Goal: Task Accomplishment & Management: Manage account settings

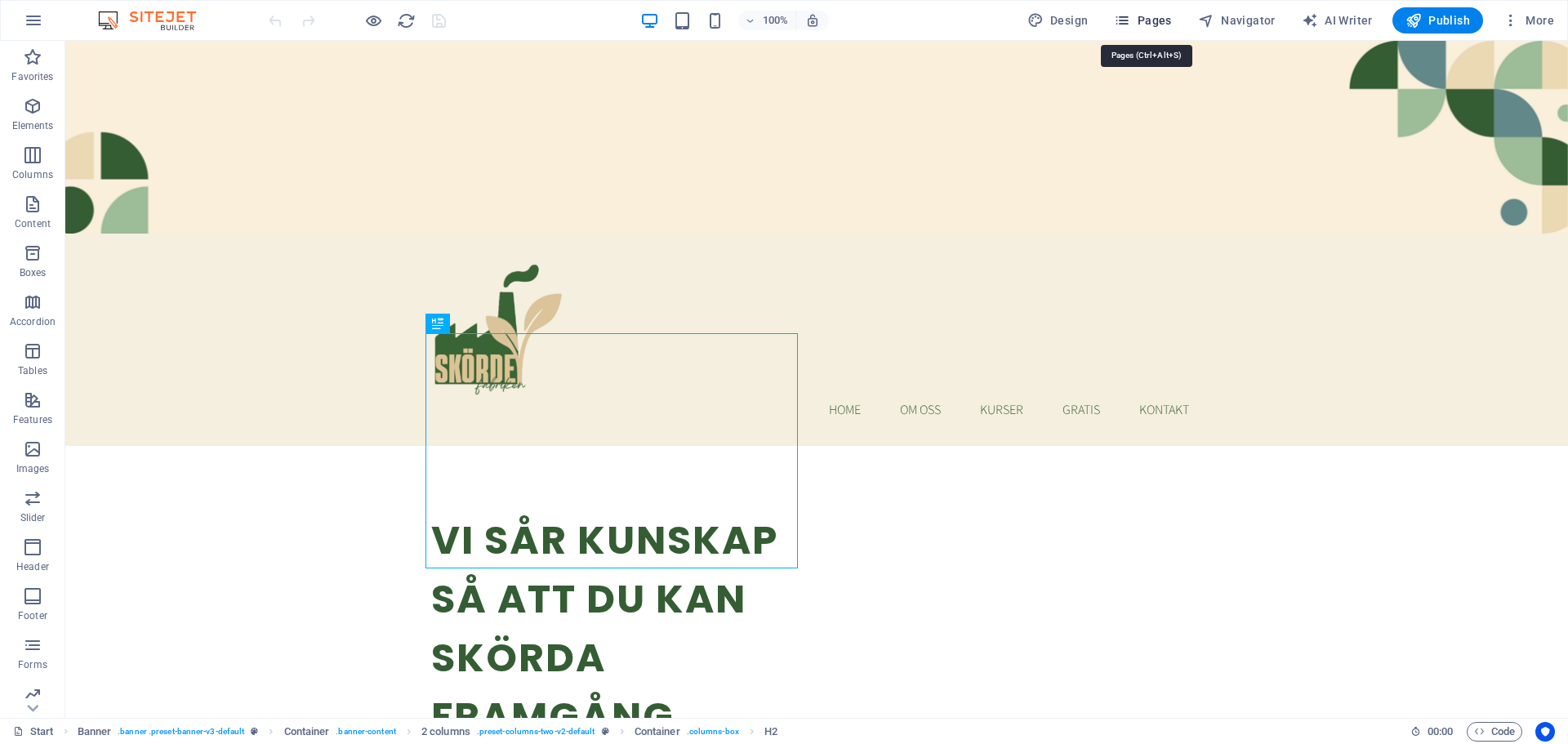
click at [1159, 18] on span "Pages" at bounding box center [1143, 20] width 57 height 17
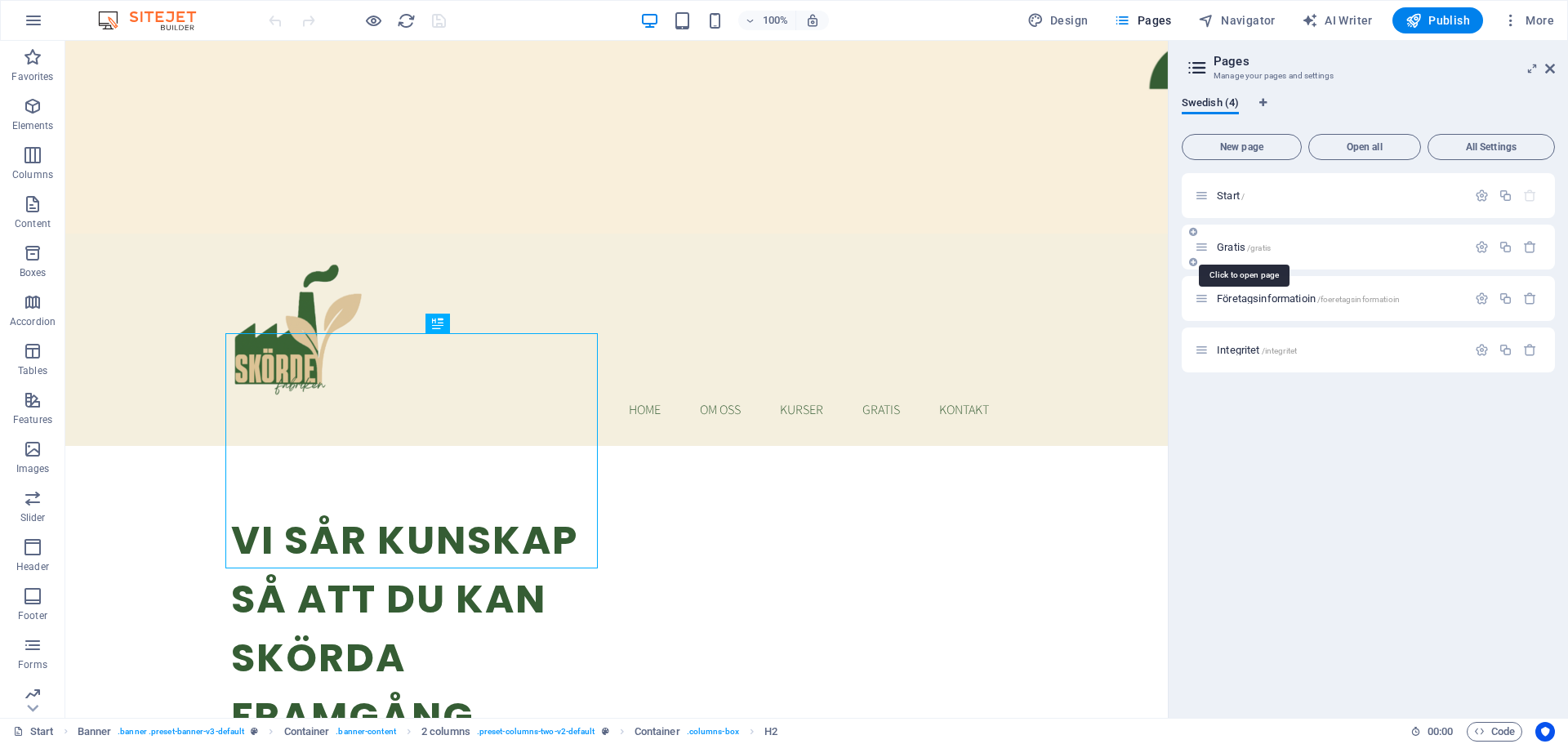
click at [1241, 248] on span "Gratis /gratis" at bounding box center [1243, 246] width 53 height 12
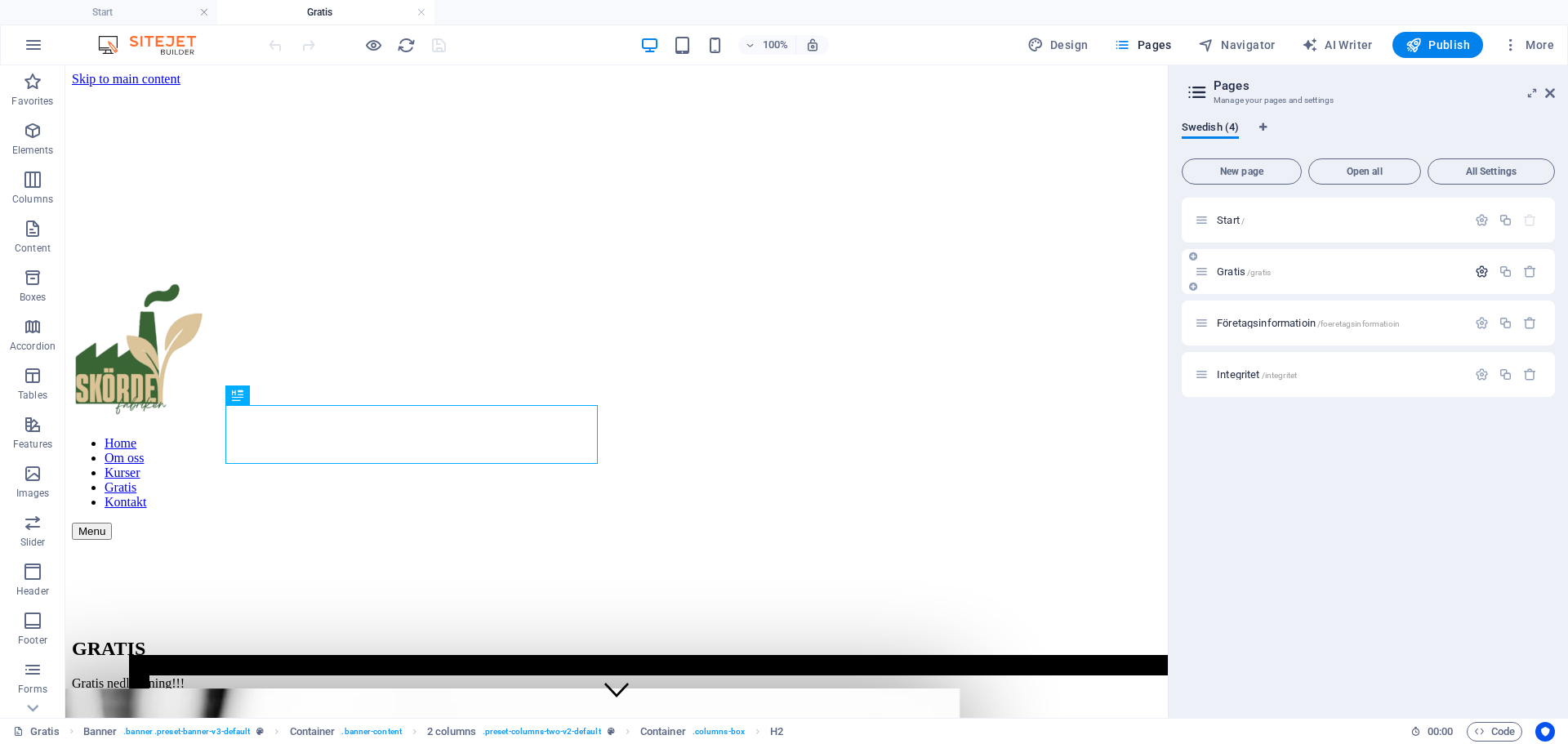
click at [1483, 273] on icon "button" at bounding box center [1481, 271] width 14 height 14
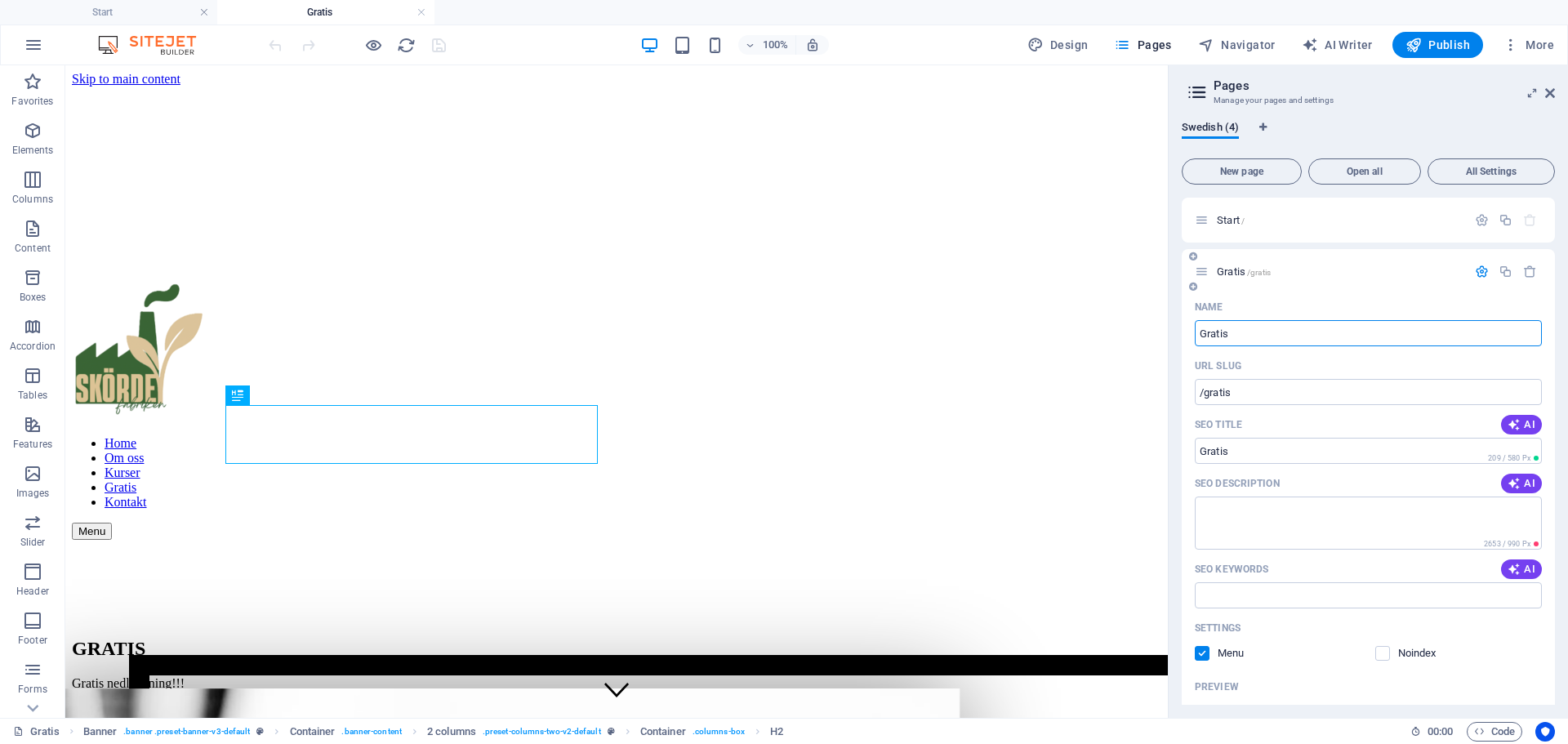
click at [1233, 333] on input "Gratis" at bounding box center [1368, 333] width 347 height 26
type input "Annonsl"
type input "/annons"
type input "Annons"
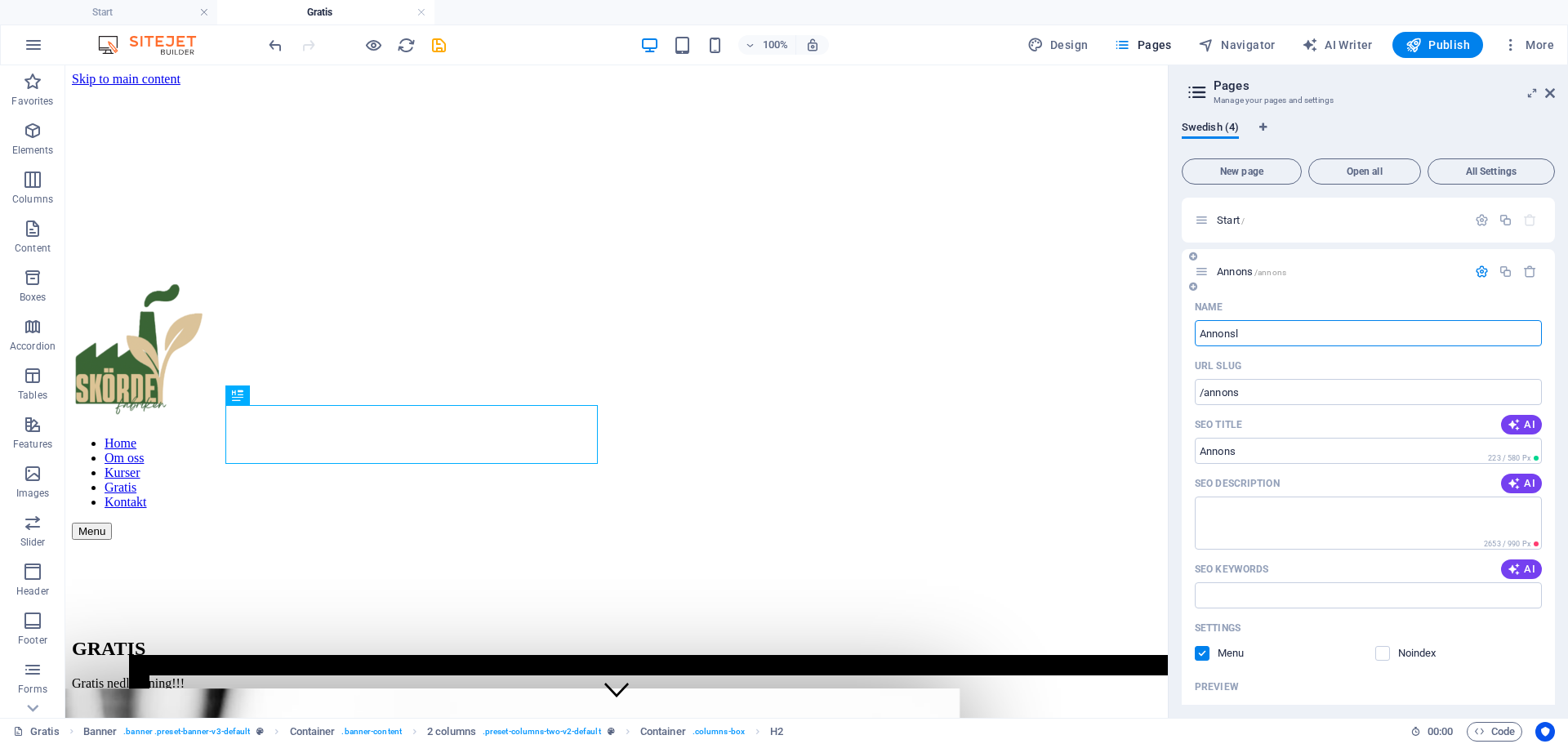
type input "Annonslä"
type input "/annonsl"
type input "Annonsl"
type input "Annonslänk"
type input "/annonslaenk"
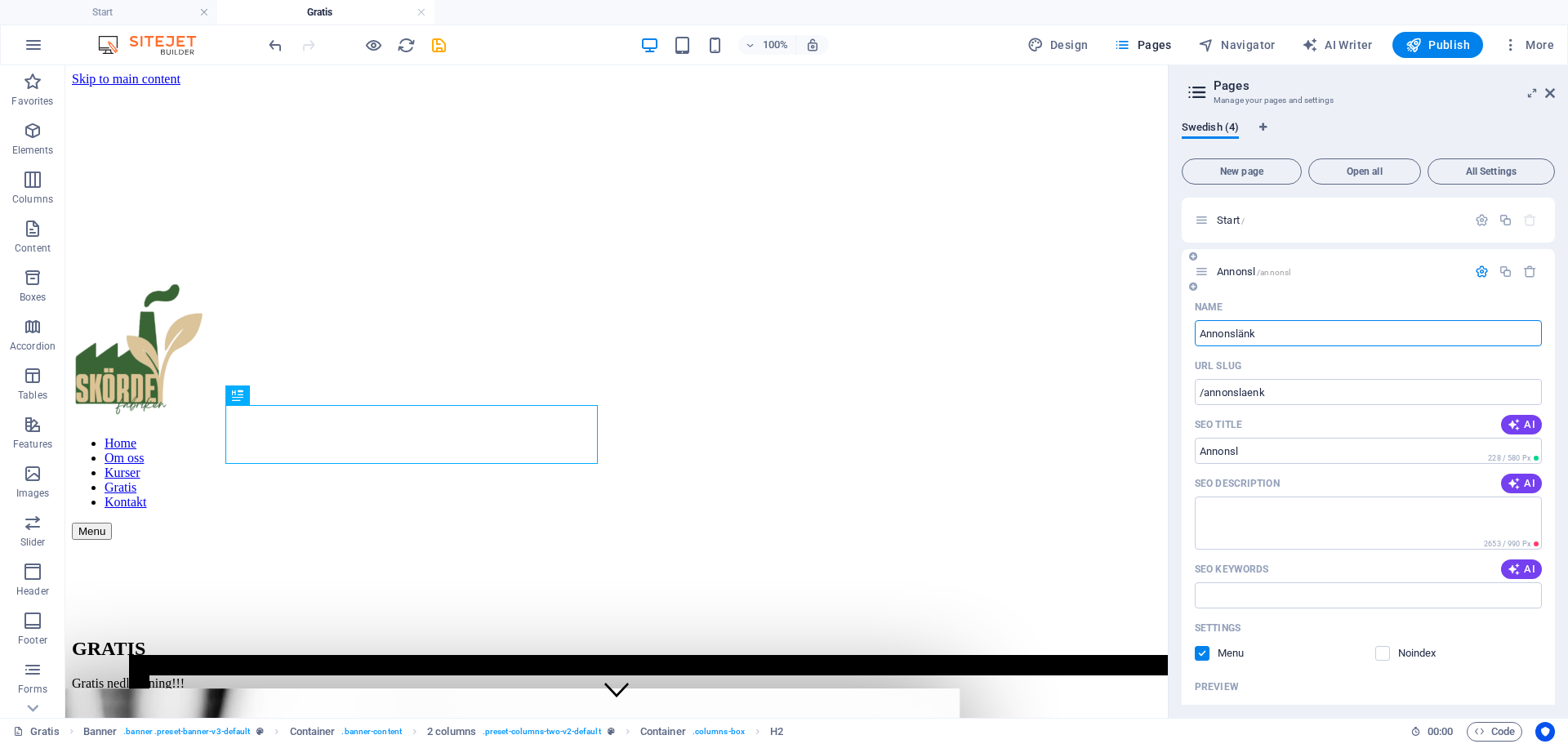
type input "Annonslänk"
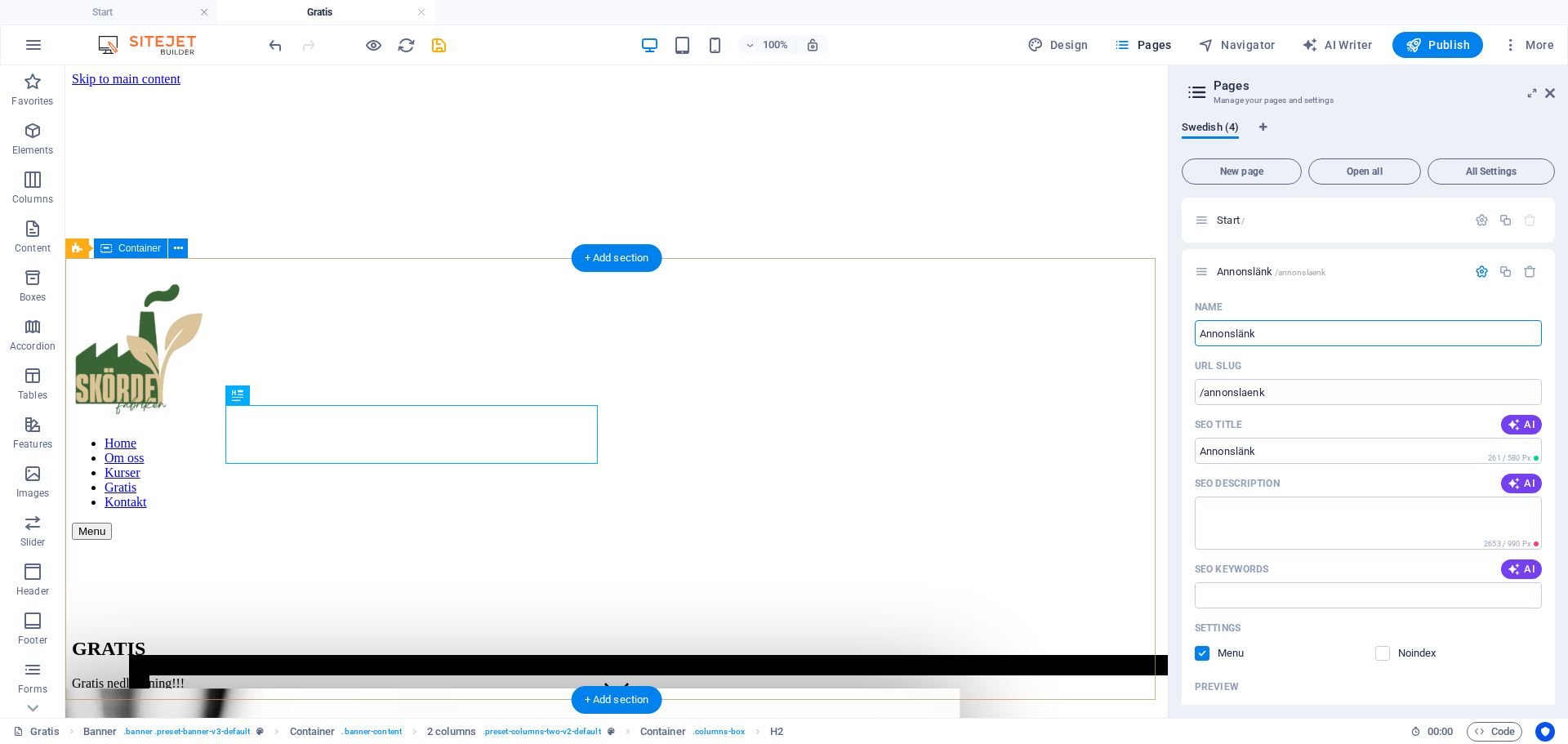
drag, startPoint x: 1334, startPoint y: 396, endPoint x: 1106, endPoint y: 329, distance: 237.6
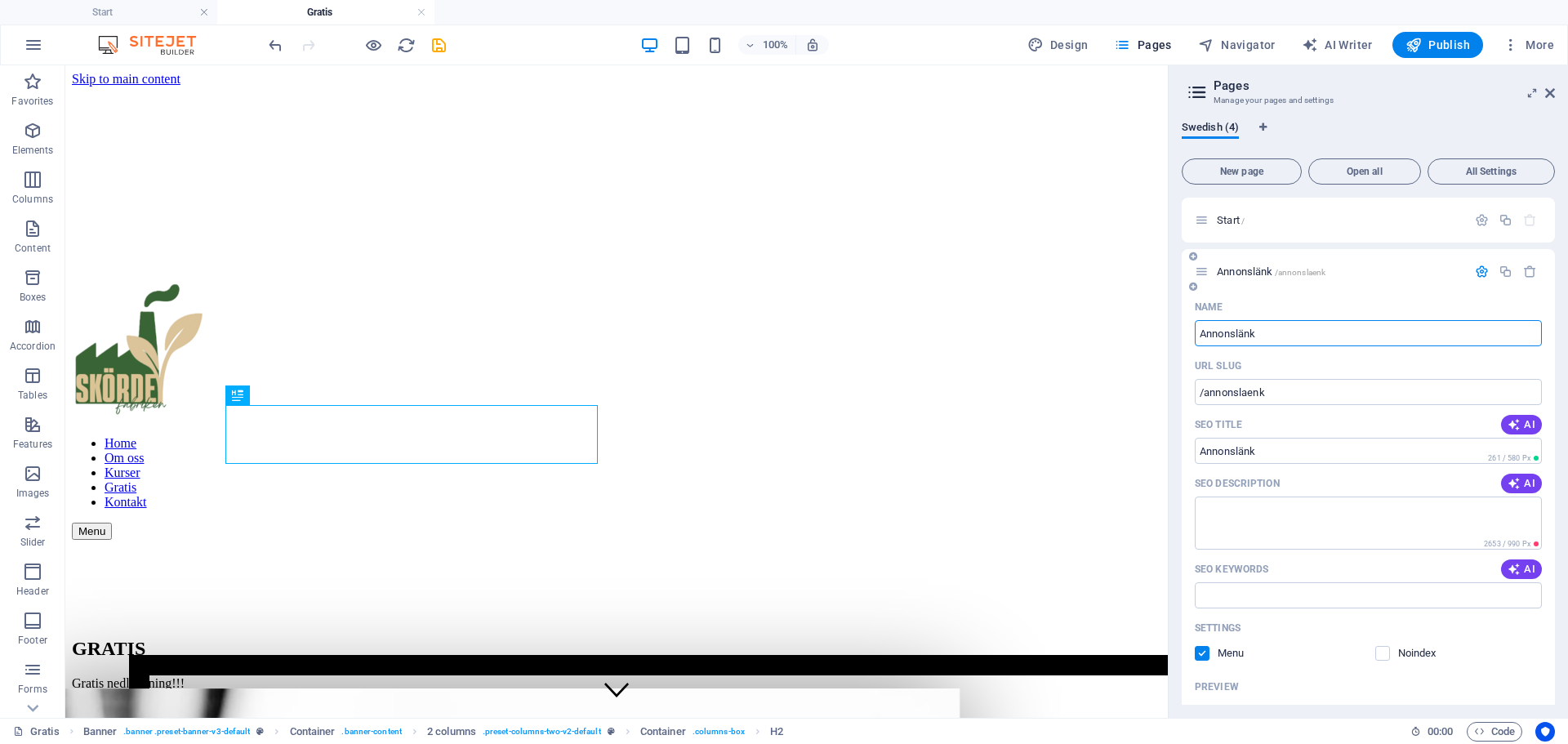
click at [1281, 332] on input "Annonslänk" at bounding box center [1368, 333] width 347 height 26
type input "Nedladdning"
type input "/nedladdning"
type input "Nedladdning"
click at [1482, 266] on icon "button" at bounding box center [1481, 271] width 14 height 14
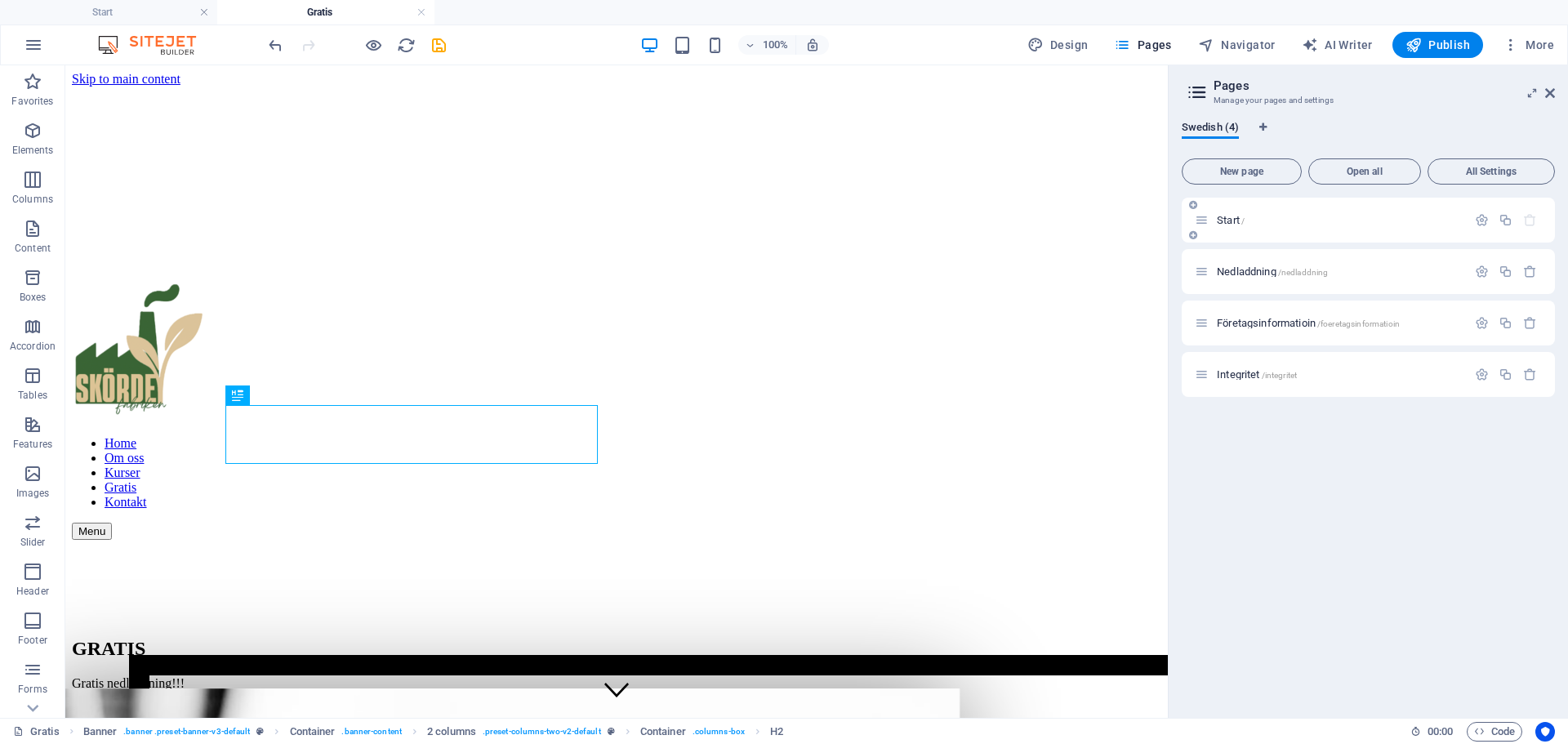
click at [1229, 225] on div "Start /" at bounding box center [1330, 219] width 272 height 18
click at [1220, 218] on span "Start /" at bounding box center [1230, 219] width 28 height 12
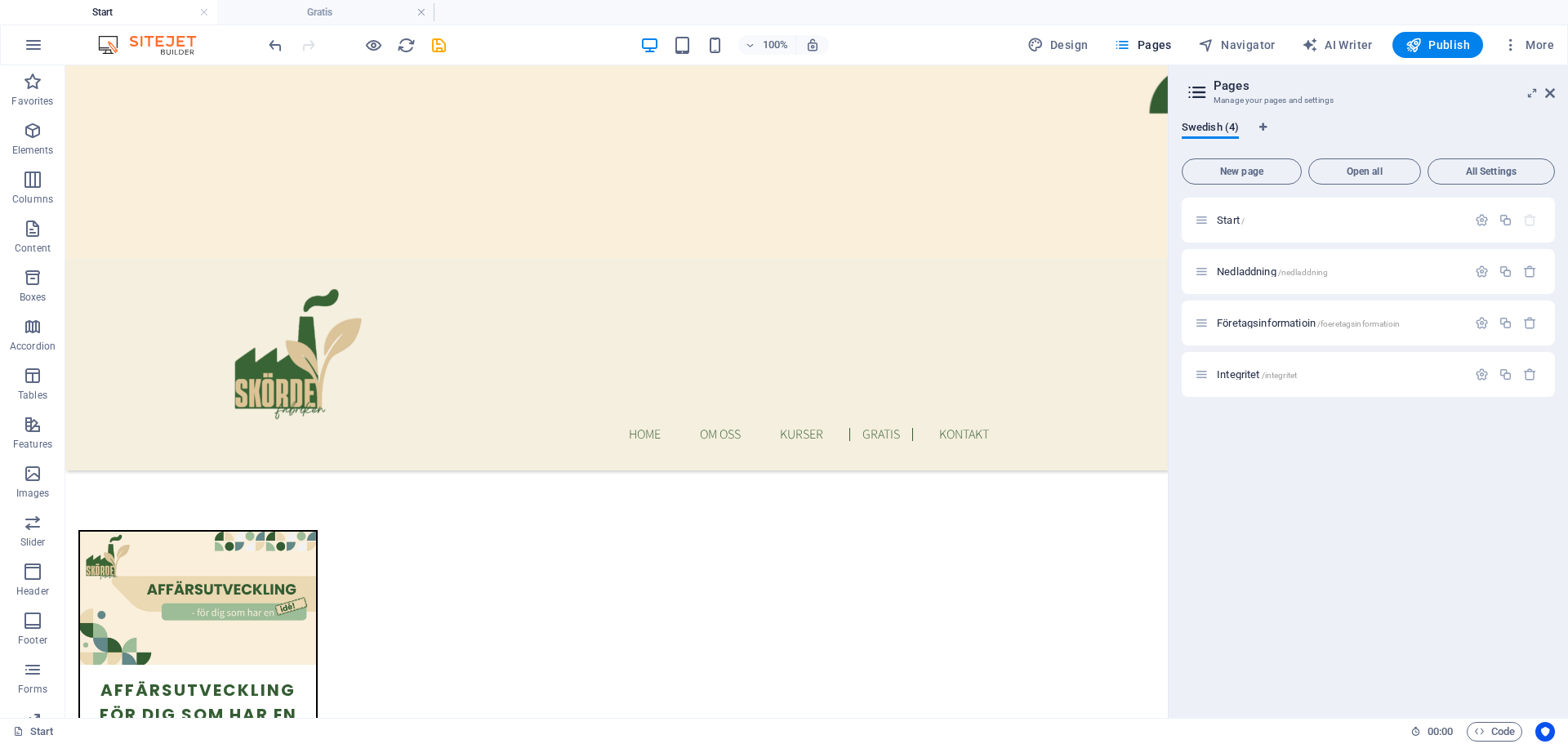
scroll to position [1877, 0]
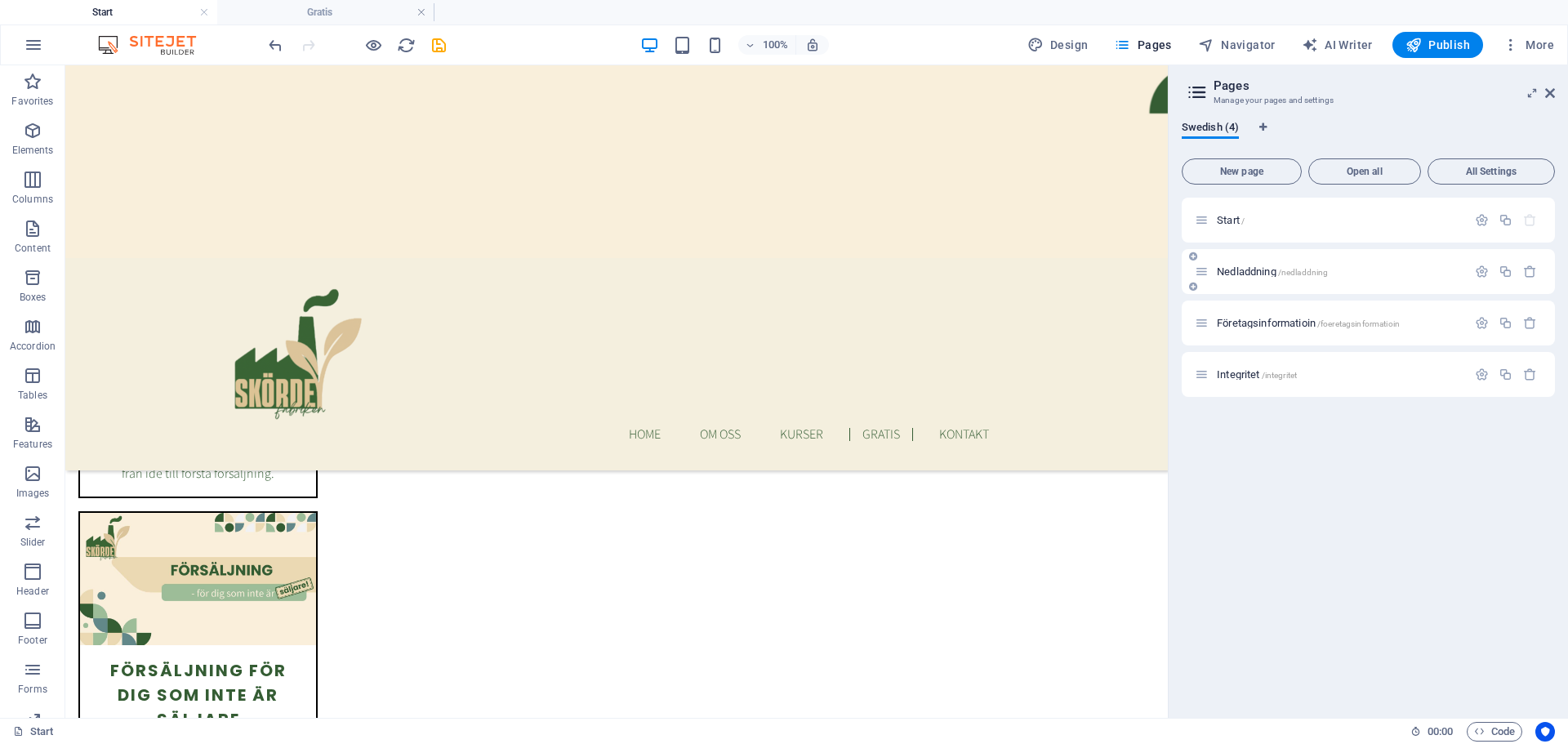
click at [1250, 271] on span "Nedladdning /nedladdning" at bounding box center [1272, 271] width 111 height 12
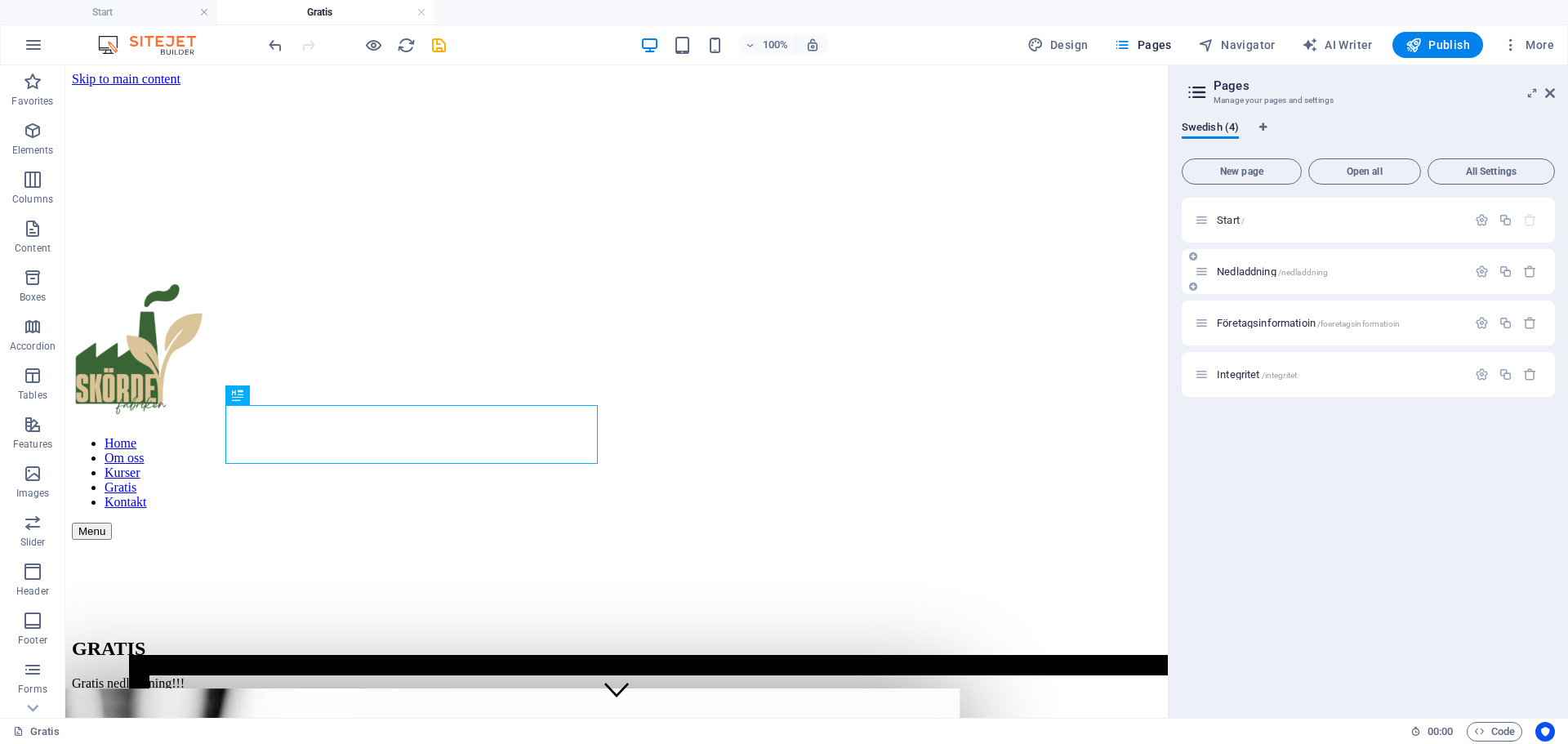
scroll to position [0, 0]
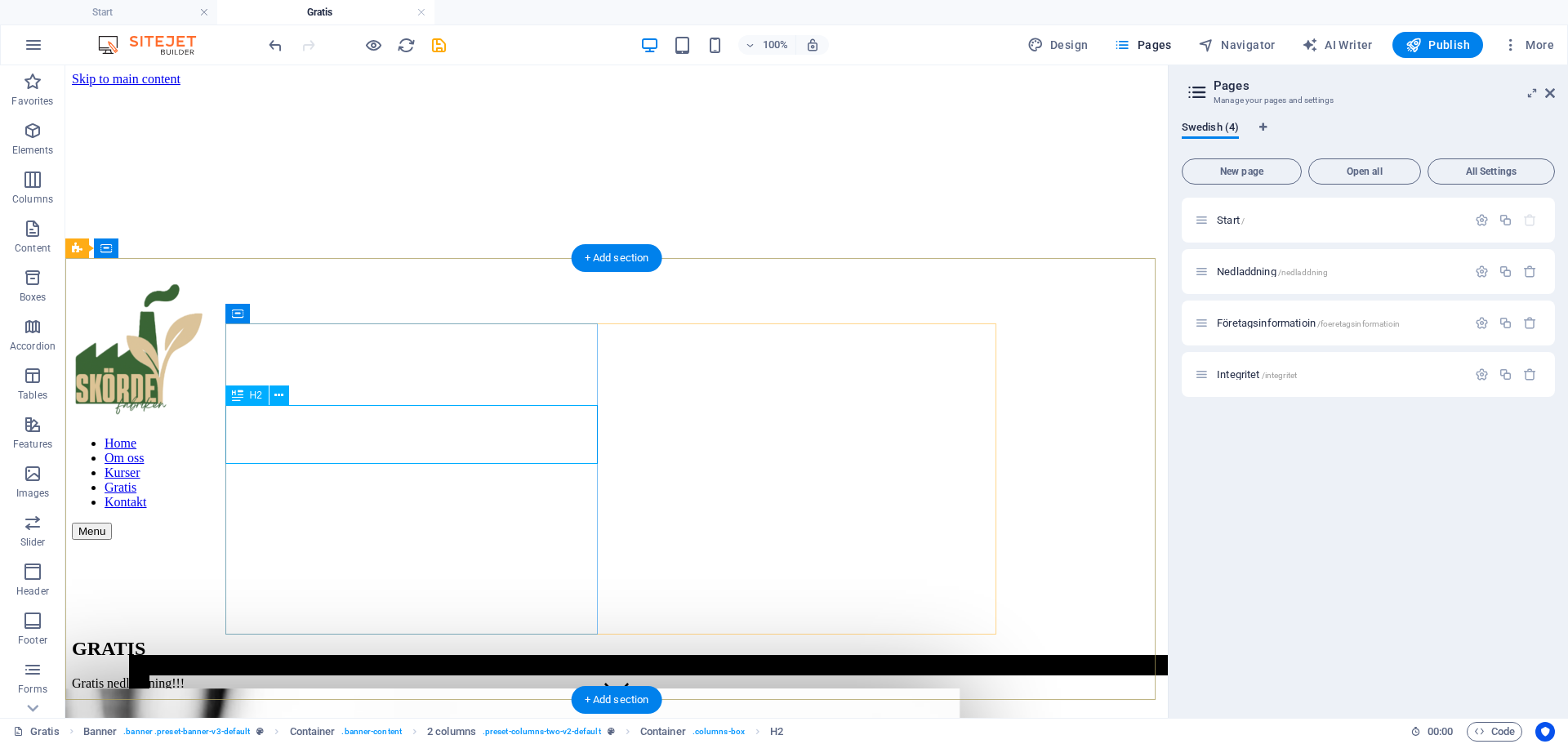
click at [391, 637] on div "GRATIS" at bounding box center [616, 648] width 1089 height 22
click at [374, 637] on div "GRATIS" at bounding box center [616, 648] width 1089 height 22
click at [374, 637] on div "GRATIS" at bounding box center [616, 648] width 1089 height 22
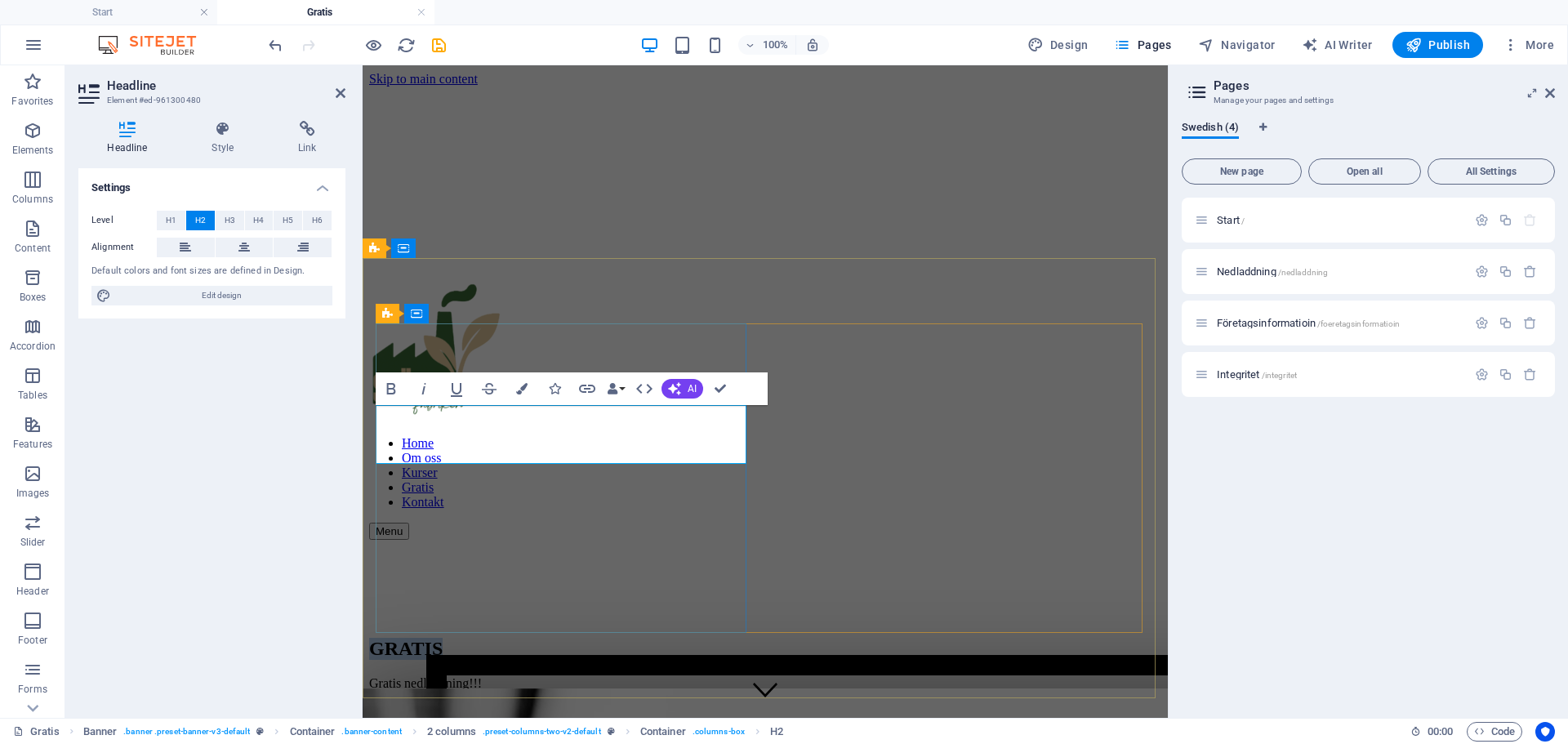
click at [518, 637] on h2 "GRATIS" at bounding box center [765, 648] width 792 height 22
click at [524, 637] on h2 "GRATIS" at bounding box center [765, 648] width 792 height 22
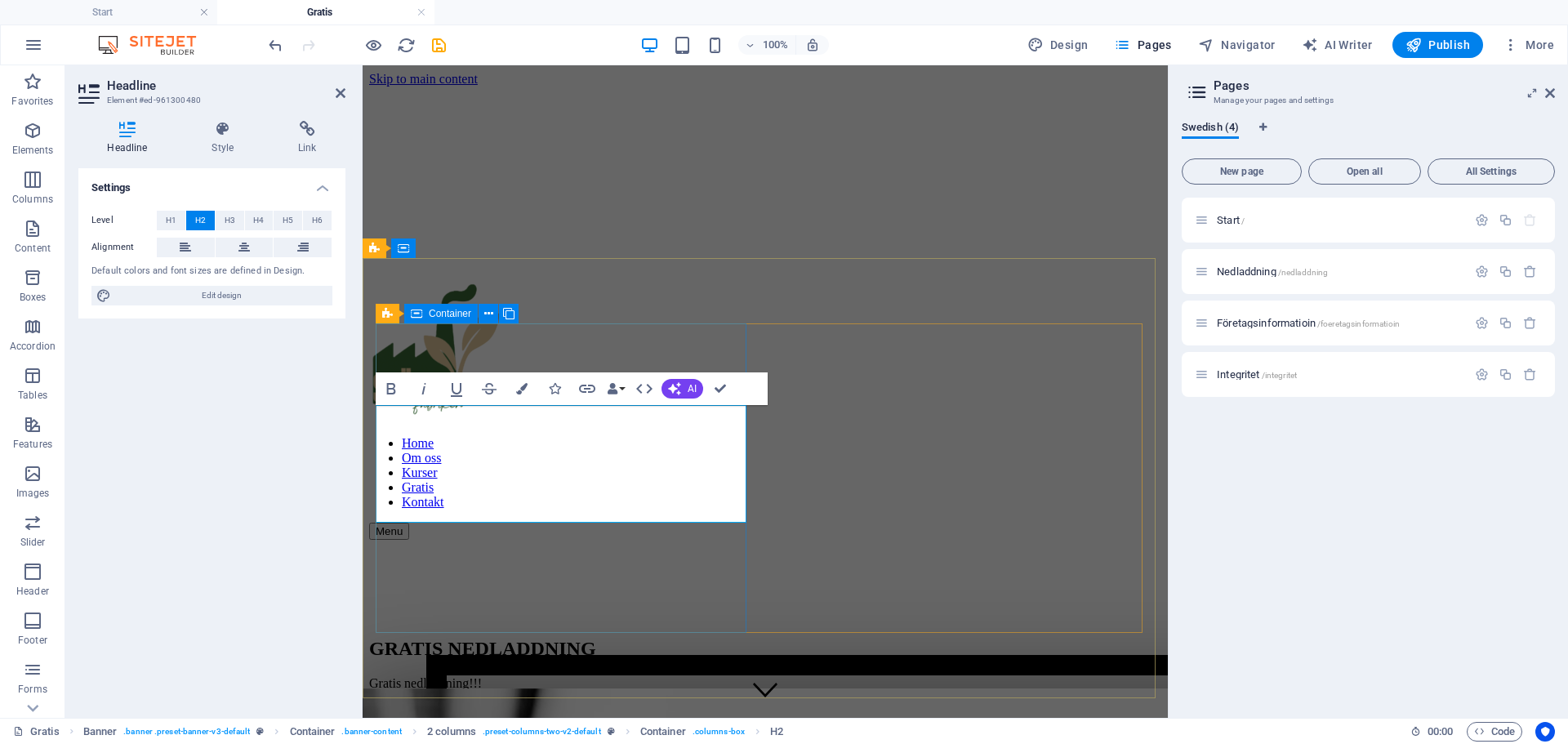
click at [522, 560] on div "GRATIS NEDLADDNING Gratis nedladdning!!!" at bounding box center [765, 615] width 792 height 151
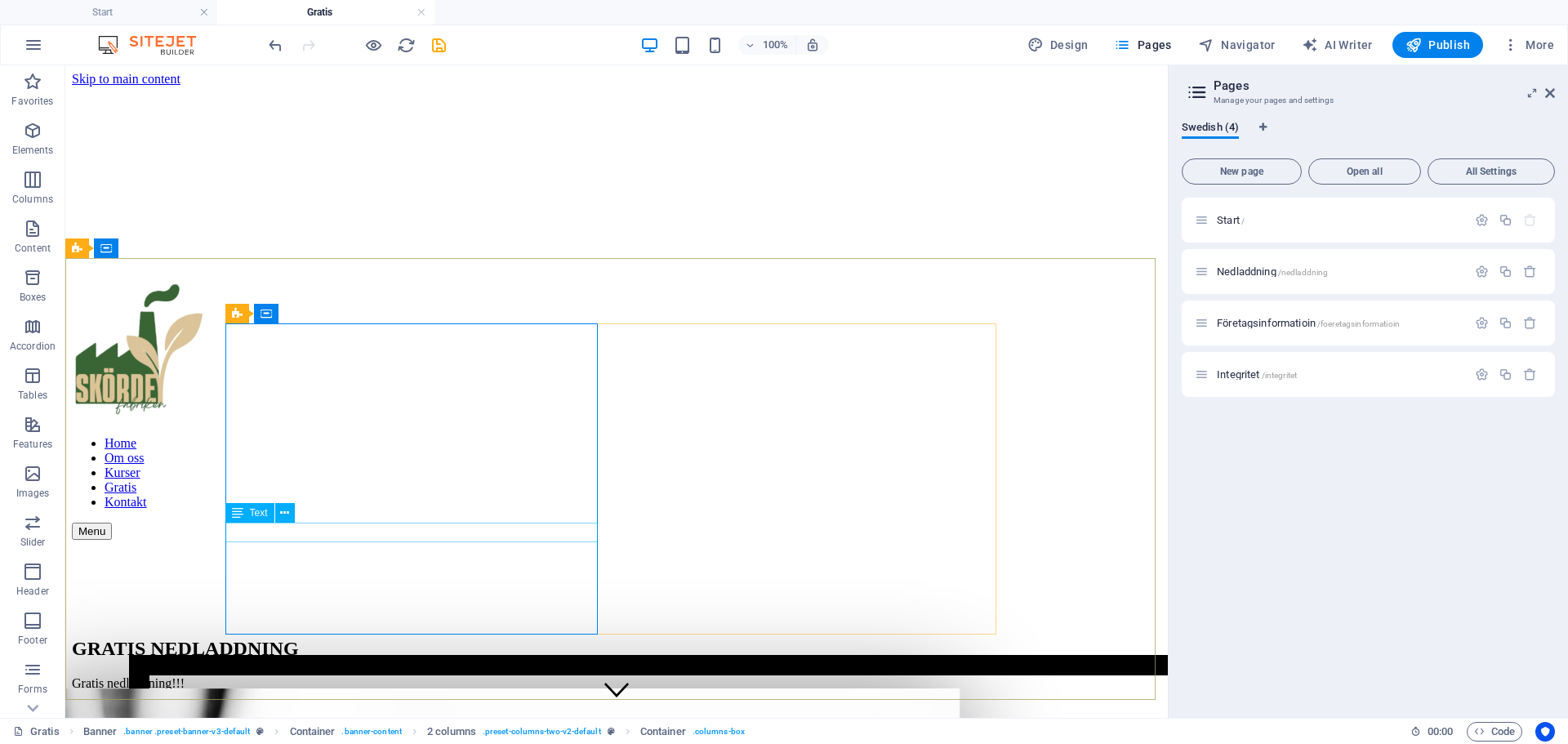
click at [395, 676] on div "Gratis nedladdning!!!" at bounding box center [616, 683] width 1089 height 15
click at [323, 676] on div "Gratis nedladdning!!!" at bounding box center [616, 683] width 1089 height 15
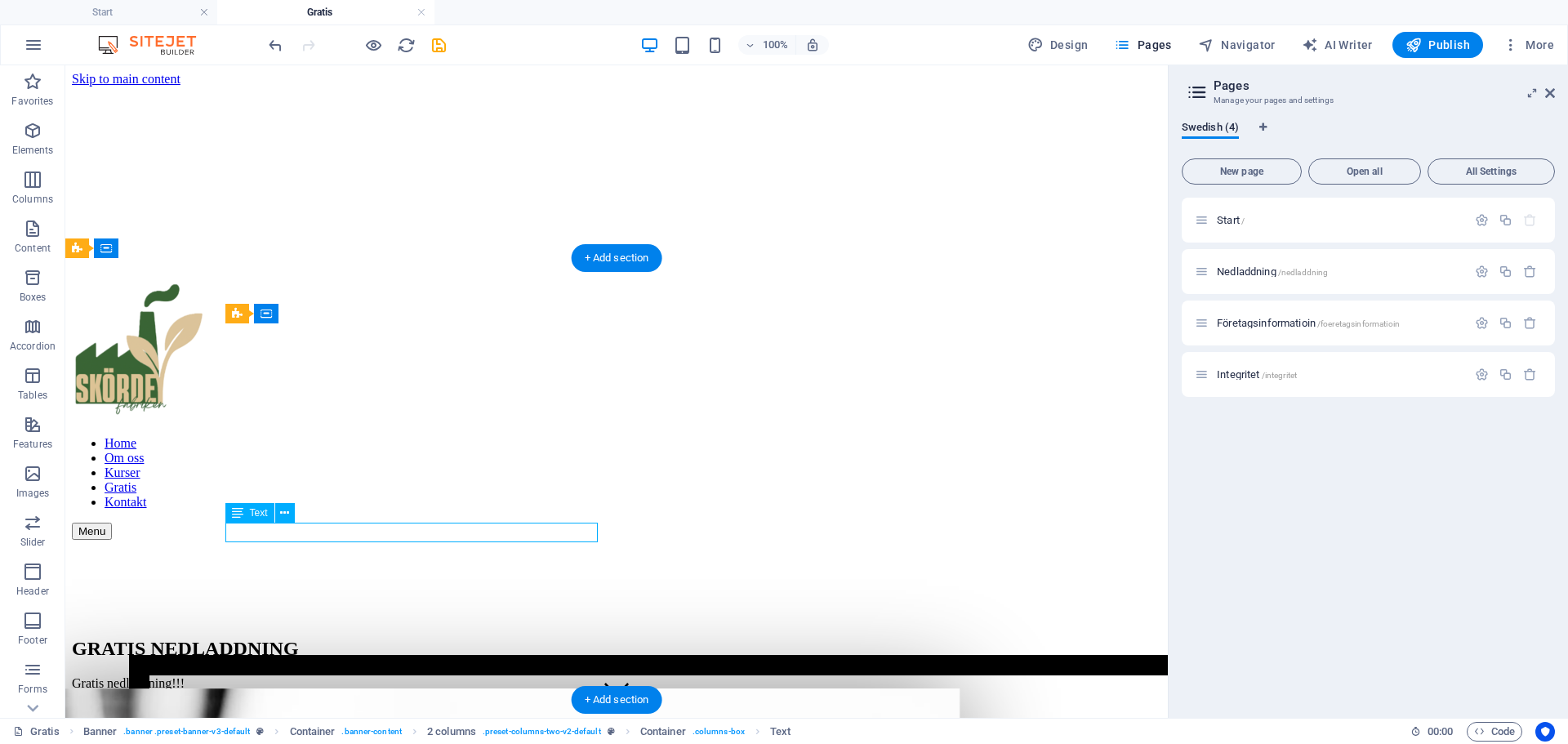
click at [321, 676] on div "Gratis nedladdning!!!" at bounding box center [616, 683] width 1089 height 15
click at [343, 676] on div "Gratis nedladdning!!!" at bounding box center [616, 683] width 1089 height 15
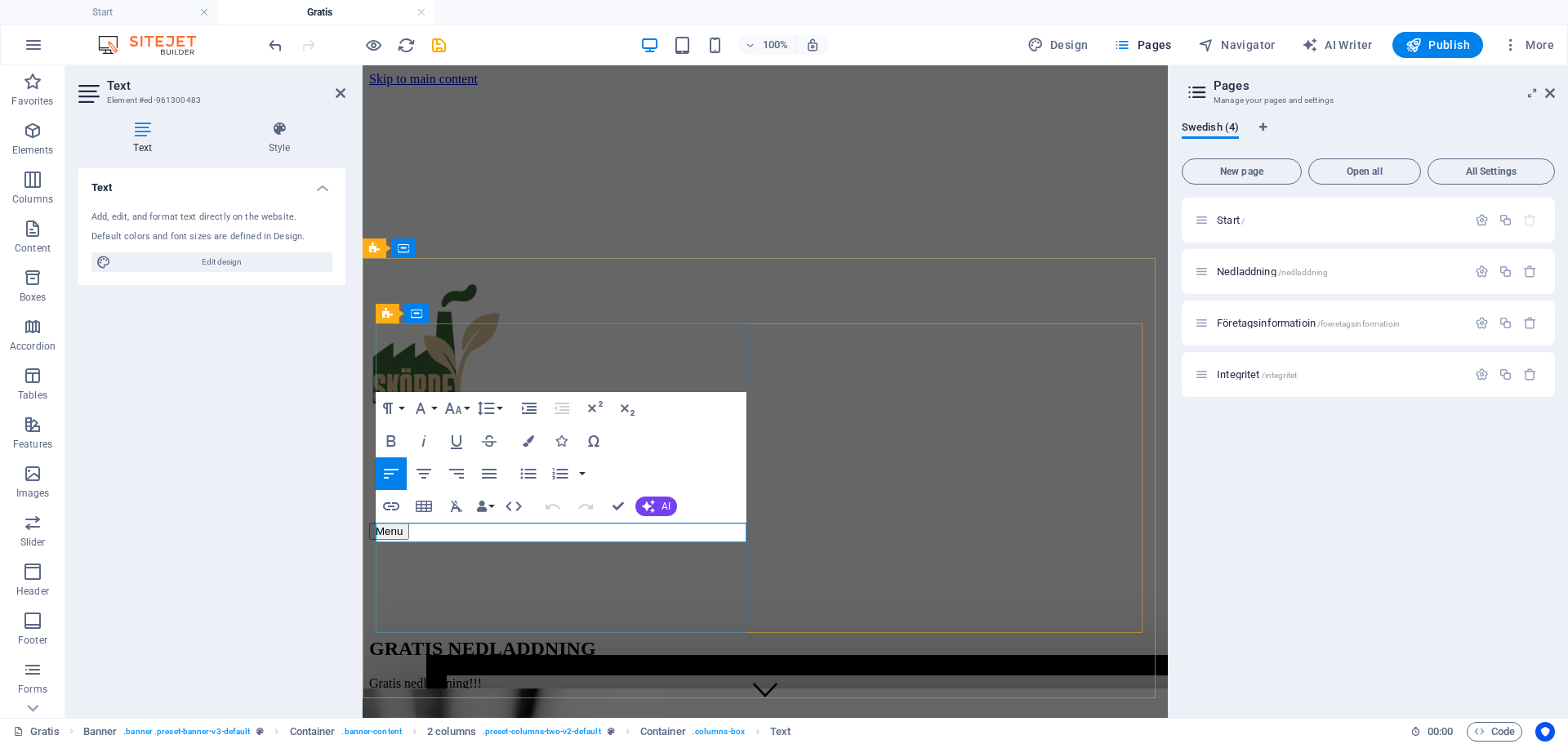
click at [480, 676] on p "Gratis nedladdning!!!" at bounding box center [765, 683] width 792 height 15
drag, startPoint x: 493, startPoint y: 531, endPoint x: 377, endPoint y: 529, distance: 116.0
click at [377, 676] on p "Gratis nedladdning!!!" at bounding box center [765, 683] width 792 height 15
click at [500, 580] on div "GRATIS NEDLADDNING Gratis nedladdning!!!" at bounding box center [765, 615] width 792 height 151
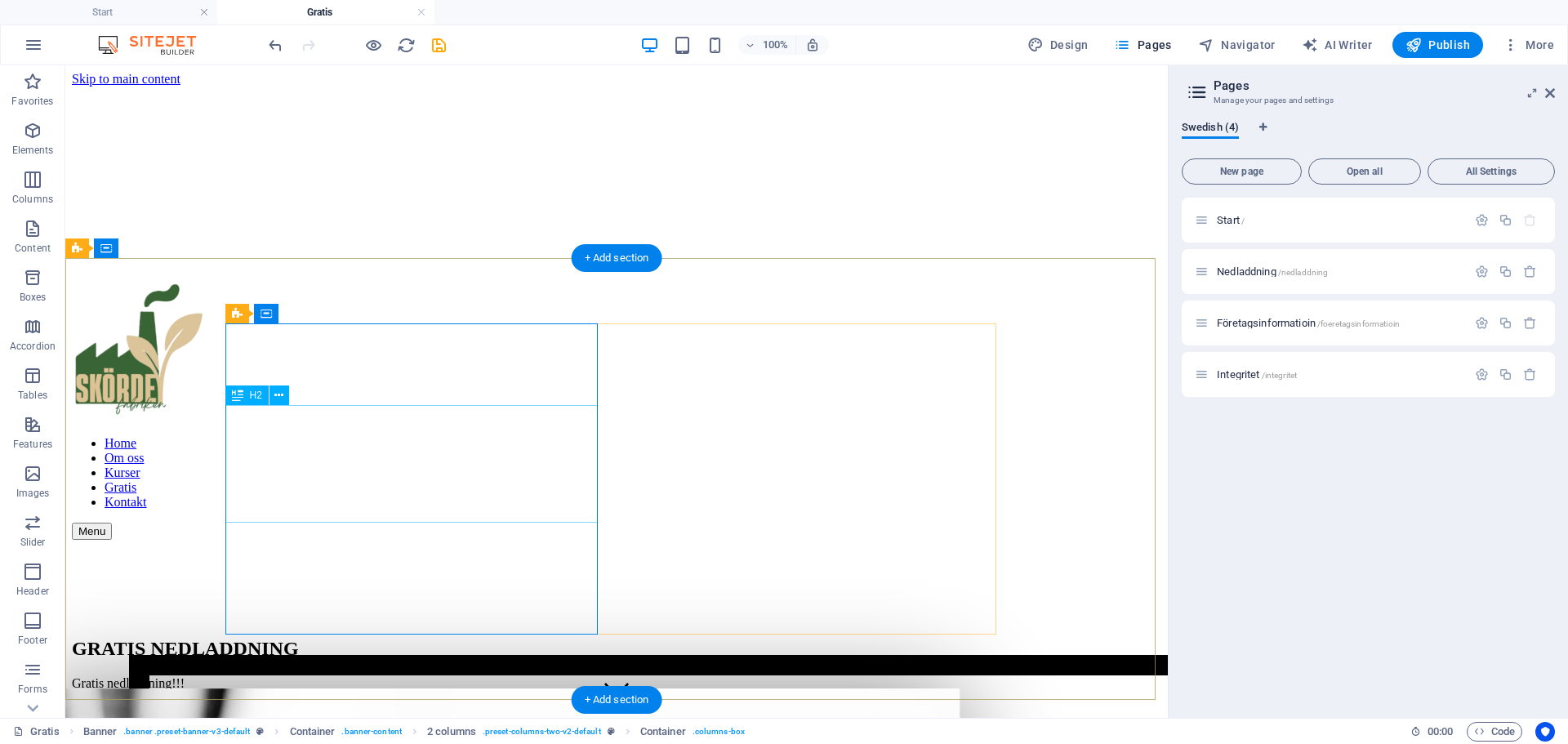
click at [355, 637] on div "GRATIS NEDLADDNING" at bounding box center [616, 648] width 1089 height 22
click at [372, 637] on div "GRATIS NEDLADDNING" at bounding box center [616, 648] width 1089 height 22
click at [473, 637] on div "GRATIS NEDLADDNING" at bounding box center [616, 648] width 1089 height 22
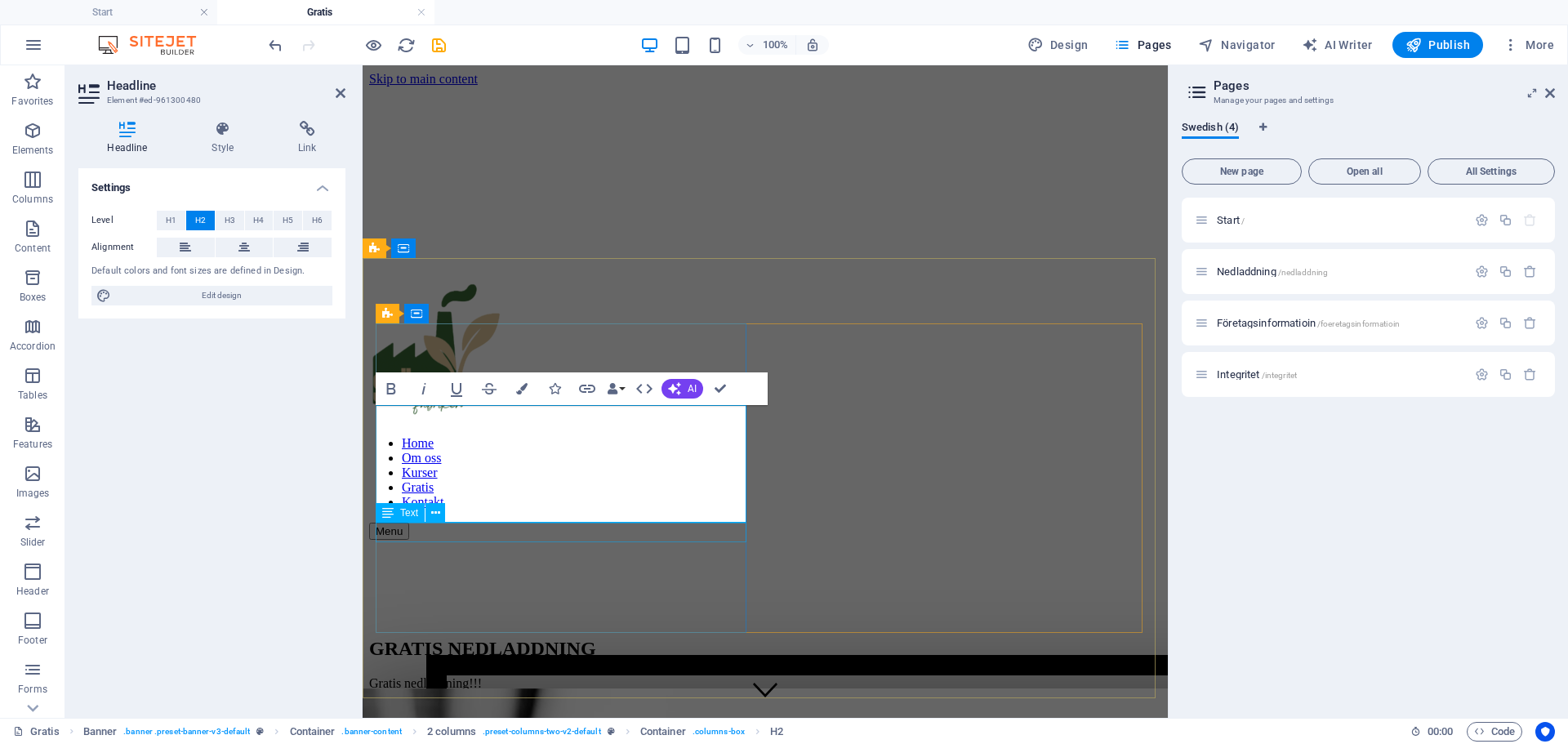
click at [488, 676] on div "Gratis nedladdning!!!" at bounding box center [765, 683] width 792 height 15
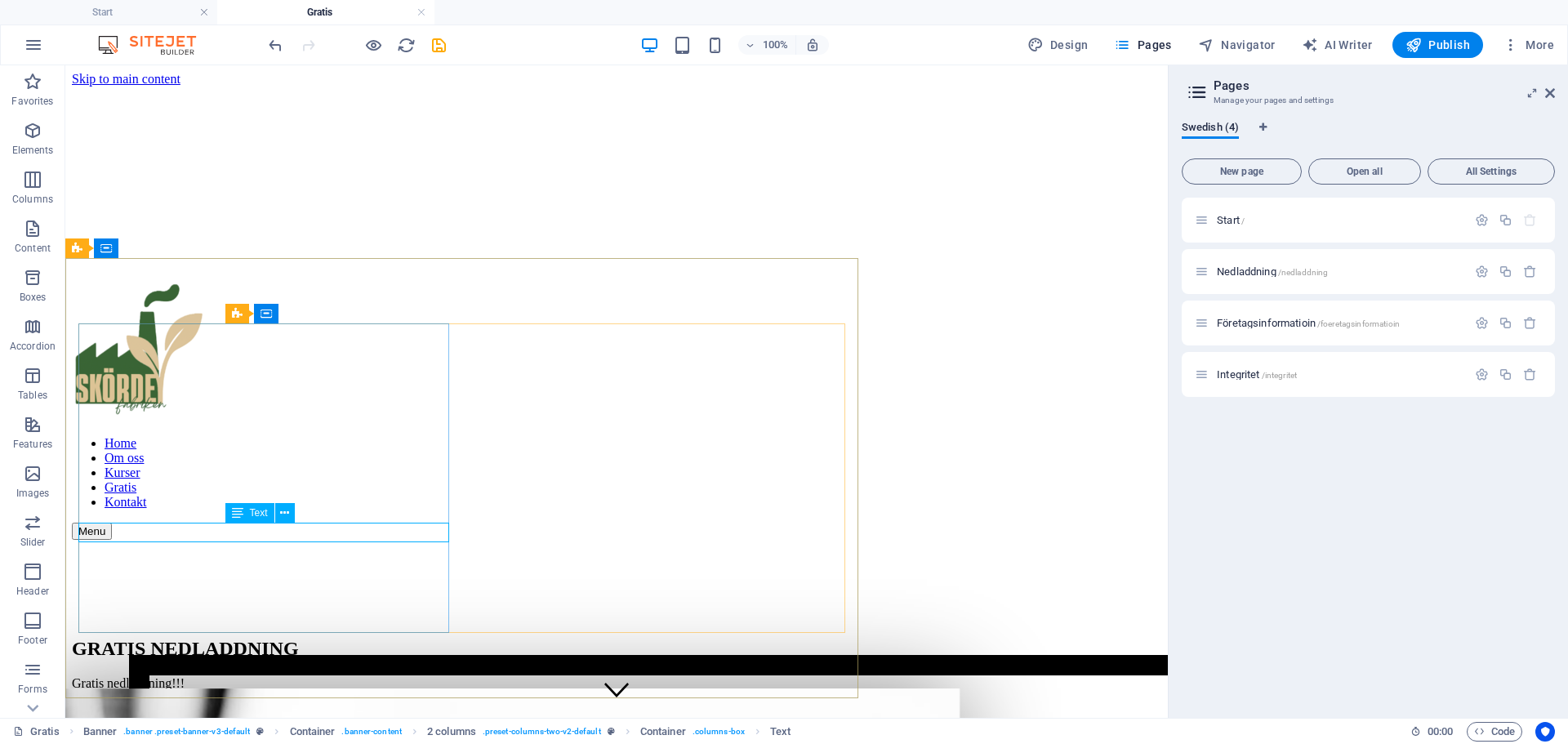
click at [477, 676] on div "Gratis nedladdning!!!" at bounding box center [616, 683] width 1089 height 15
click at [473, 676] on div "Gratis nedladdning!!!" at bounding box center [616, 683] width 1089 height 15
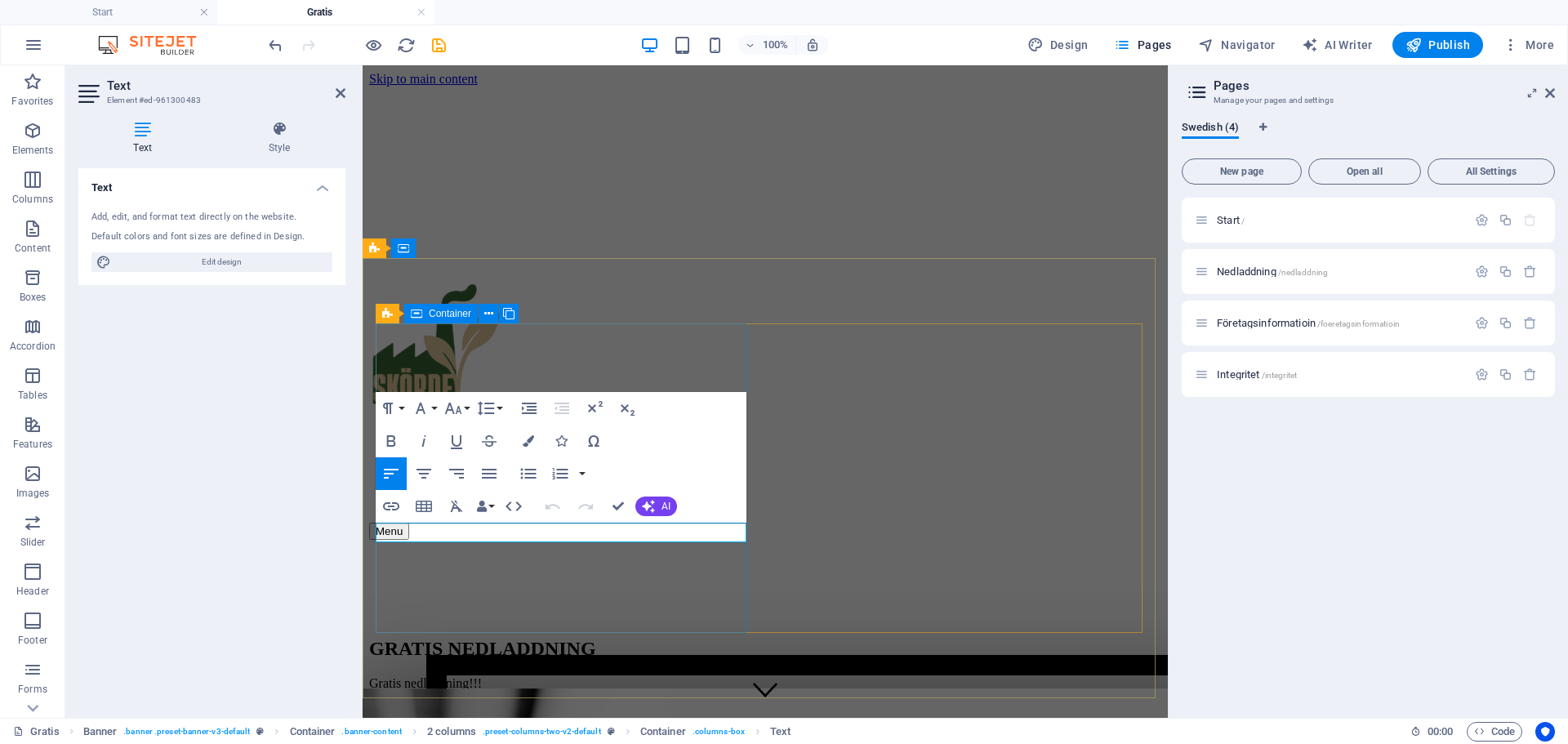
click at [461, 545] on div "GRATIS NEDLADDNING Gratis nedladdning!!!" at bounding box center [765, 615] width 792 height 151
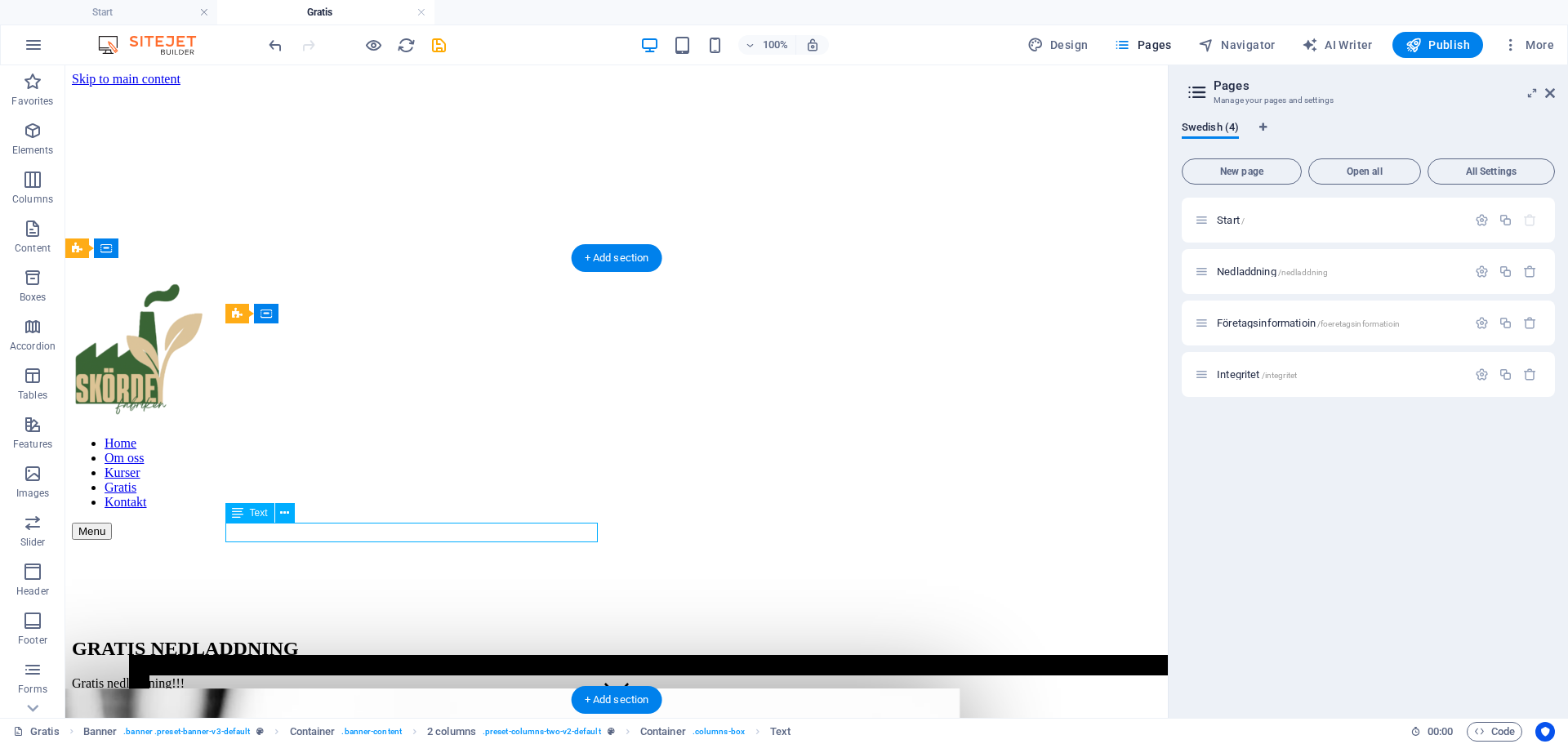
drag, startPoint x: 350, startPoint y: 531, endPoint x: 267, endPoint y: 532, distance: 83.0
click at [267, 676] on div "Gratis nedladdning!!!" at bounding box center [616, 683] width 1089 height 15
click at [244, 676] on div "Gratis nedladdning!!!" at bounding box center [616, 683] width 1089 height 15
click at [244, 676] on div "Gratis nedladdning!!!" at bounding box center [616, 683] width 1089 height 15
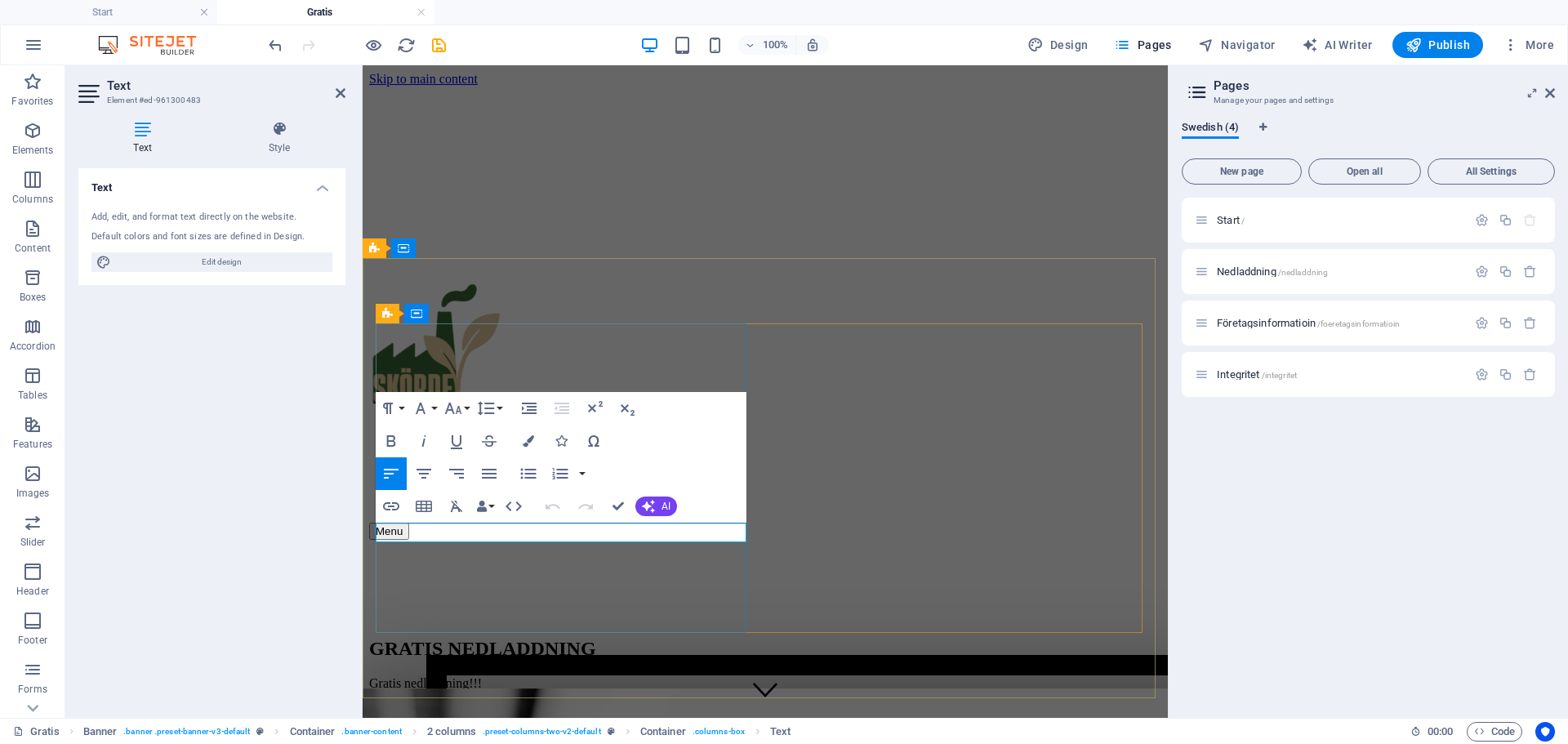
click at [442, 676] on p "Gratis nedladdning!!!" at bounding box center [765, 683] width 792 height 15
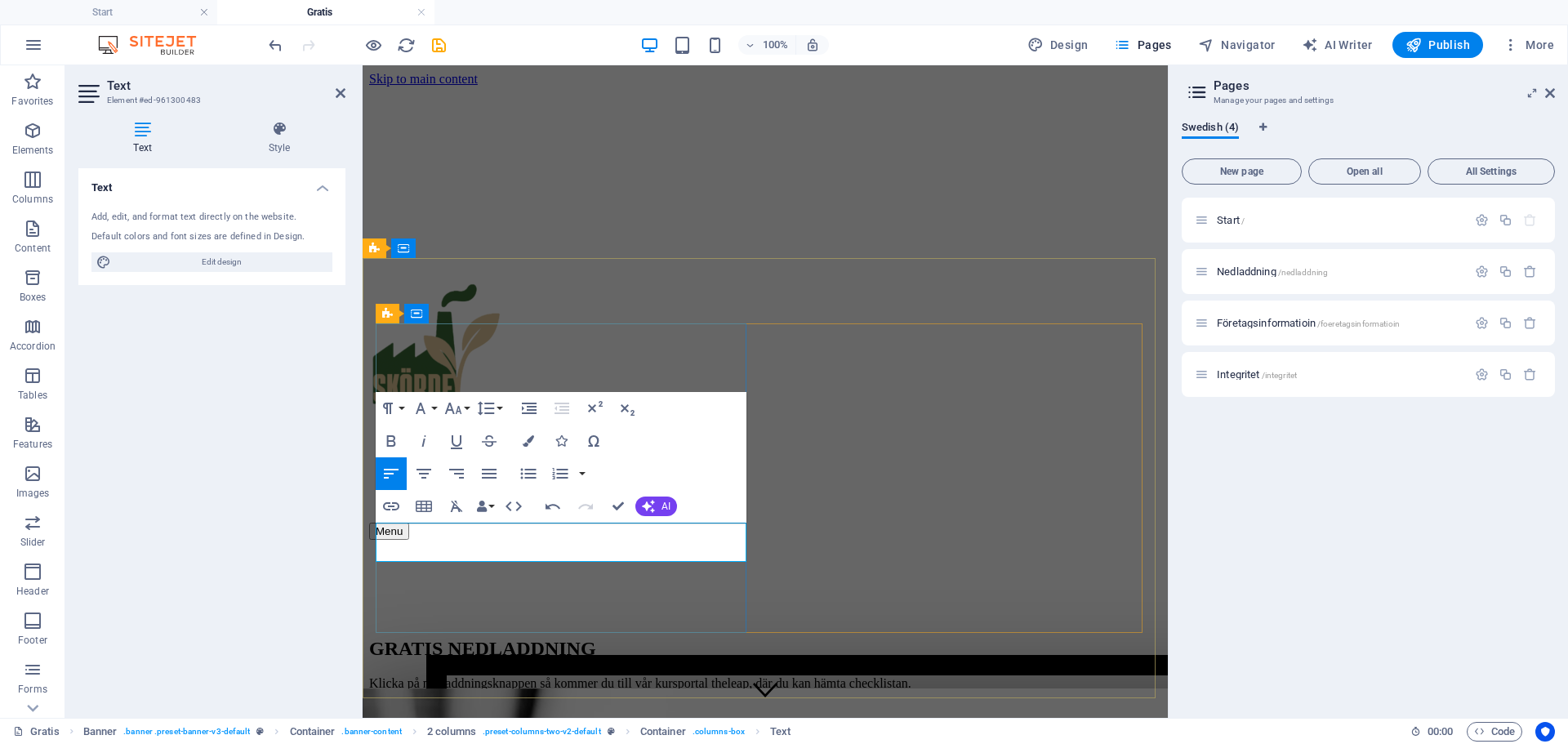
click at [583, 676] on p "Klicka på nedladdningsknappen så kommer du till vår kursportal theleap, där du …" at bounding box center [765, 683] width 792 height 15
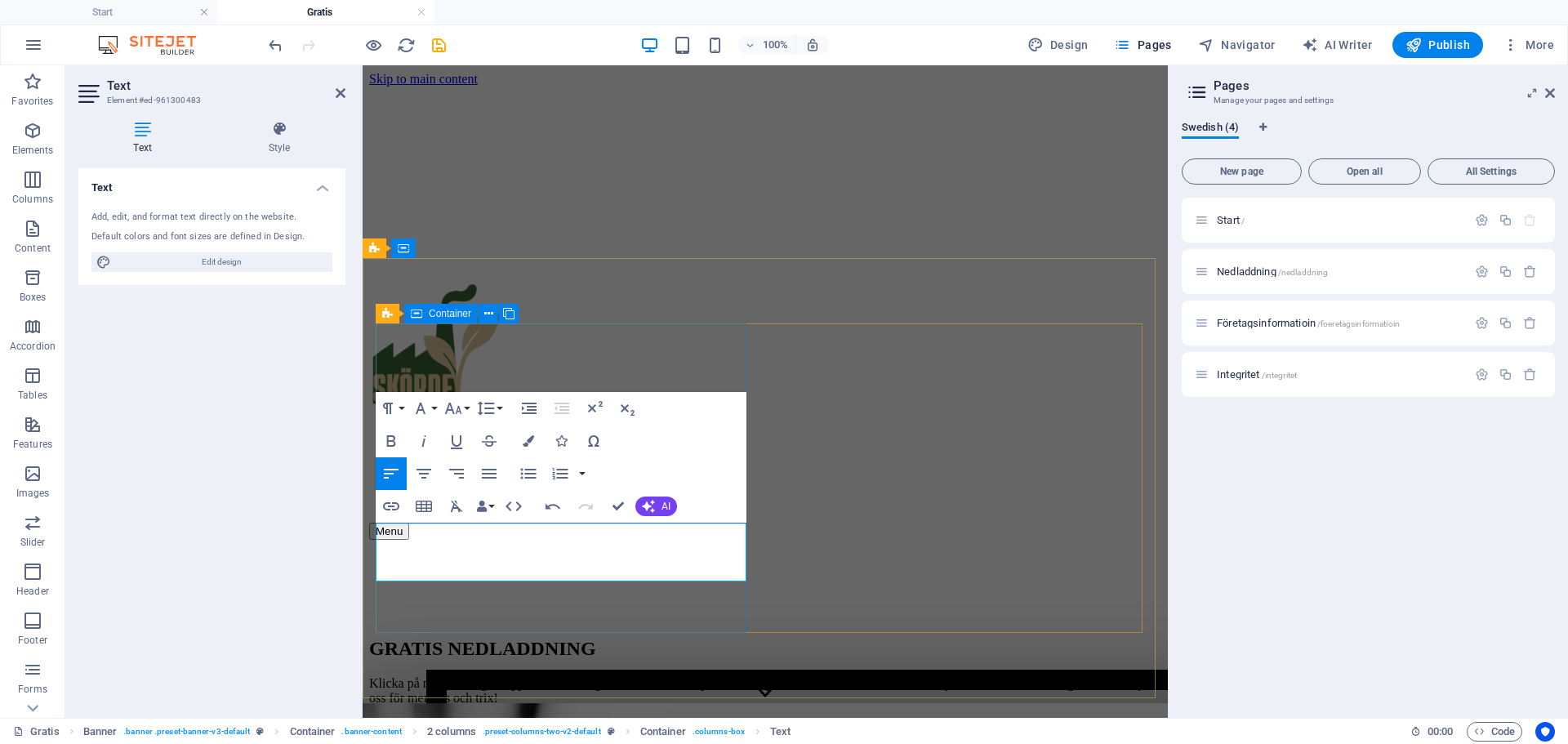
click at [602, 615] on div "GRATIS NEDLADDNING Klicka på nedladdningsknappen så tar vi dig vidare till vår …" at bounding box center [765, 622] width 792 height 166
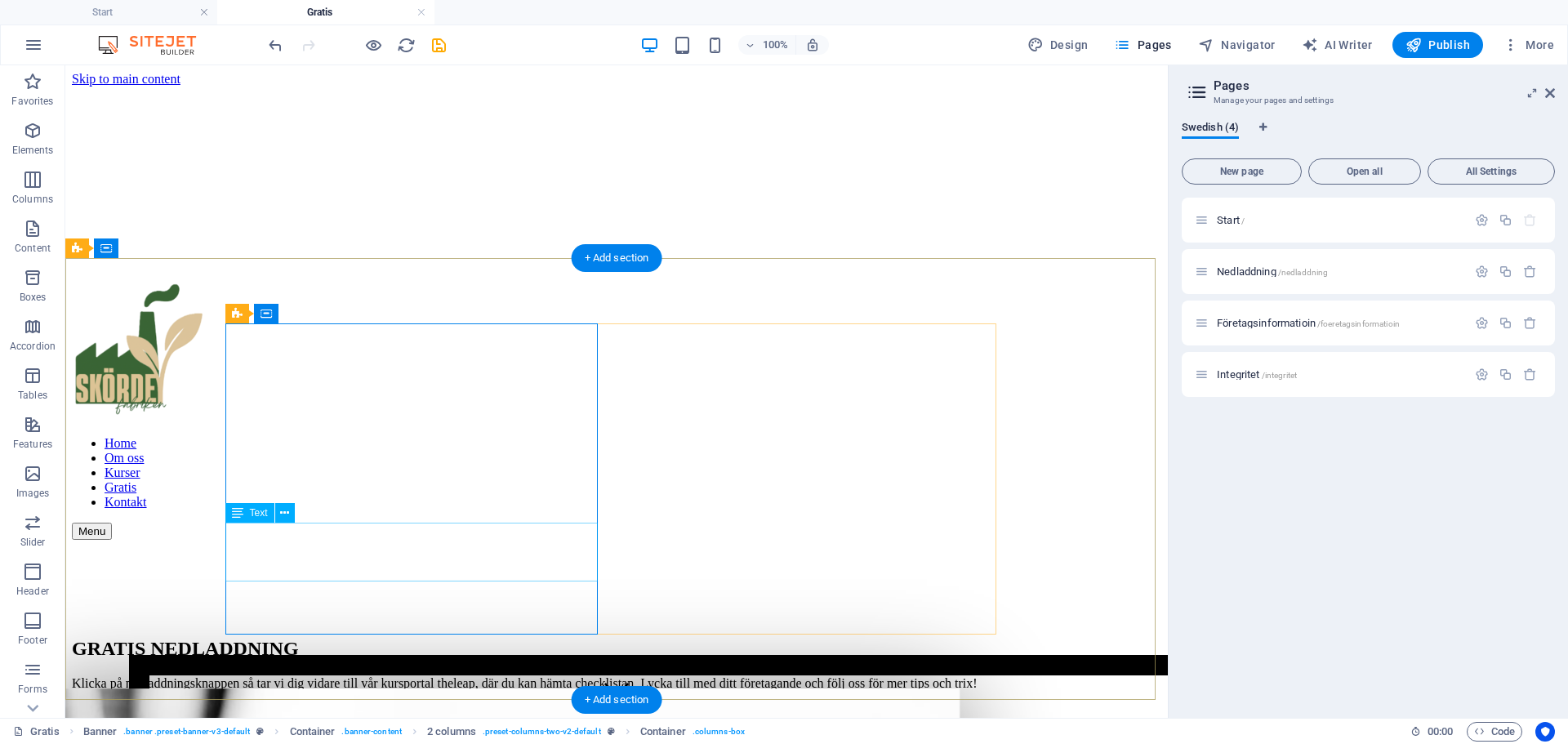
click at [279, 676] on div "Klicka på nedladdningsknappen så tar vi dig vidare till vår kursportal theleap,…" at bounding box center [616, 683] width 1089 height 15
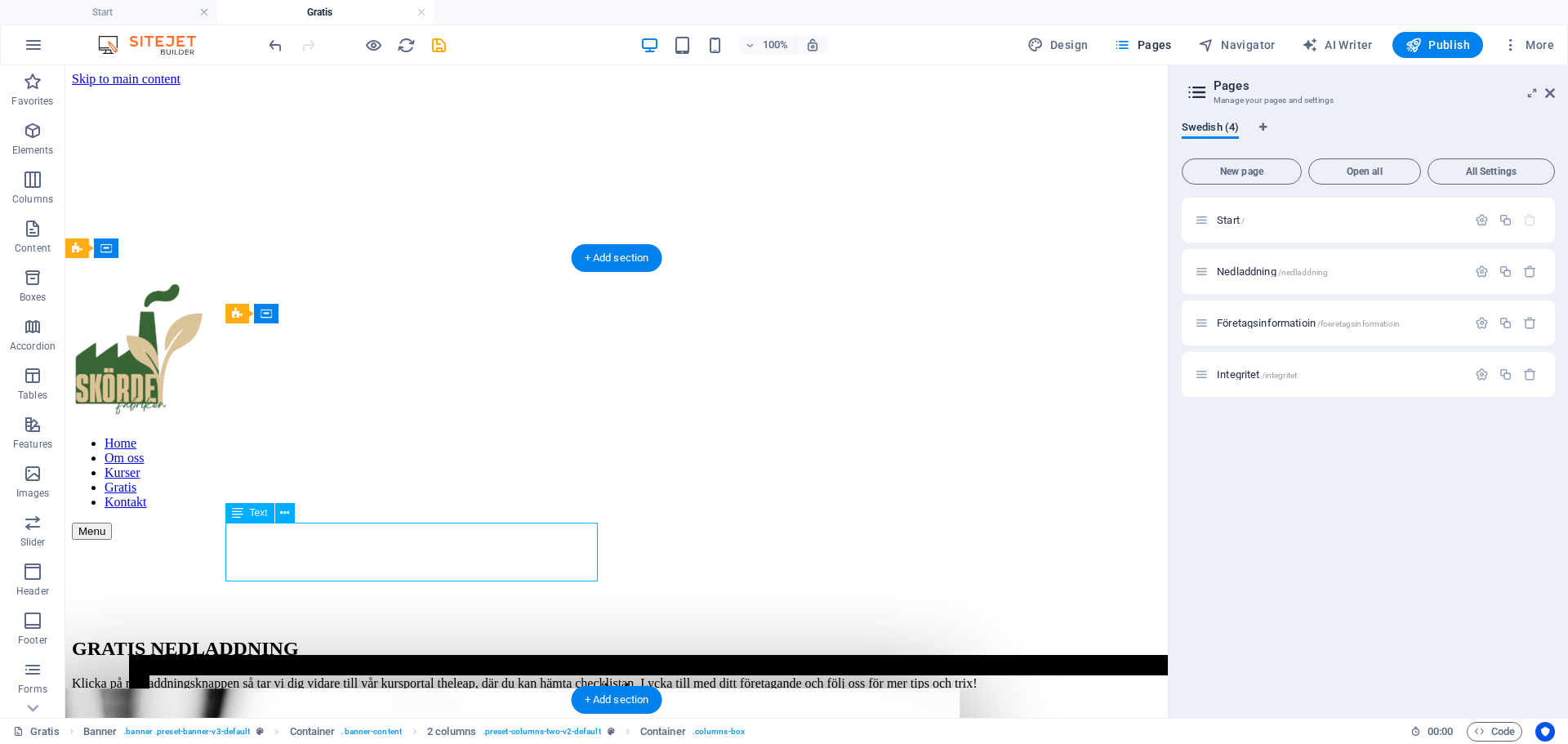
click at [279, 676] on div "Klicka på nedladdningsknappen så tar vi dig vidare till vår kursportal theleap,…" at bounding box center [616, 683] width 1089 height 15
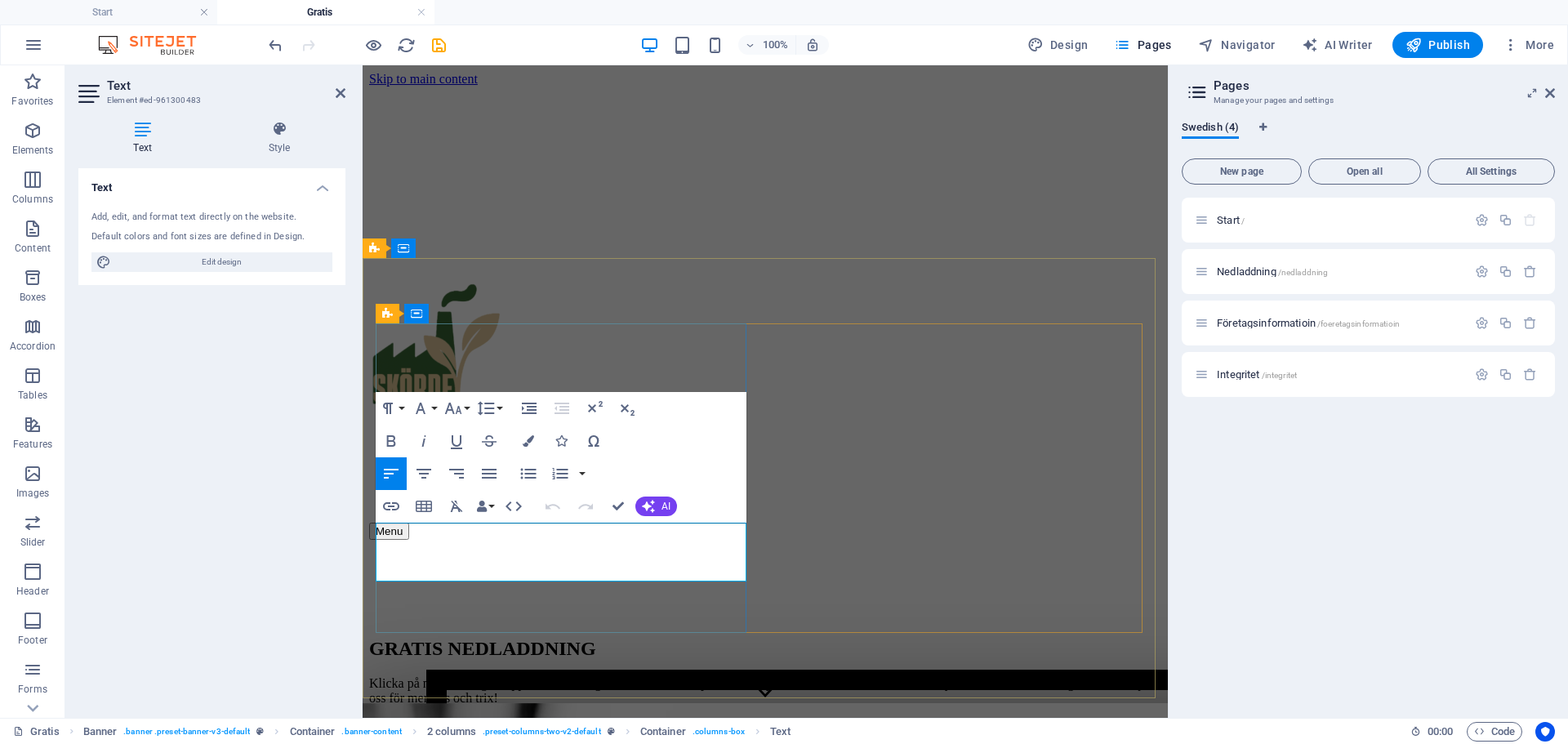
click at [381, 676] on p "Klicka på nedladdningsknappen så tar vi dig vidare till vår kursportal theleap,…" at bounding box center [765, 691] width 792 height 30
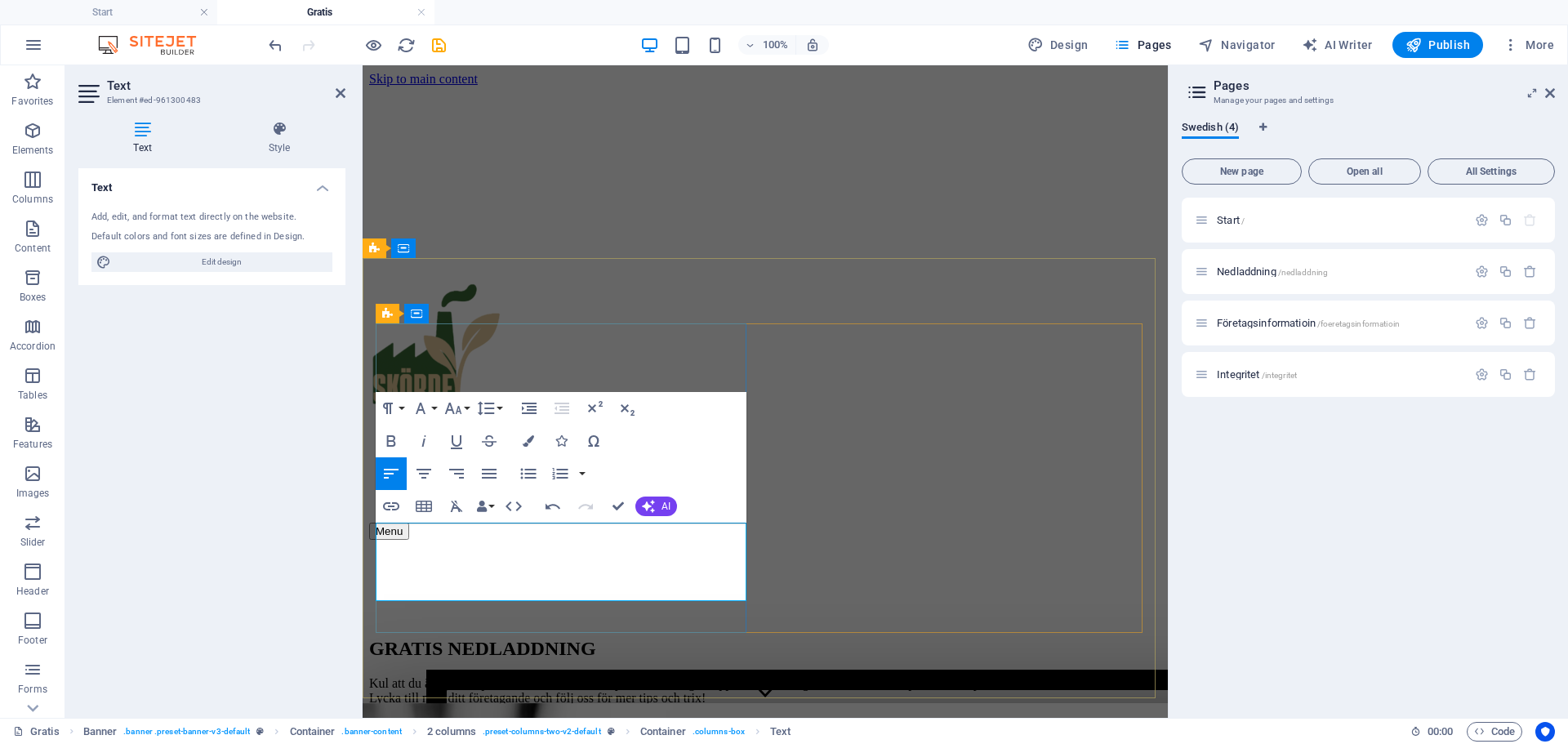
click at [536, 676] on p "Kul att du är nyfiken på vår checklista! K licka på nedladdningsknappen så tar …" at bounding box center [765, 691] width 792 height 30
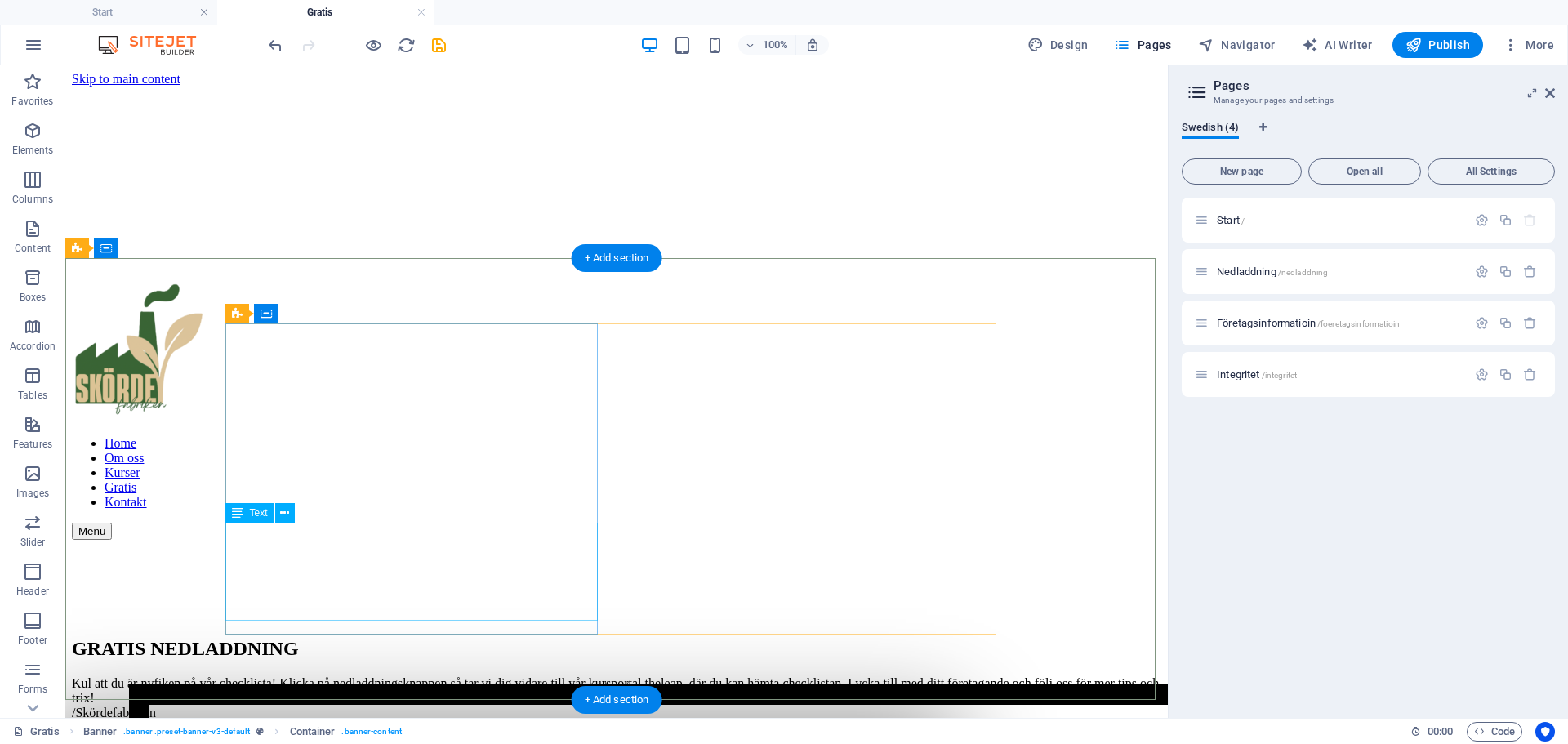
click at [301, 676] on div "Kul att du är nyfiken på vår checklista! Klicka på nedladdningsknappen så tar v…" at bounding box center [616, 698] width 1089 height 44
click at [295, 676] on div "Kul att du är nyfiken på vår checklista! Klicka på nedladdningsknappen så tar v…" at bounding box center [616, 698] width 1089 height 44
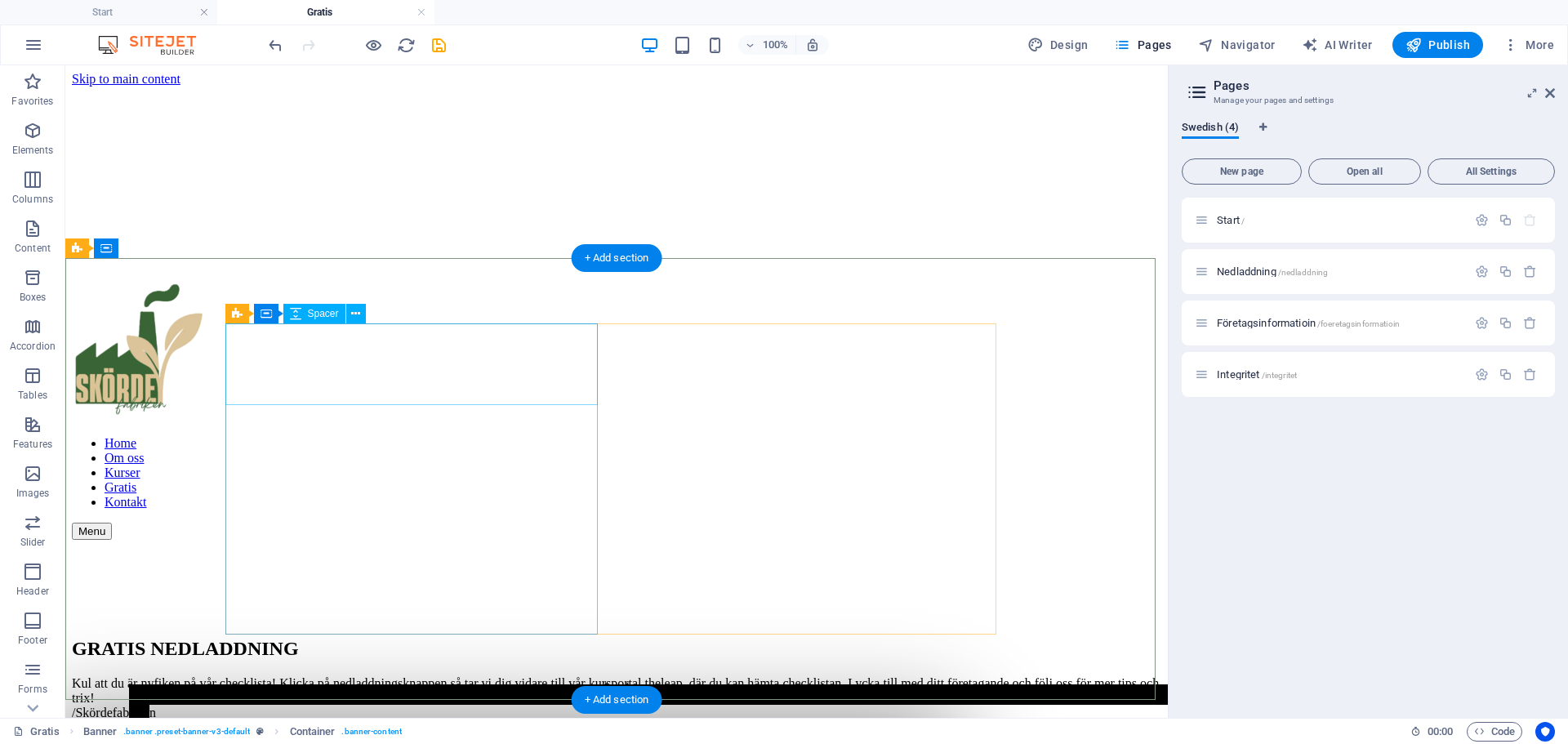
click at [373, 539] on div at bounding box center [616, 580] width 1089 height 82
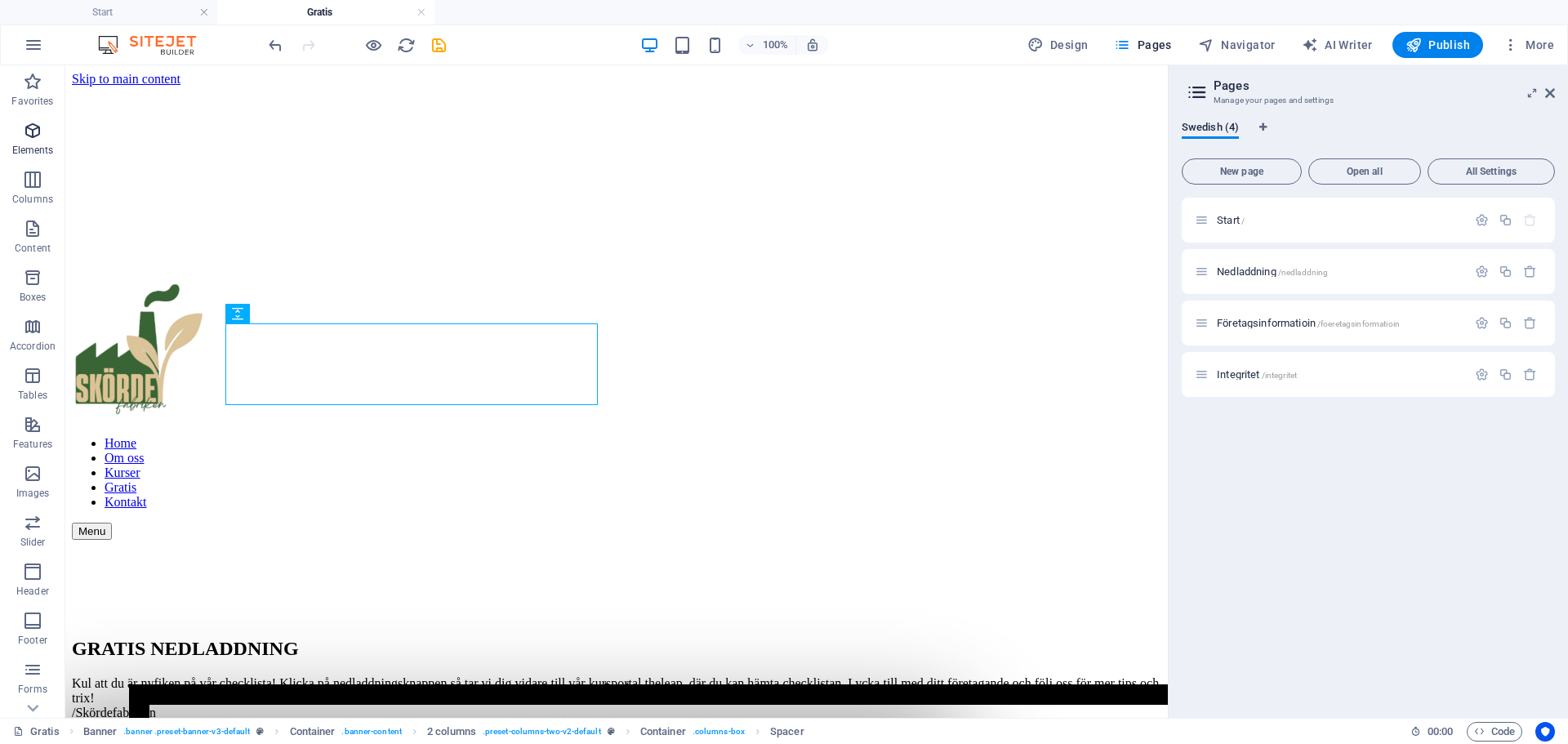
click at [29, 121] on button "Elements" at bounding box center [32, 138] width 65 height 49
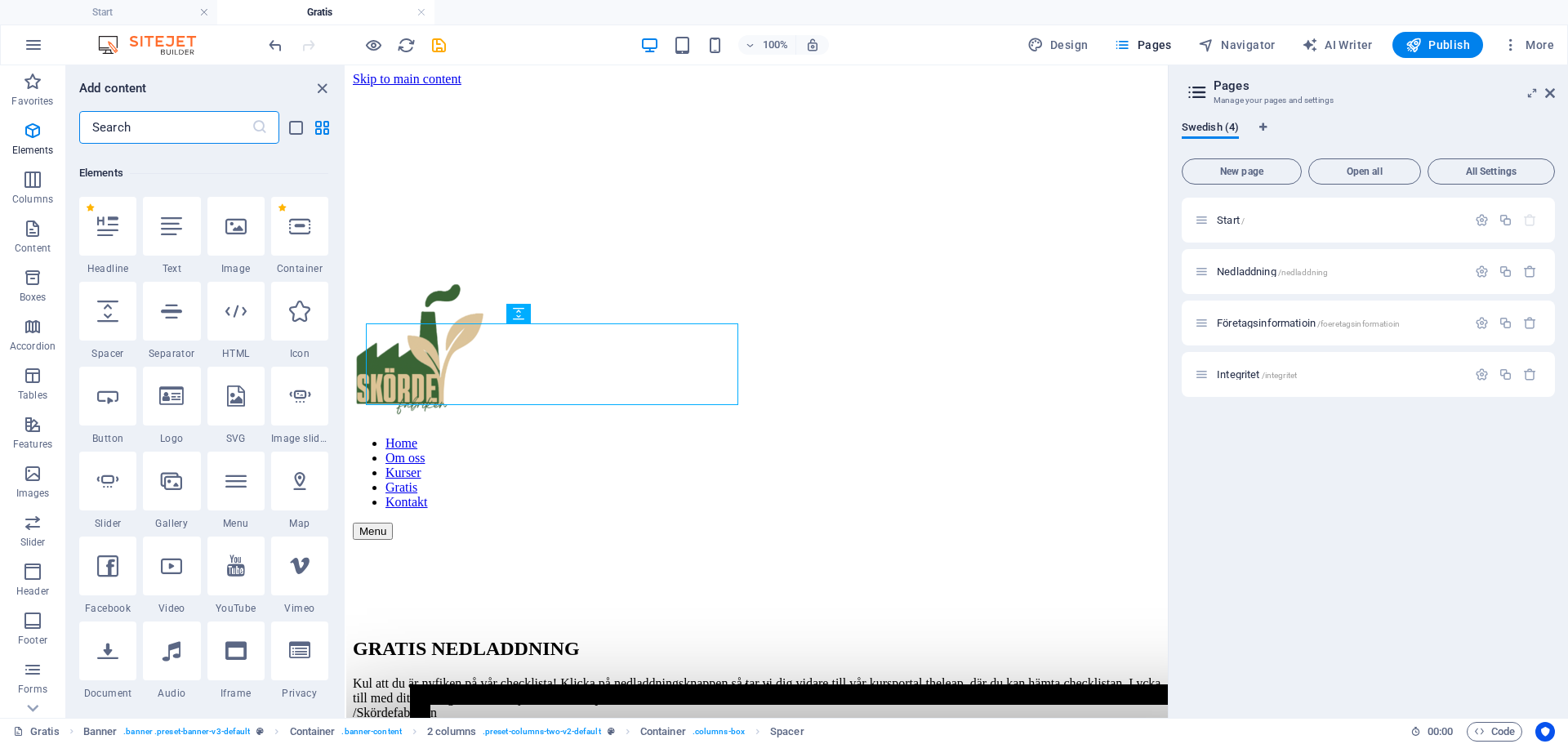
scroll to position [174, 0]
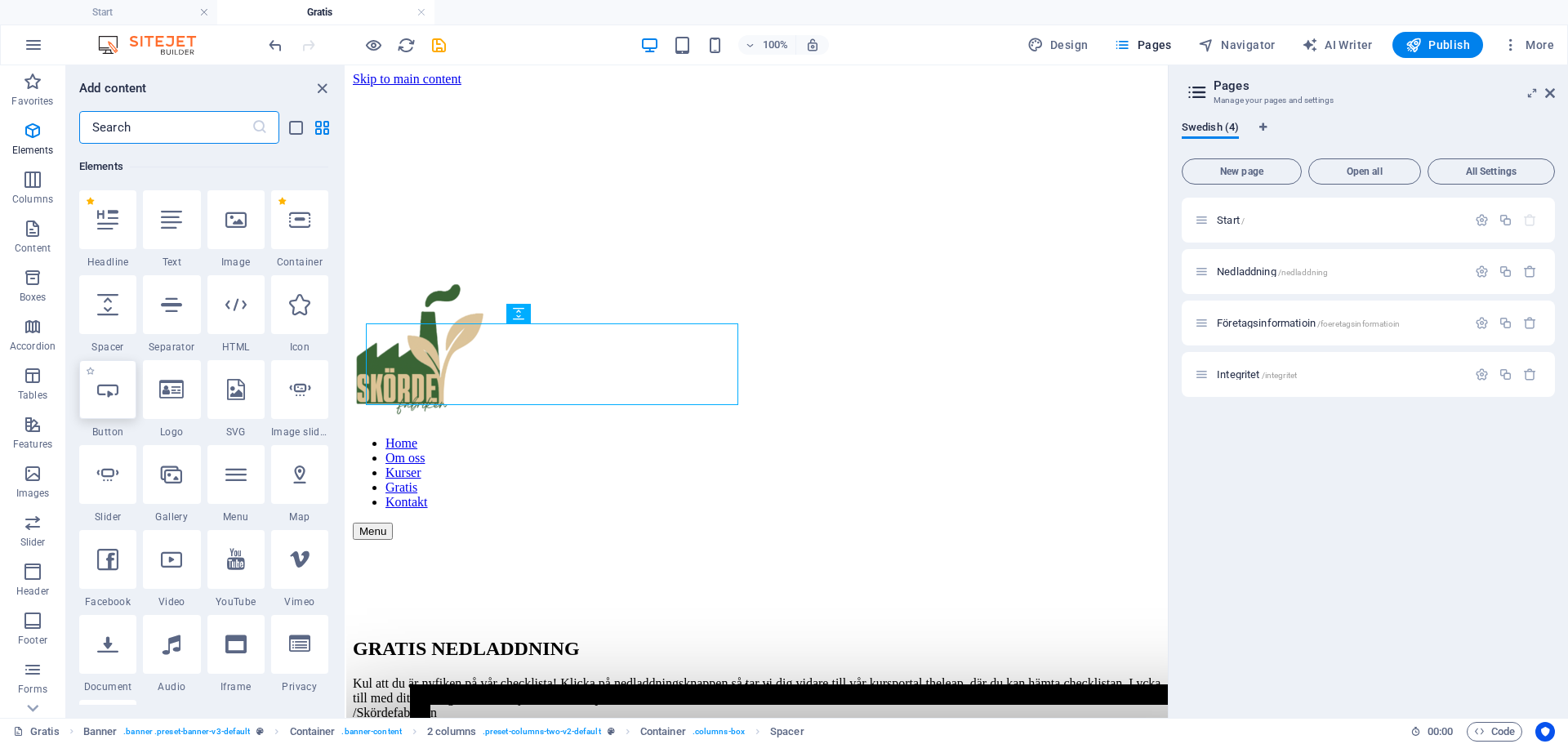
click at [111, 398] on icon at bounding box center [107, 389] width 21 height 21
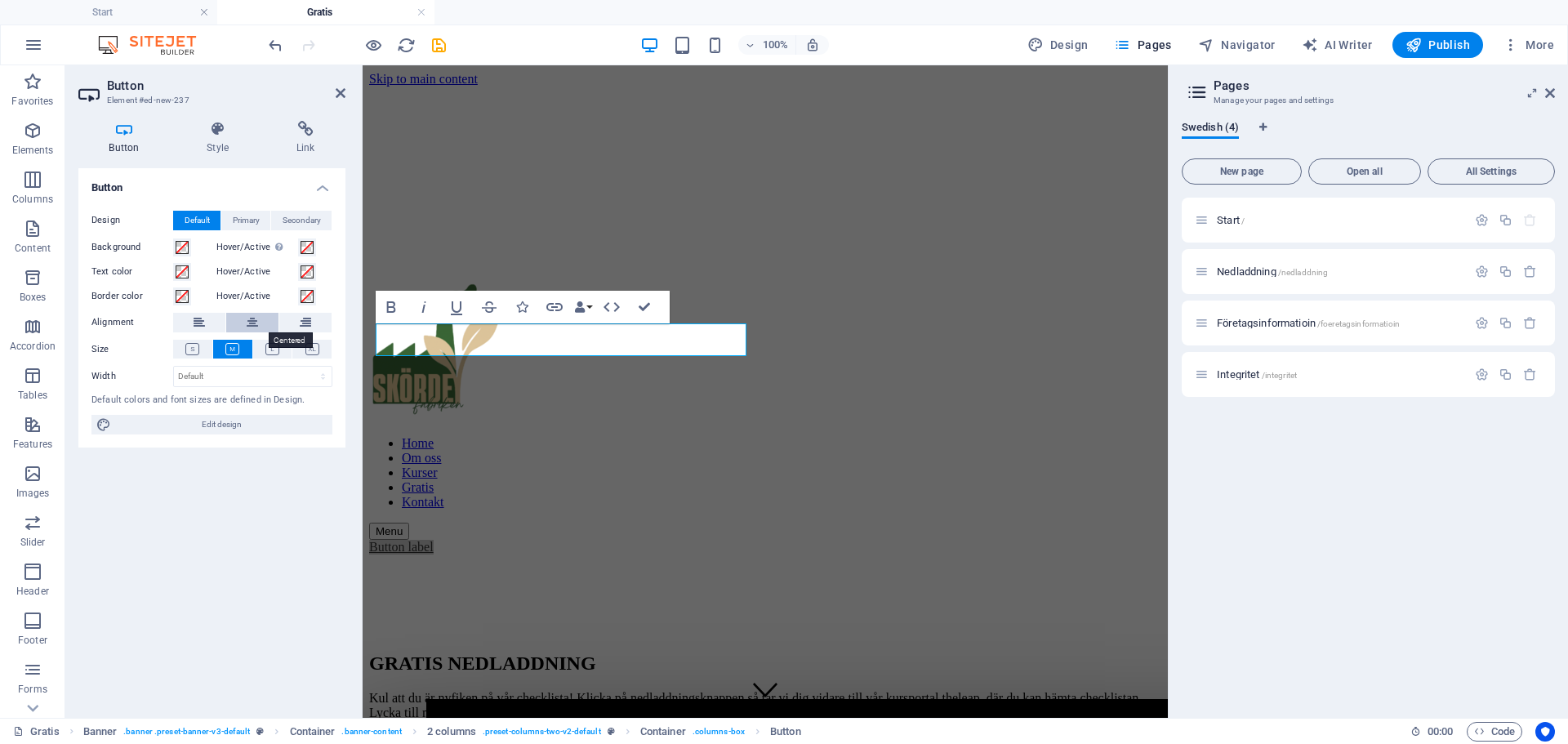
click at [253, 322] on icon at bounding box center [252, 322] width 11 height 19
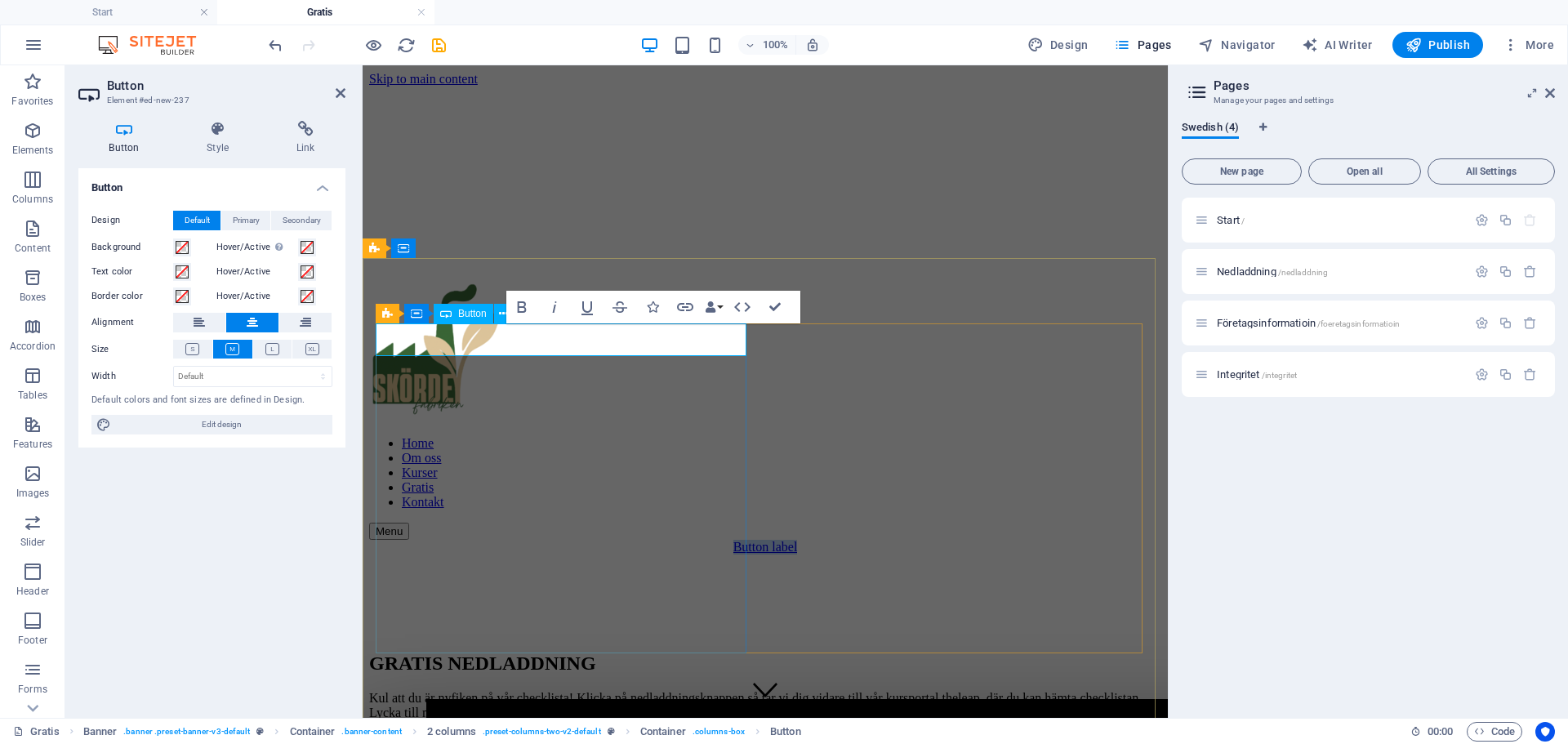
click at [733, 539] on link "Button label" at bounding box center [766, 546] width 65 height 14
click at [728, 539] on link "LADDA NED" at bounding box center [765, 546] width 75 height 14
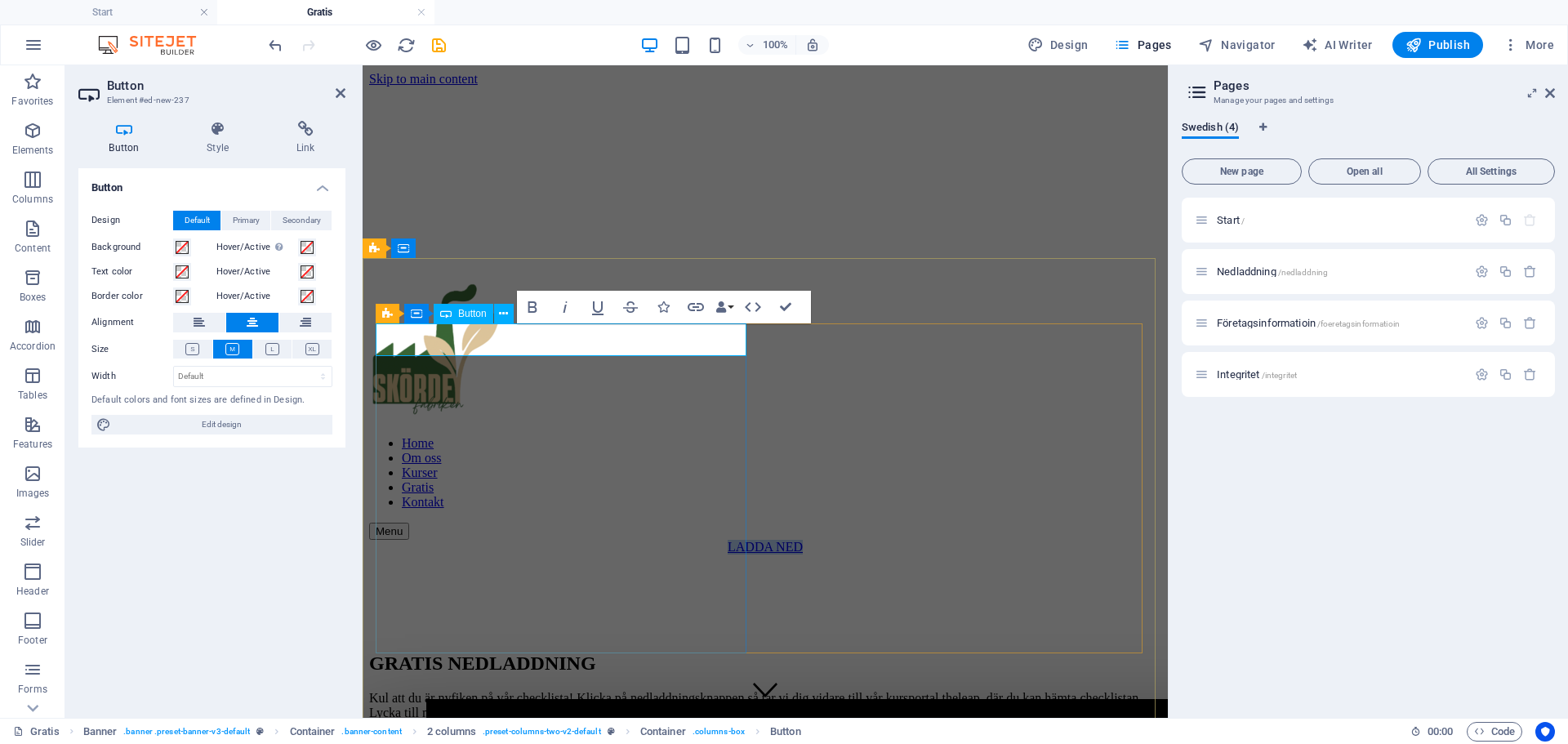
click at [728, 539] on link "LADDA NED" at bounding box center [765, 546] width 75 height 14
click at [534, 302] on icon "button" at bounding box center [533, 307] width 9 height 11
click at [679, 554] on div at bounding box center [765, 595] width 792 height 82
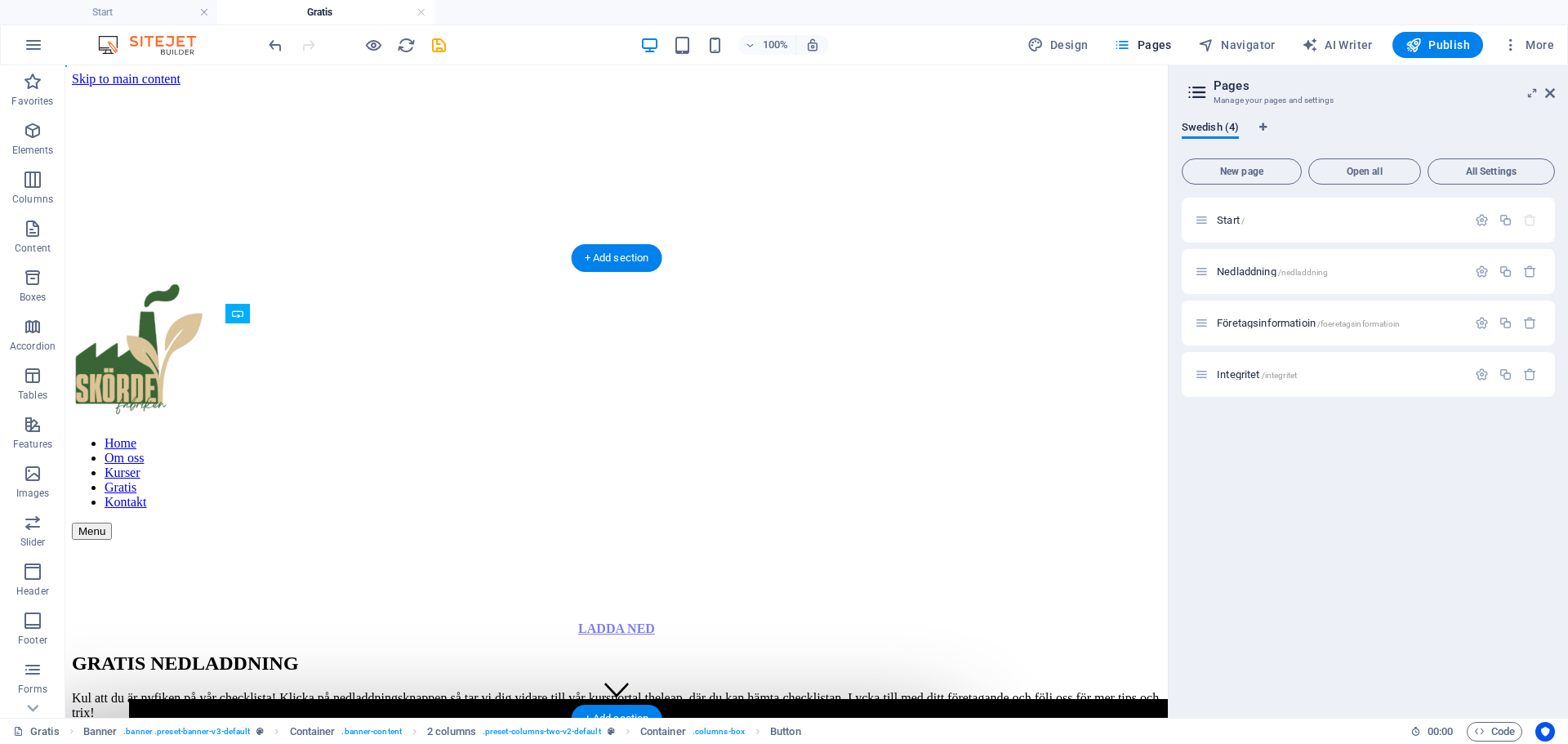
drag, startPoint x: 418, startPoint y: 343, endPoint x: 415, endPoint y: 377, distance: 34.1
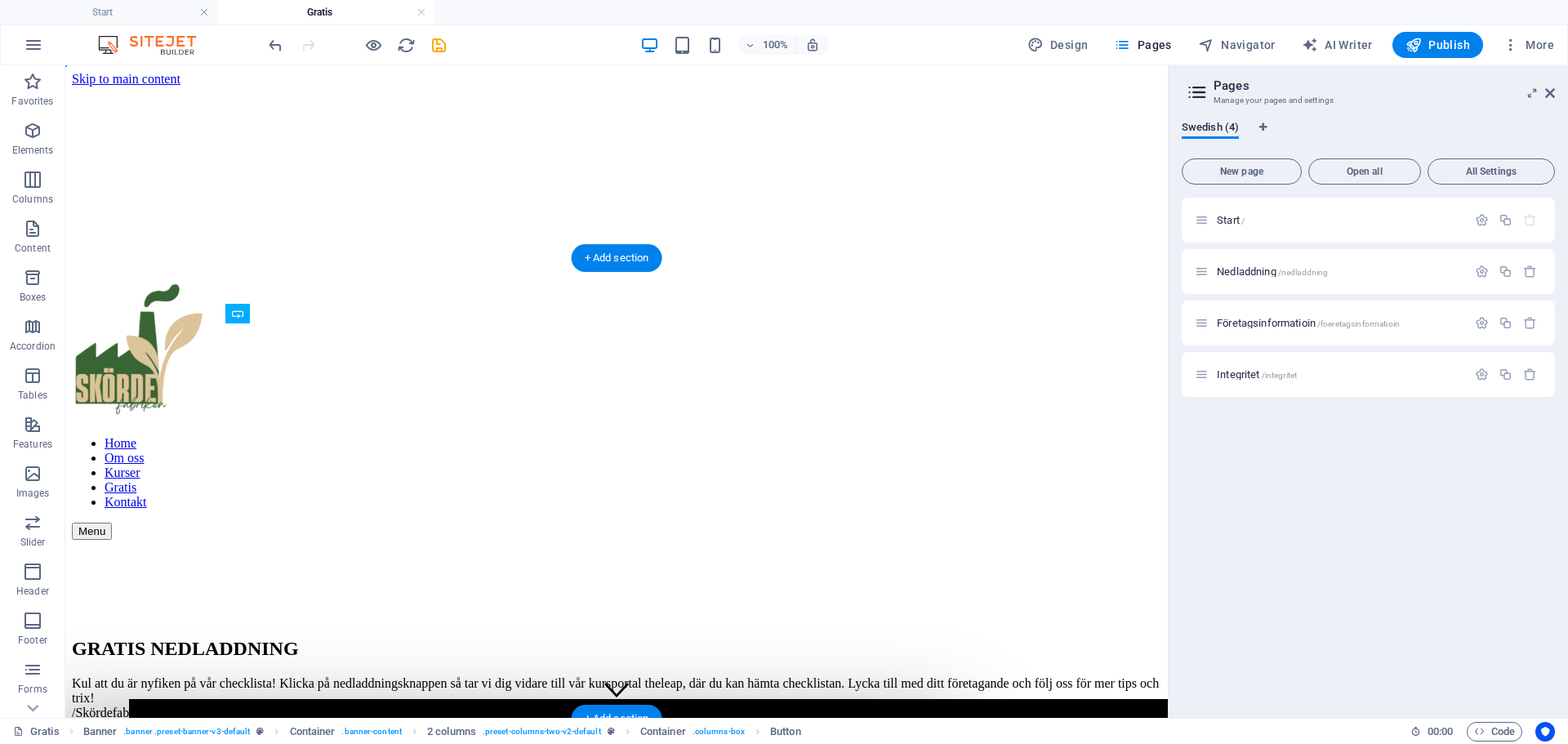
drag, startPoint x: 407, startPoint y: 418, endPoint x: 398, endPoint y: 619, distance: 201.2
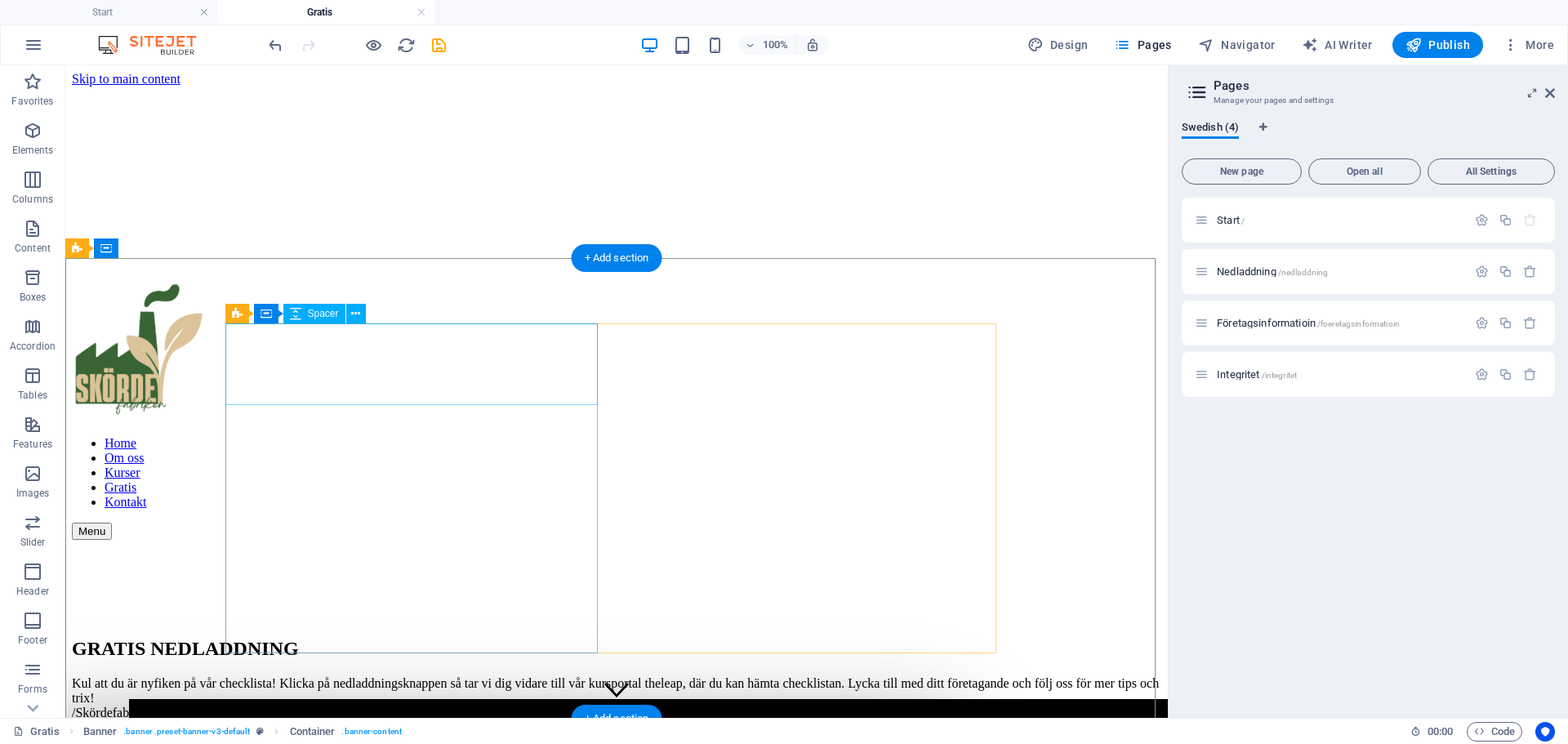
click at [426, 539] on div at bounding box center [616, 580] width 1089 height 82
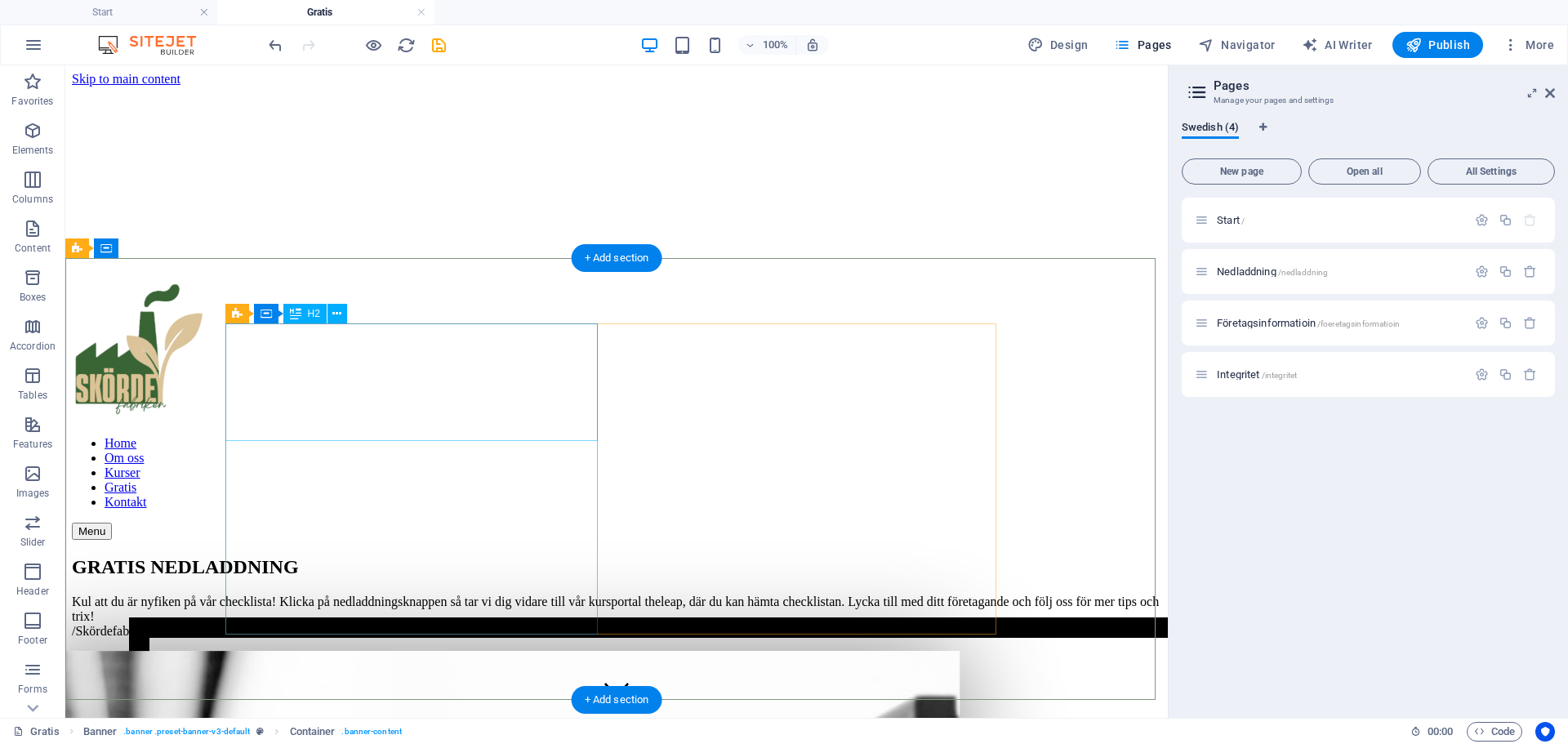
click at [398, 556] on div "GRATIS NEDLADDNING" at bounding box center [616, 567] width 1089 height 22
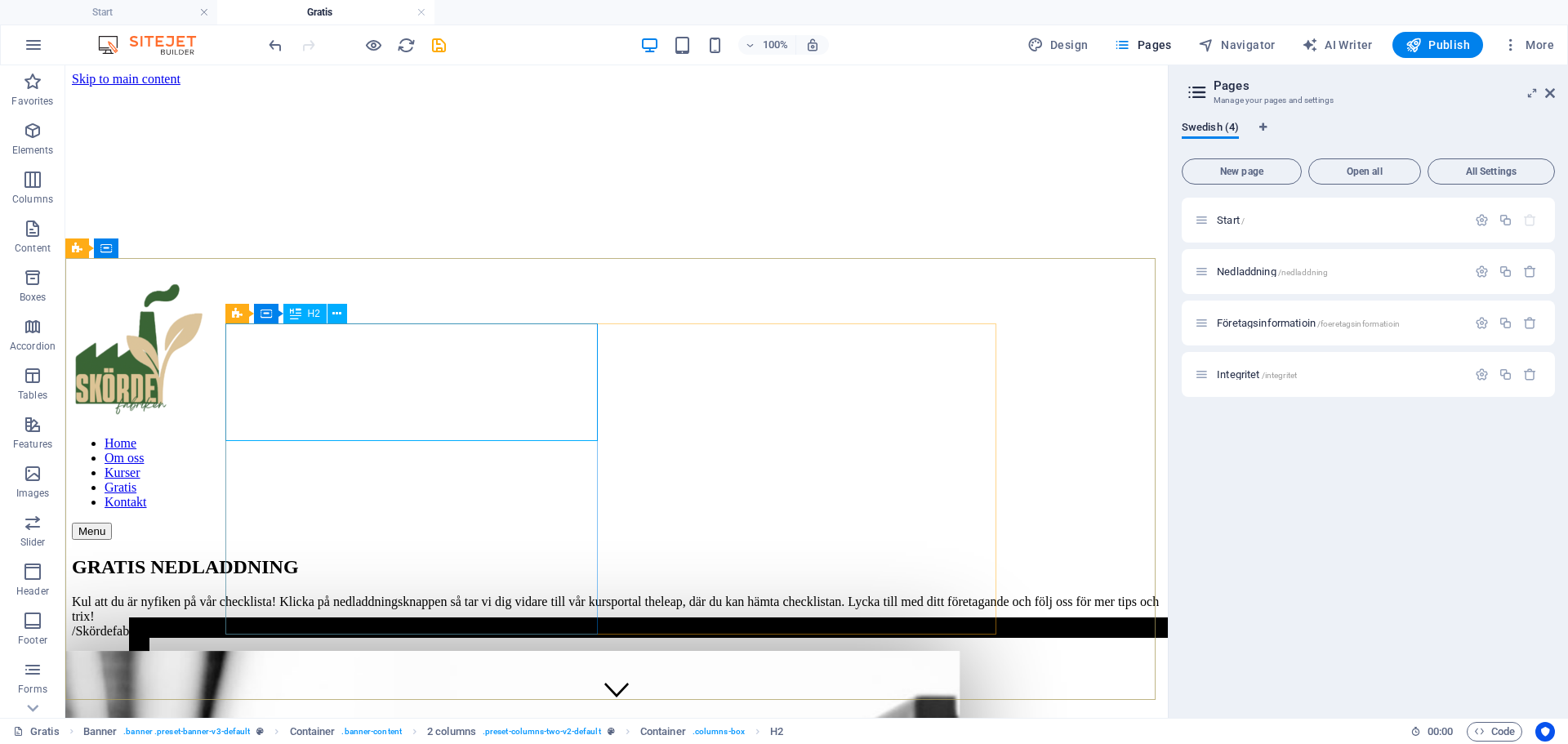
click at [294, 312] on icon at bounding box center [295, 313] width 11 height 19
click at [318, 556] on div "GRATIS NEDLADDNING" at bounding box center [616, 567] width 1089 height 22
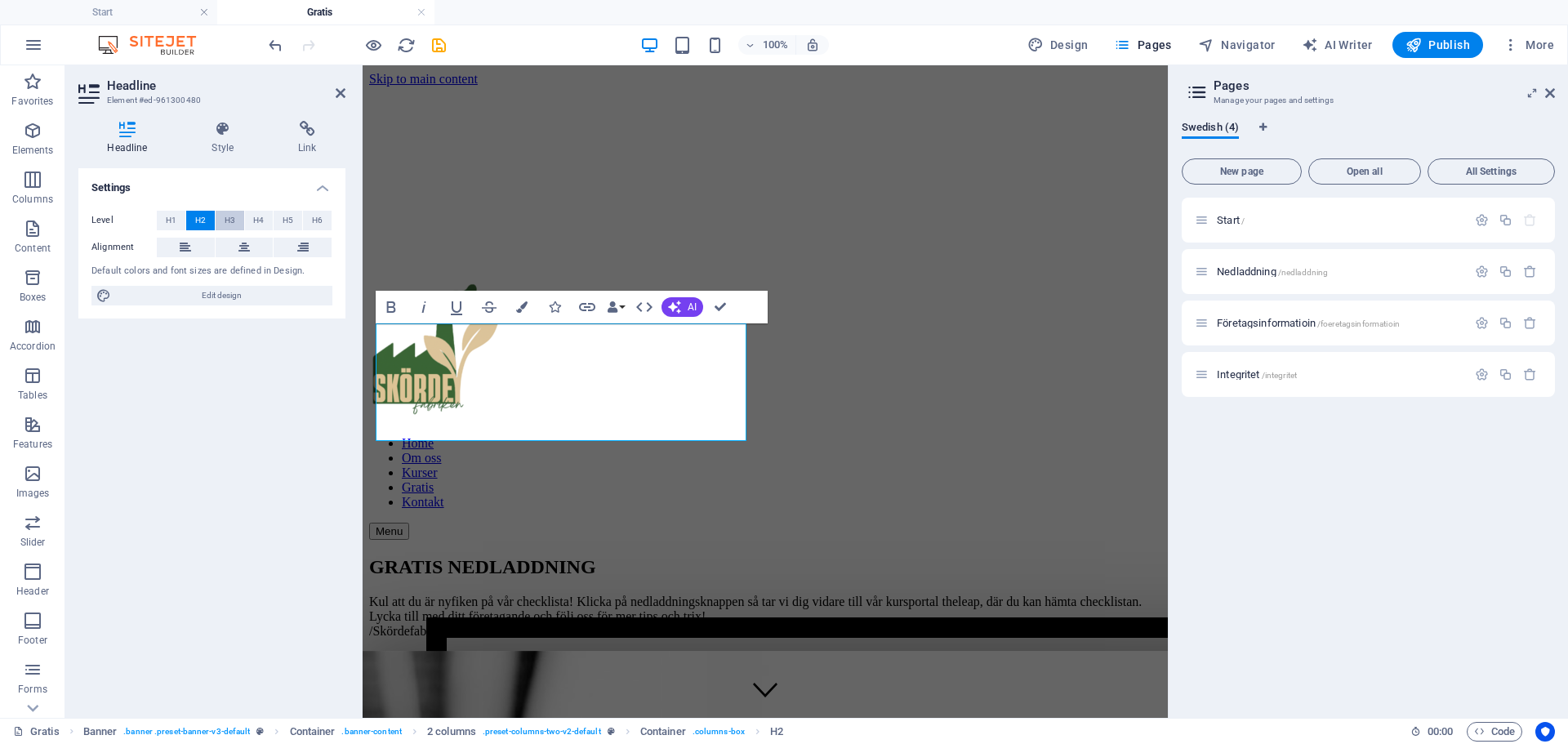
click at [228, 218] on span "H3" at bounding box center [230, 219] width 11 height 19
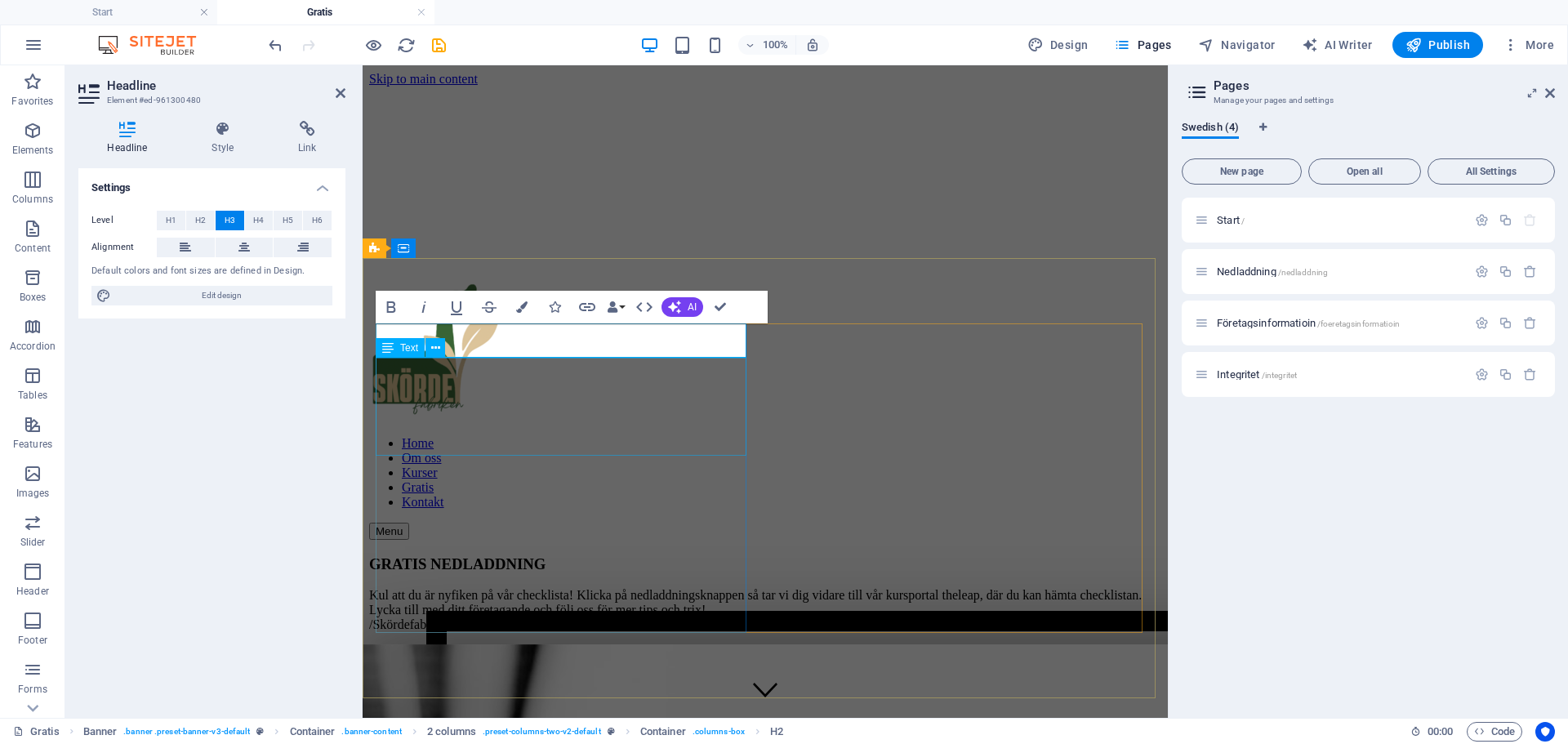
click at [659, 587] on div "Kul att du är nyfiken på vår checklista! Klicka på nedladdningsknappen så tar v…" at bounding box center [765, 609] width 792 height 44
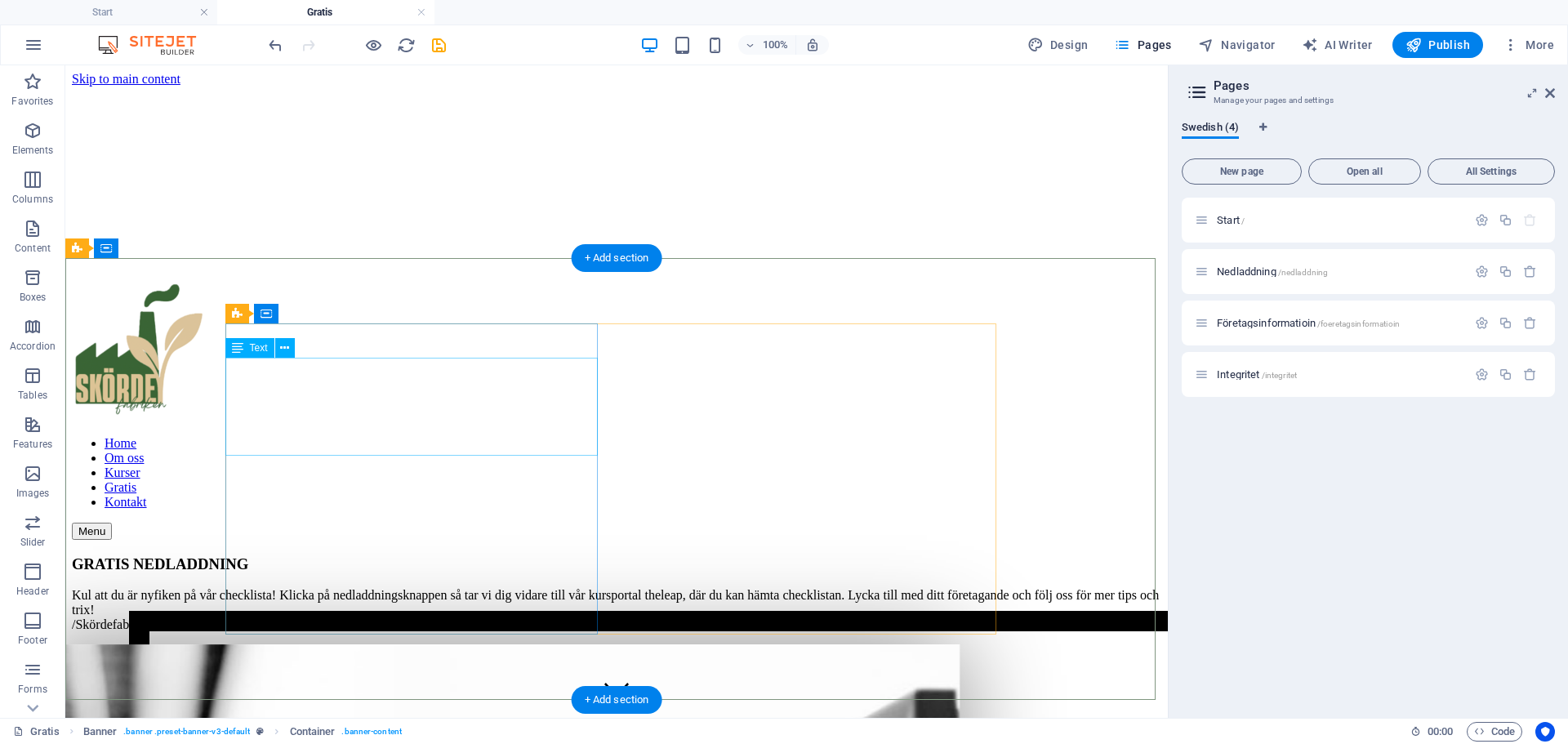
click at [402, 587] on div "Kul att du är nyfiken på vår checklista! Klicka på nedladdningsknappen så tar v…" at bounding box center [616, 609] width 1089 height 44
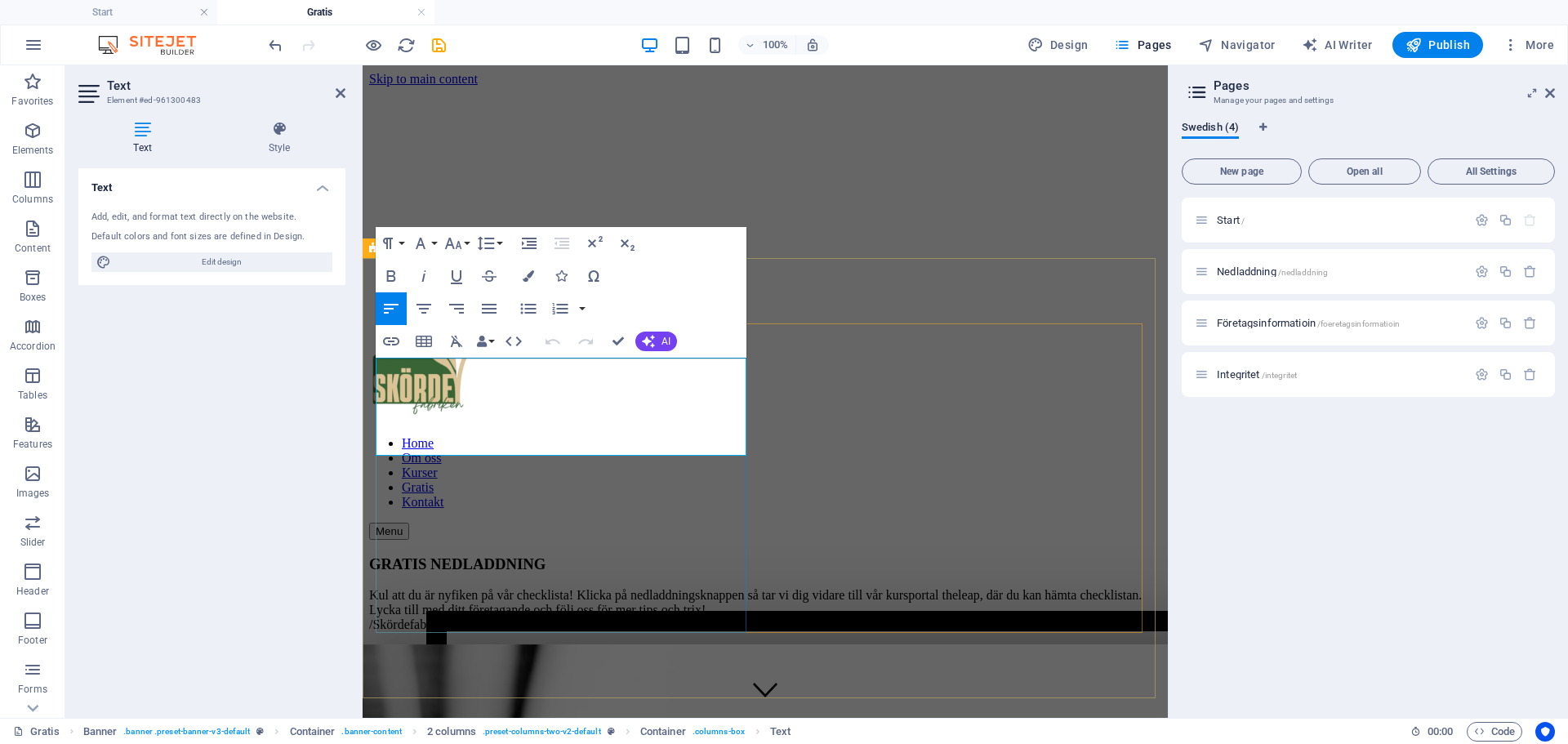
click at [578, 587] on p "Kul att du är nyfiken på vår checklista! Klicka på nedladdningsknappen så tar v…" at bounding box center [765, 609] width 792 height 44
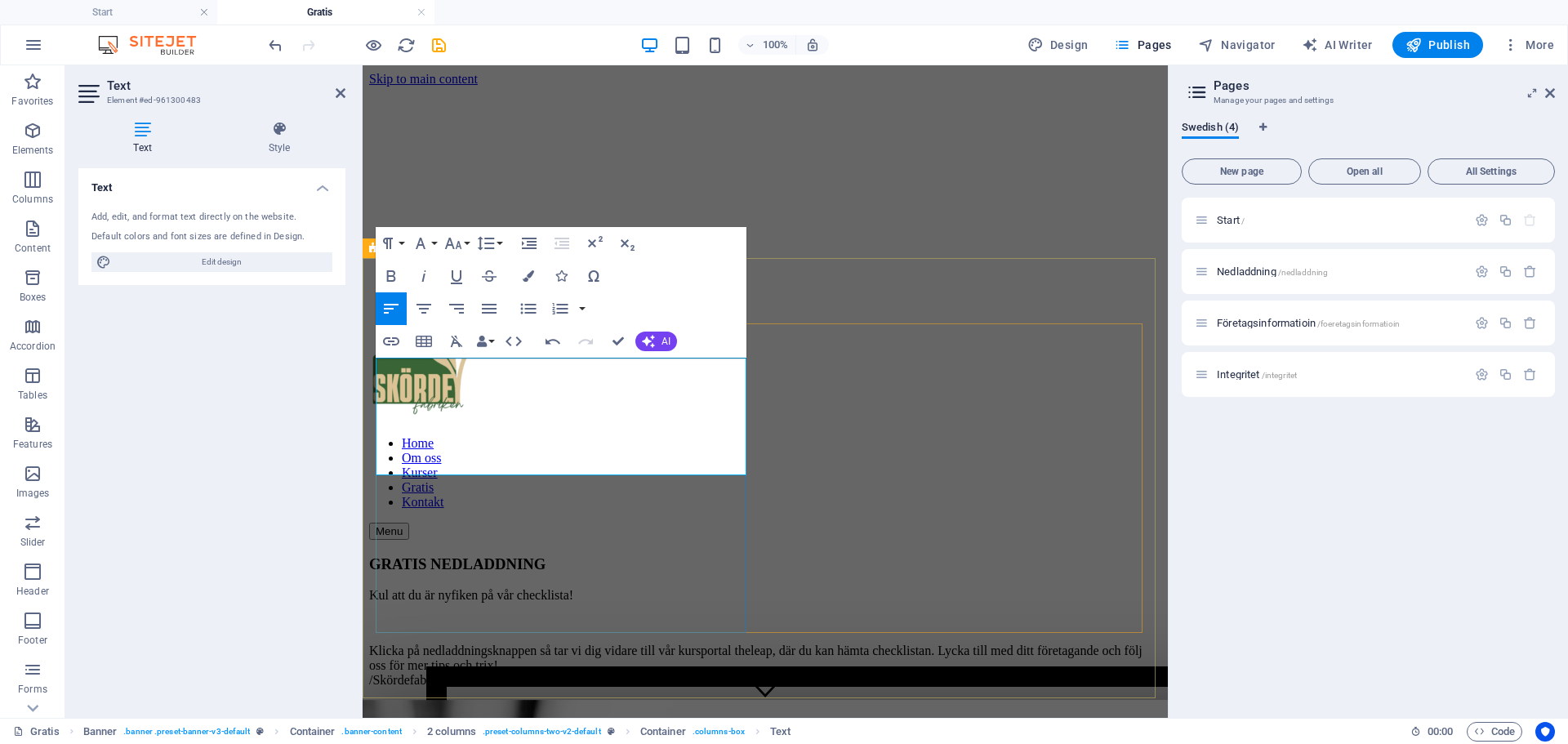
click at [580, 644] on p "Klicka på nedladdningsknappen så tar vi dig vidare till vår kursportal theleap,…" at bounding box center [765, 666] width 792 height 44
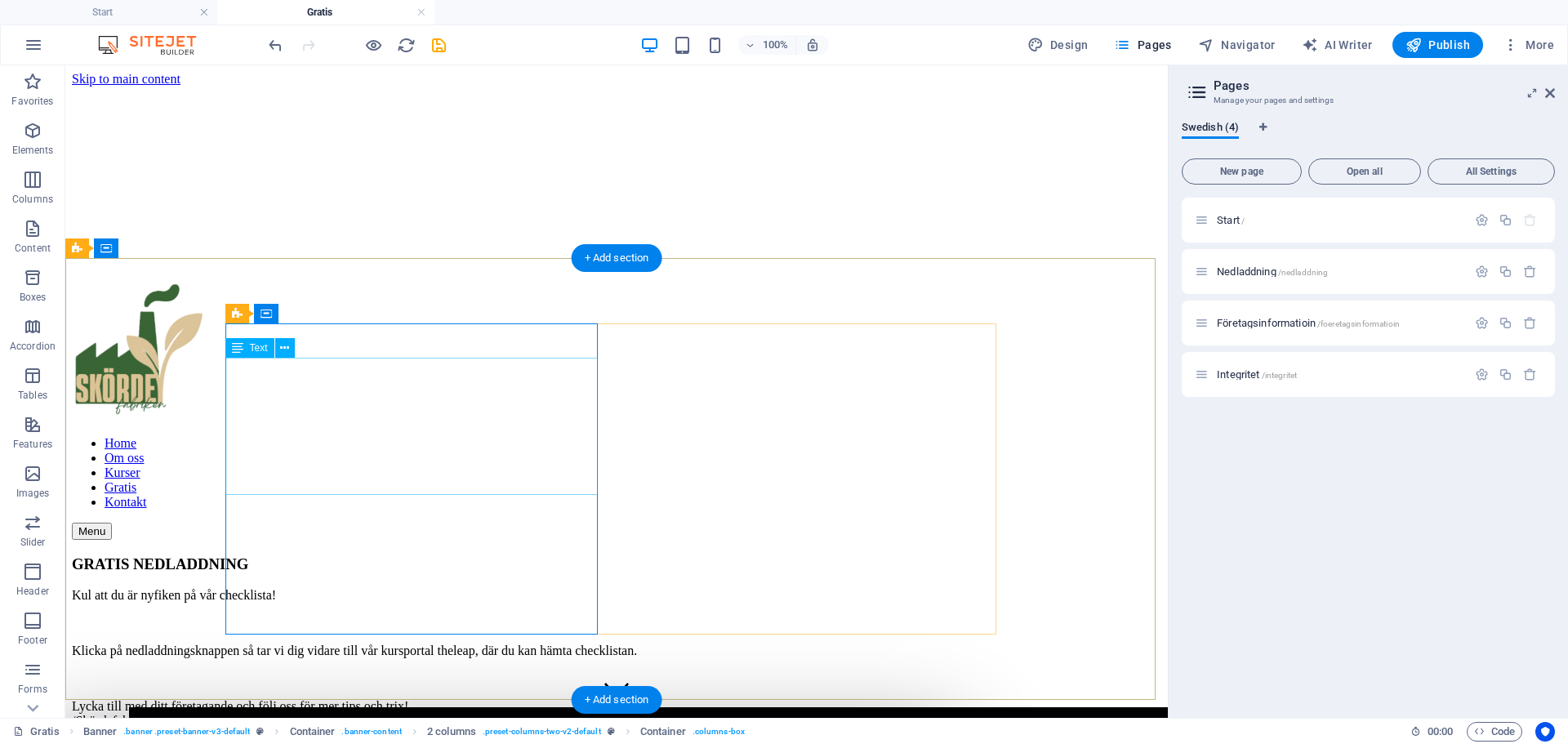
click at [492, 587] on div "Kul att du är nyfiken på vår checklista! Klicka på nedladdningsknappen så tar v…" at bounding box center [616, 657] width 1089 height 140
click at [490, 587] on div "Kul att du är nyfiken på vår checklista! Klicka på nedladdningsknappen så tar v…" at bounding box center [616, 657] width 1089 height 140
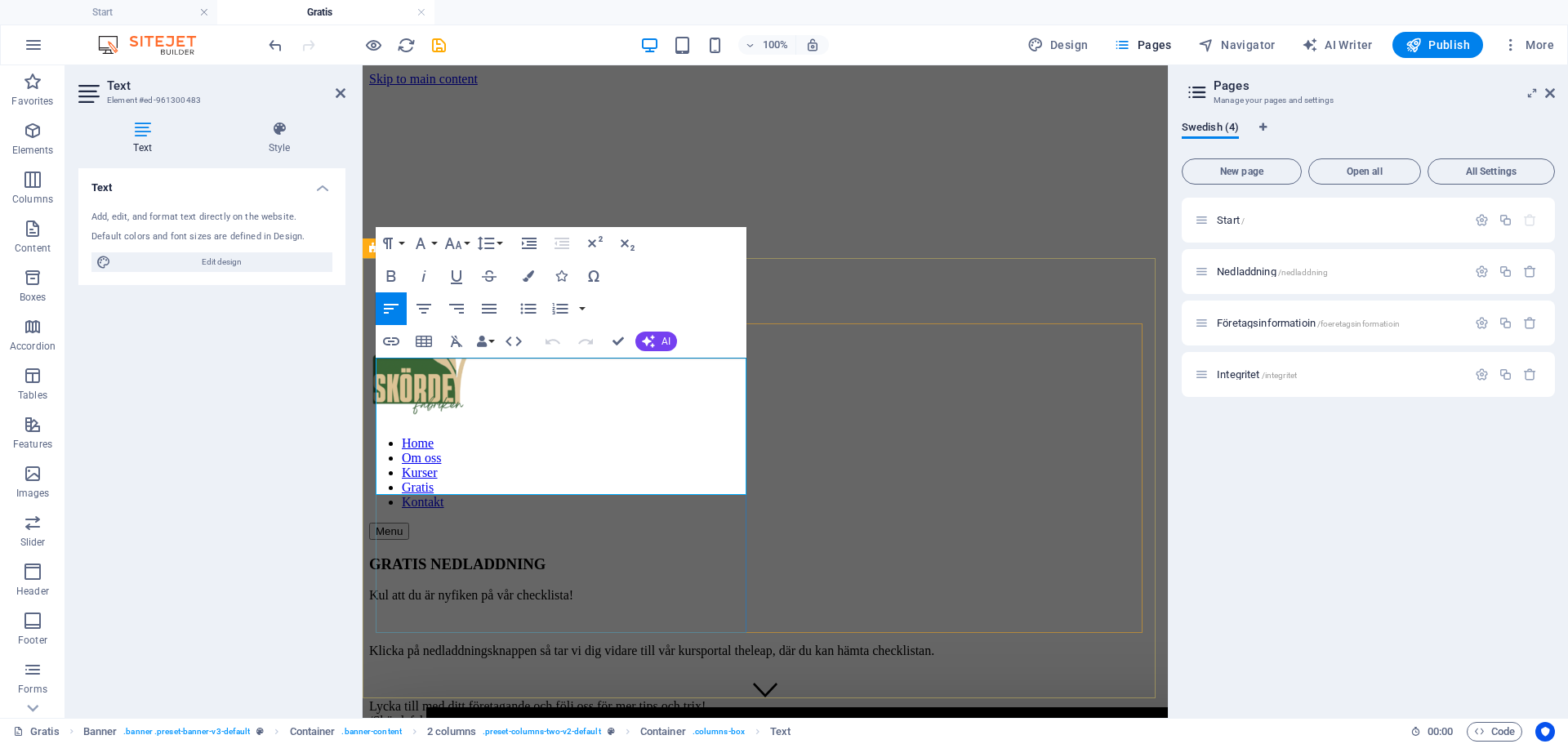
click at [491, 699] on p "Lycka till med ditt företagande och följ oss för mer tips och trix! /Skördefabr…" at bounding box center [765, 714] width 792 height 30
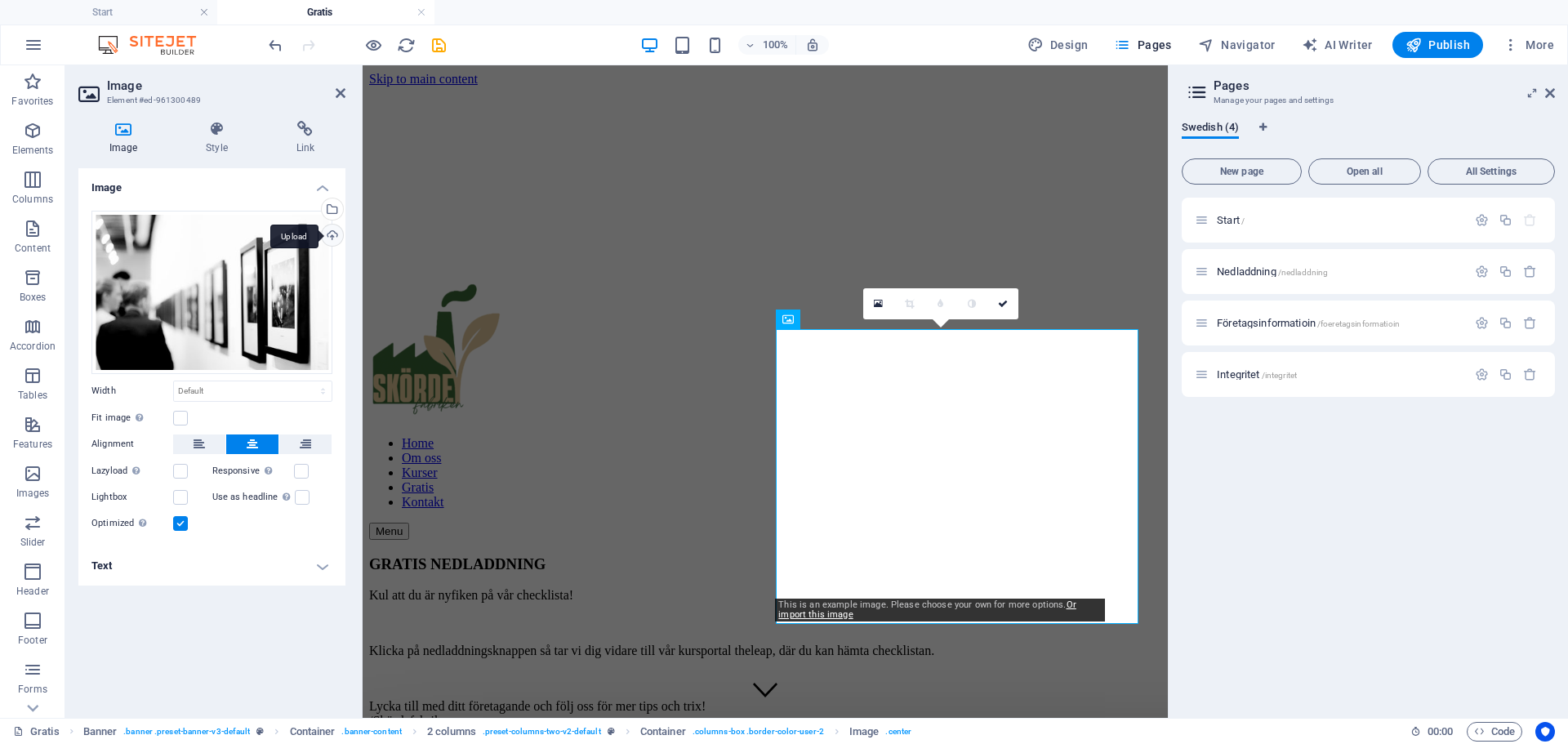
click at [334, 232] on div "Upload" at bounding box center [330, 236] width 25 height 25
click at [332, 232] on div "Upload" at bounding box center [330, 236] width 25 height 25
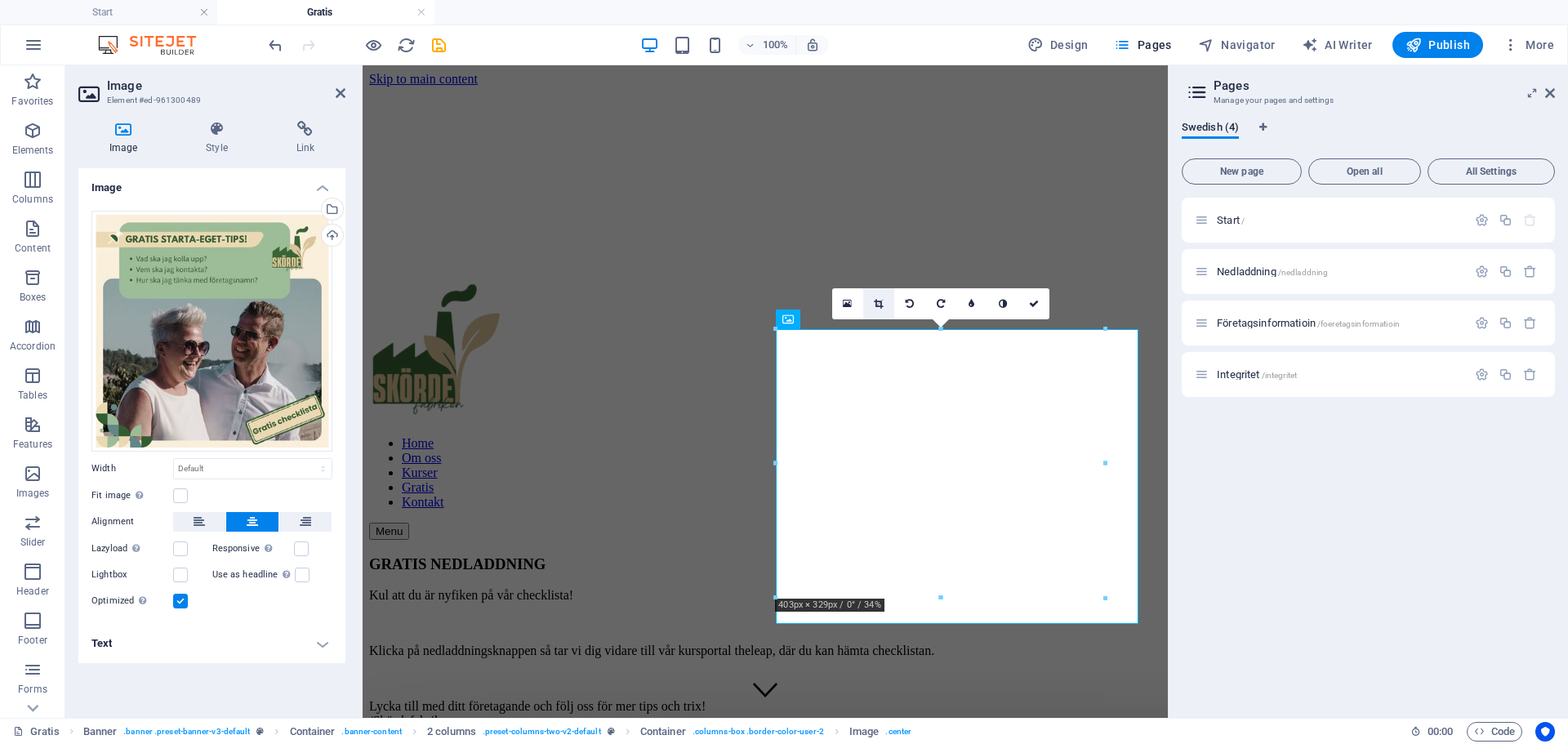
click at [878, 302] on icon at bounding box center [878, 303] width 9 height 10
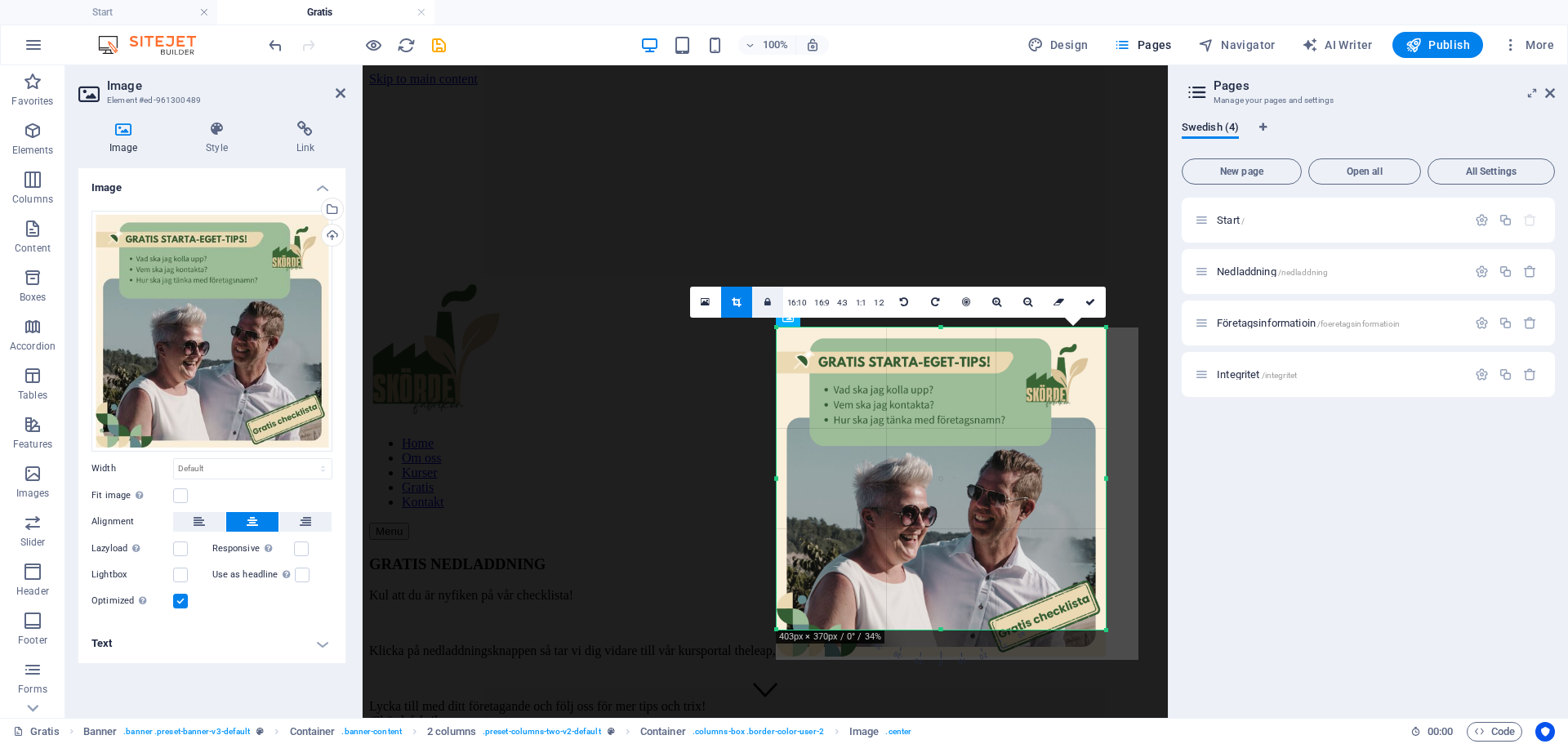
drag, startPoint x: 777, startPoint y: 331, endPoint x: 774, endPoint y: 297, distance: 34.1
click at [777, 327] on div "180 170 160 150 140 130 120 110 100 90 80 70 60 50 40 30 20 10 0 -10 -20 -30 -4…" at bounding box center [941, 478] width 329 height 302
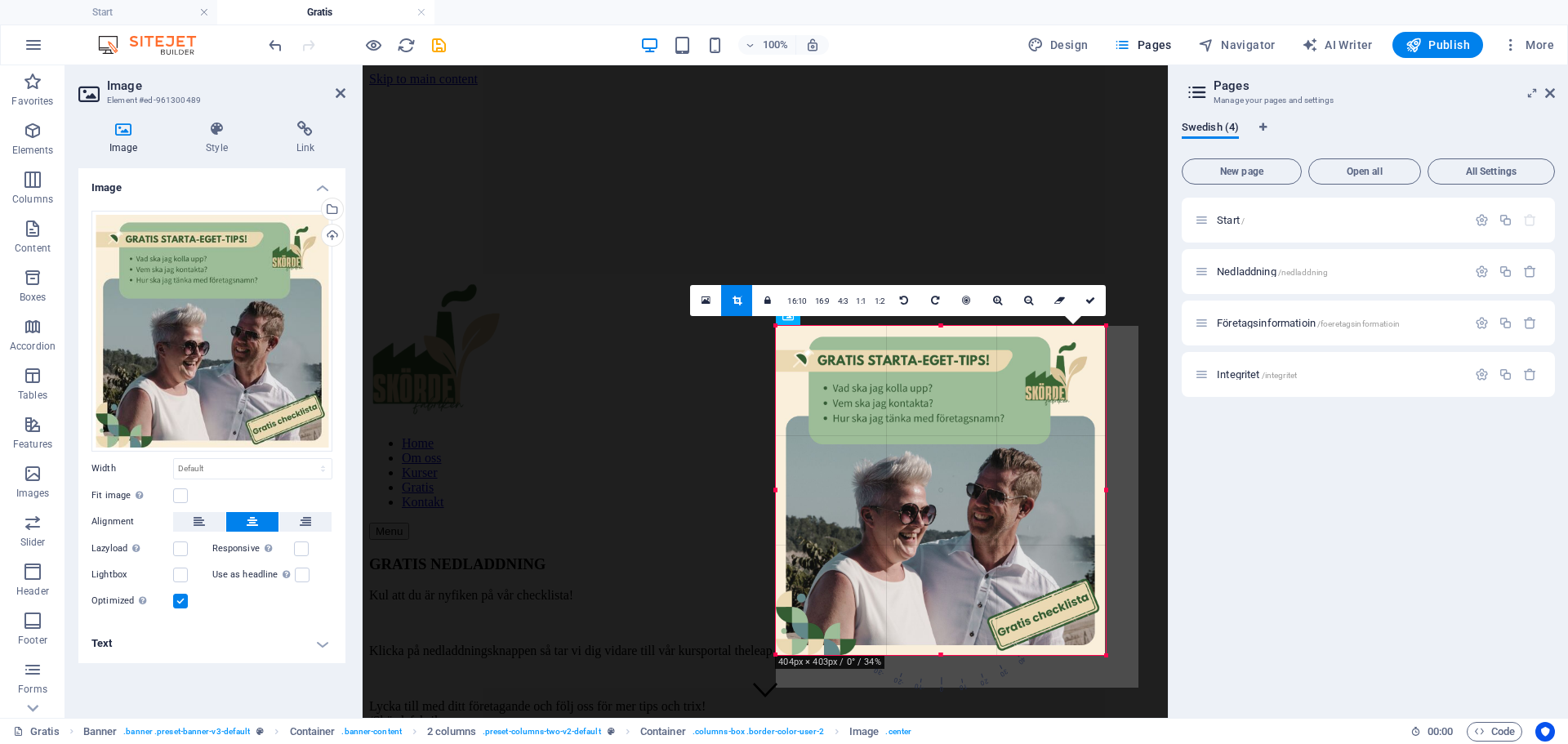
drag, startPoint x: 1106, startPoint y: 632, endPoint x: 1150, endPoint y: 658, distance: 51.1
click at [1150, 658] on div "Drag here to replace the existing content. Press “Ctrl” if you want to create a…" at bounding box center [765, 391] width 805 height 652
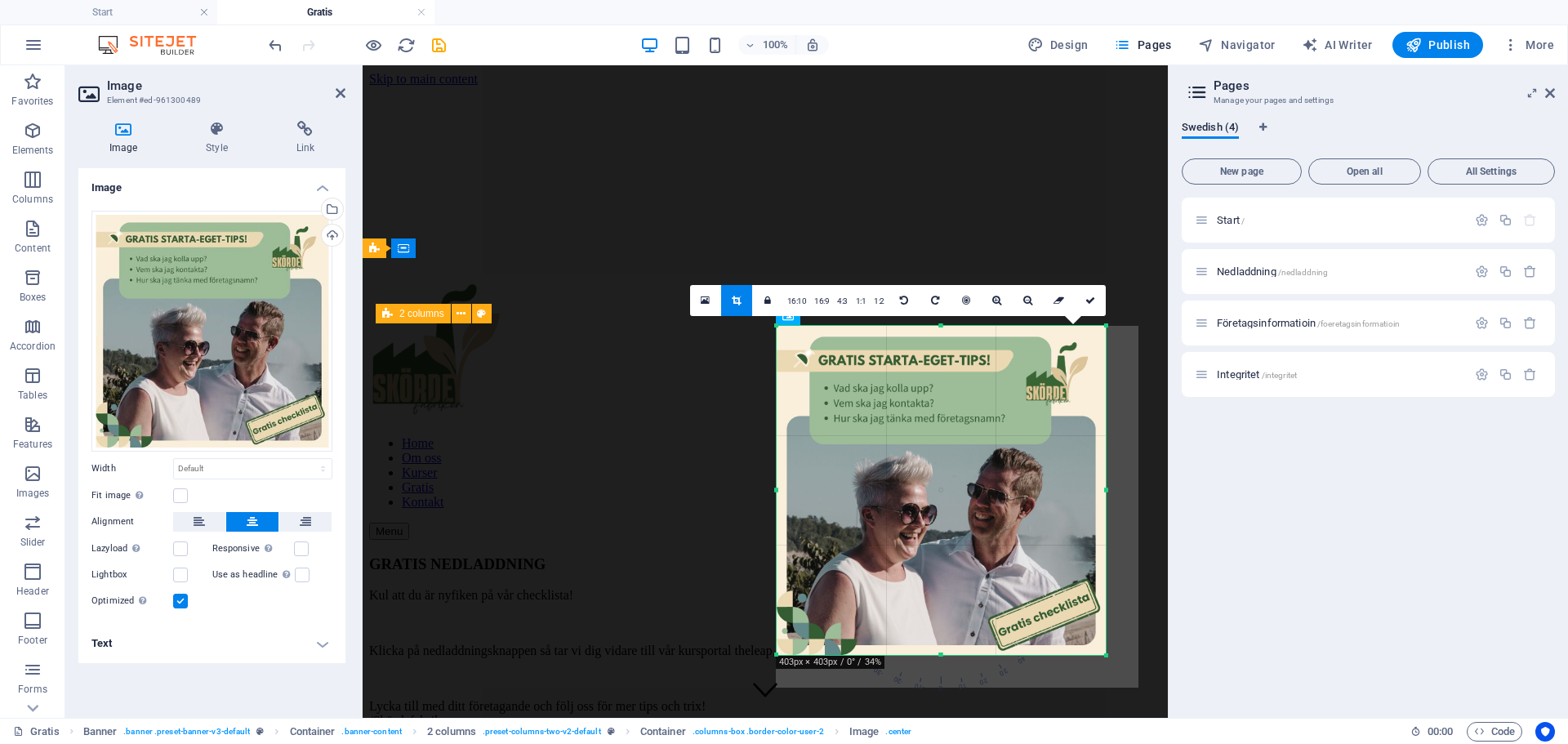
click at [726, 595] on div "GRATIS NEDLADDNING Kul att du är nyfiken på vår checklista! Klicka på nedladdni…" at bounding box center [765, 669] width 792 height 230
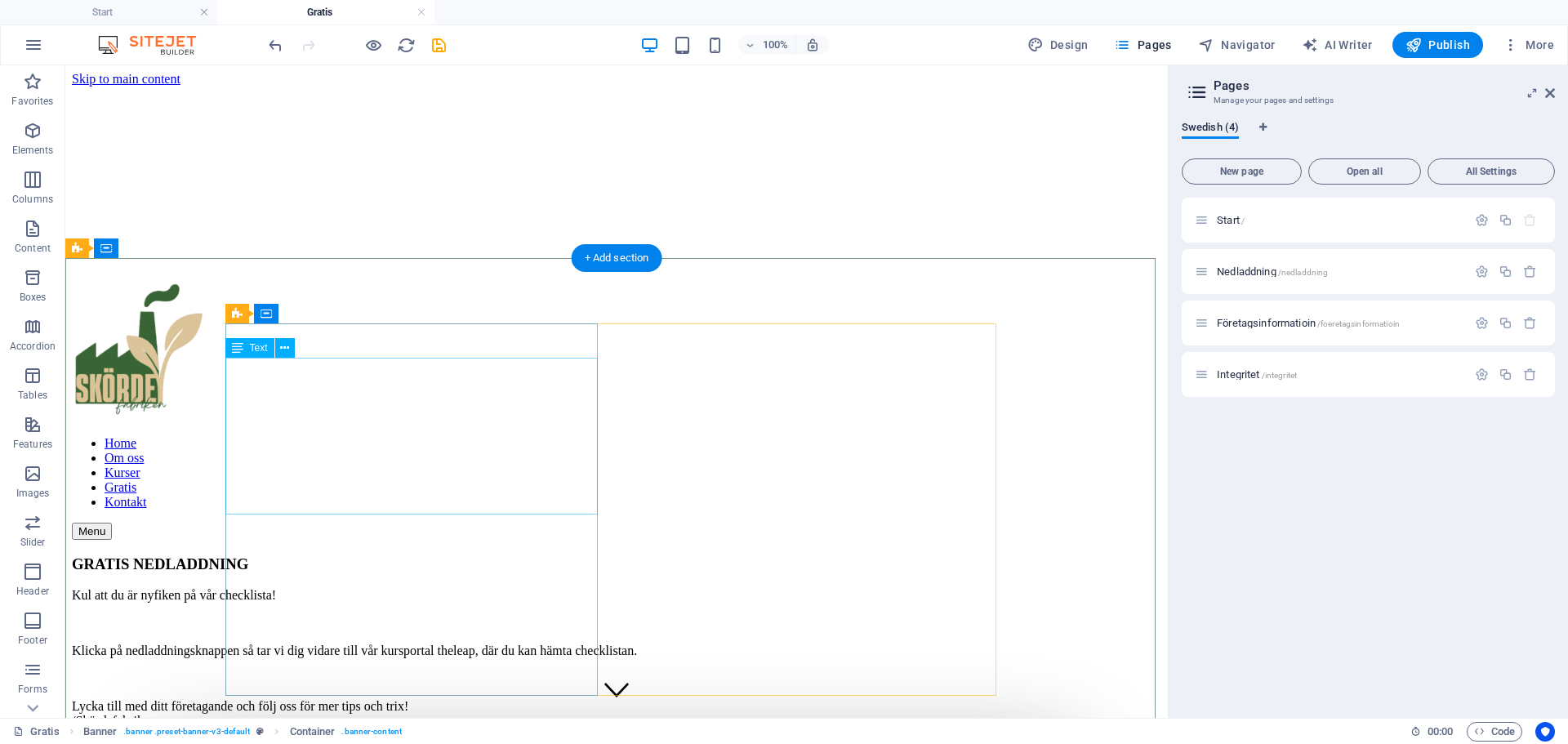
click at [307, 587] on div "Kul att du är nyfiken på vår checklista! Klicka på nedladdningsknappen så tar v…" at bounding box center [616, 671] width 1089 height 168
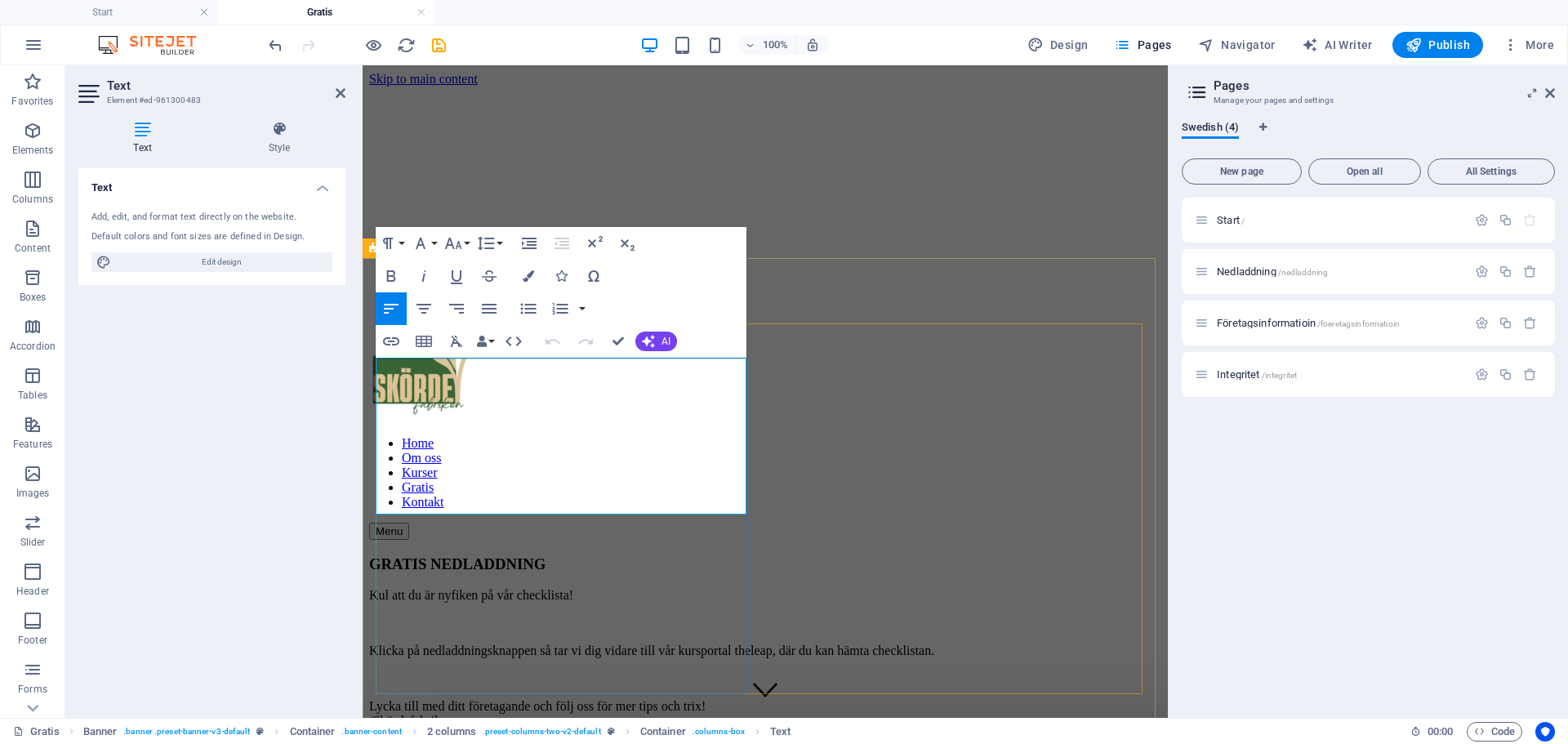
click at [495, 587] on div "GRATIS NEDLADDNING Kul att du är nyfiken på vår checklista! Klicka på nedladdni…" at bounding box center [765, 669] width 792 height 230
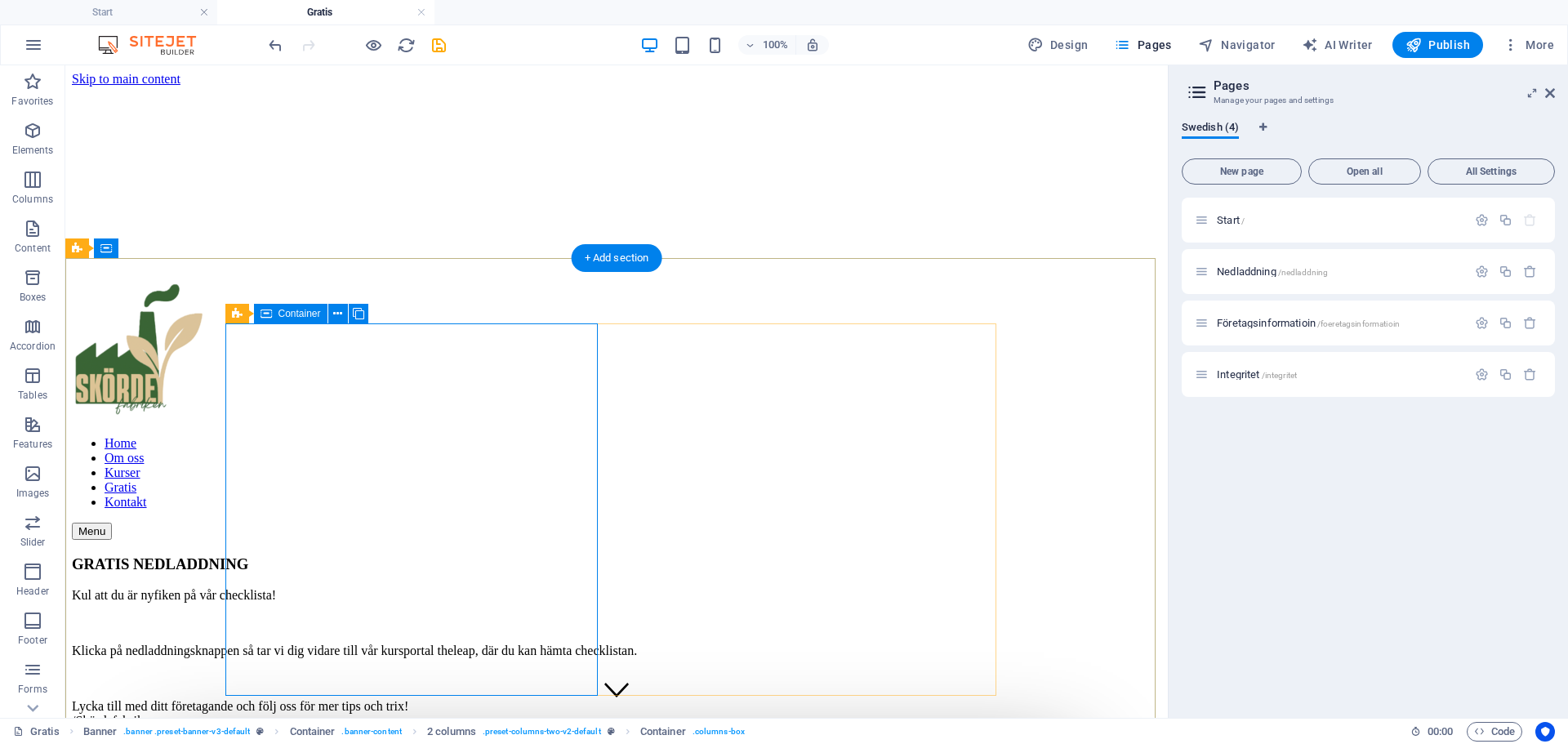
click at [396, 666] on div "GRATIS NEDLADDNING Kul att du är nyfiken på vår checklista! Klicka på nedladdni…" at bounding box center [616, 669] width 1089 height 230
click at [445, 587] on div "Kul att du är nyfiken på vår checklista! Klicka på nedladdningsknappen så tar v…" at bounding box center [616, 671] width 1089 height 168
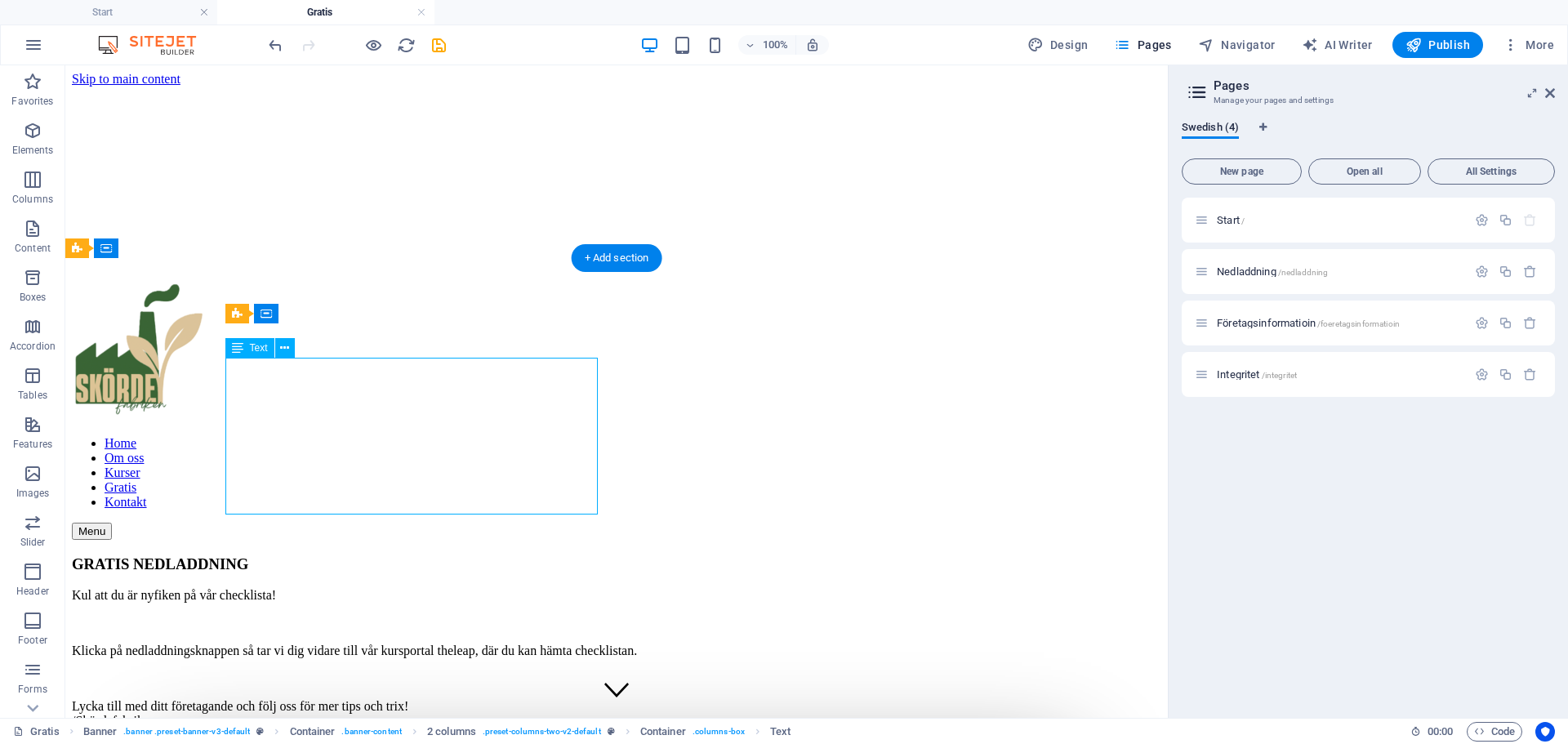
click at [444, 587] on div "Kul att du är nyfiken på vår checklista! Klicka på nedladdningsknappen så tar v…" at bounding box center [616, 671] width 1089 height 168
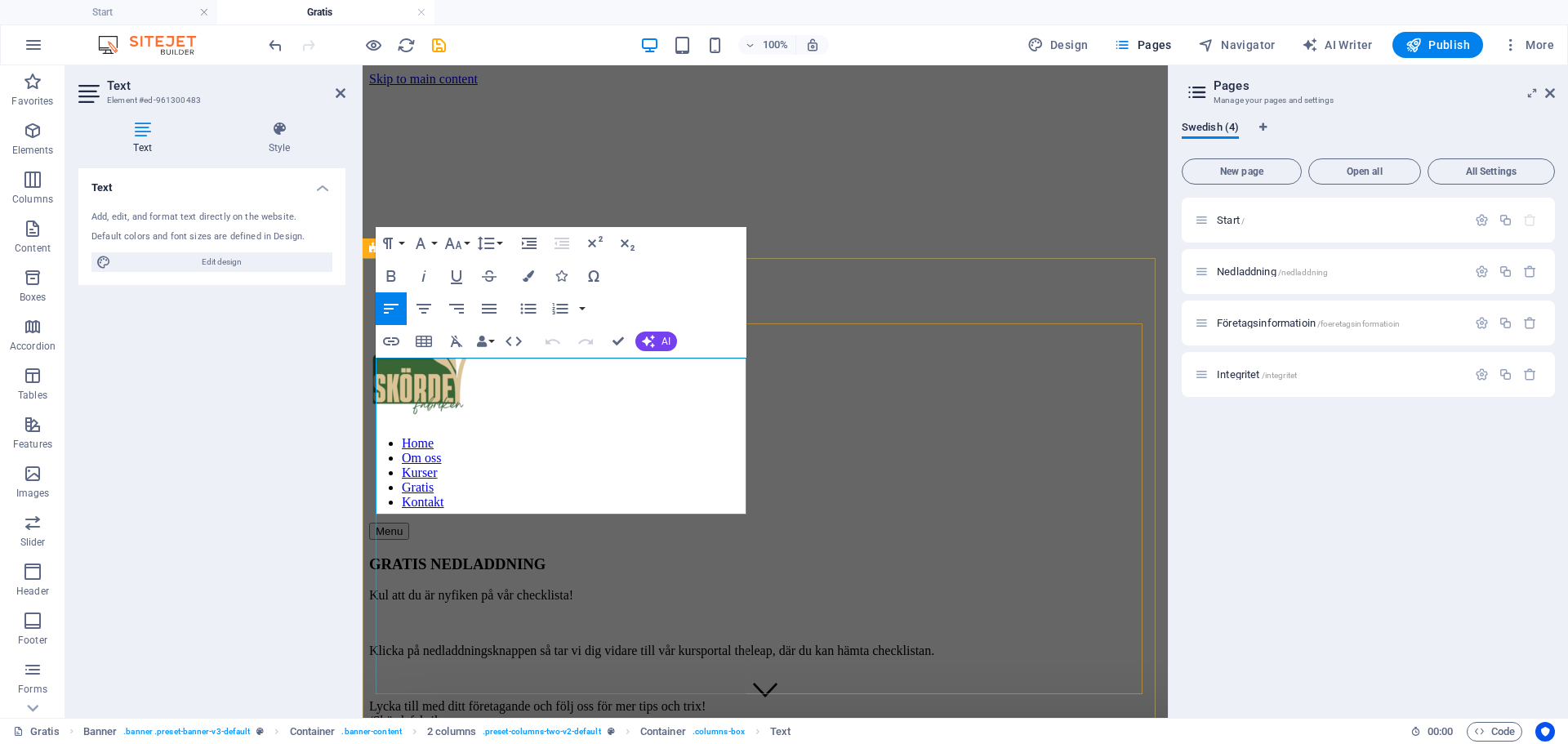
click at [426, 699] on p "Lycka till med ditt företagande och följ oss för mer tips och trix! /Skördefabr…" at bounding box center [765, 714] width 792 height 30
click at [1317, 628] on div "Start / Nedladdning /nedladdning Företagsinformatioin /foeretagsinformatioin In…" at bounding box center [1368, 451] width 374 height 507
click at [960, 87] on figure at bounding box center [765, 87] width 792 height 0
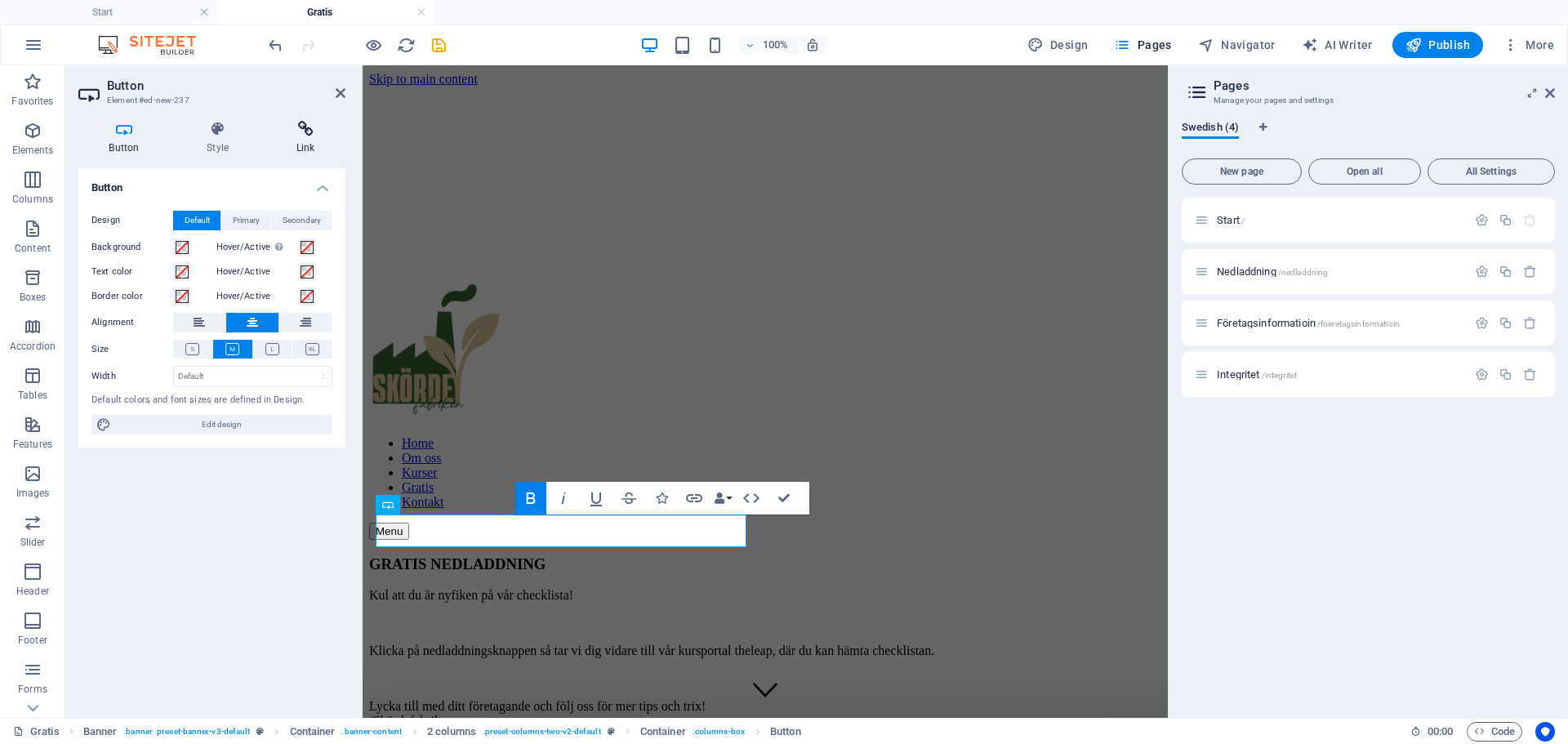
click at [307, 127] on icon at bounding box center [305, 129] width 80 height 17
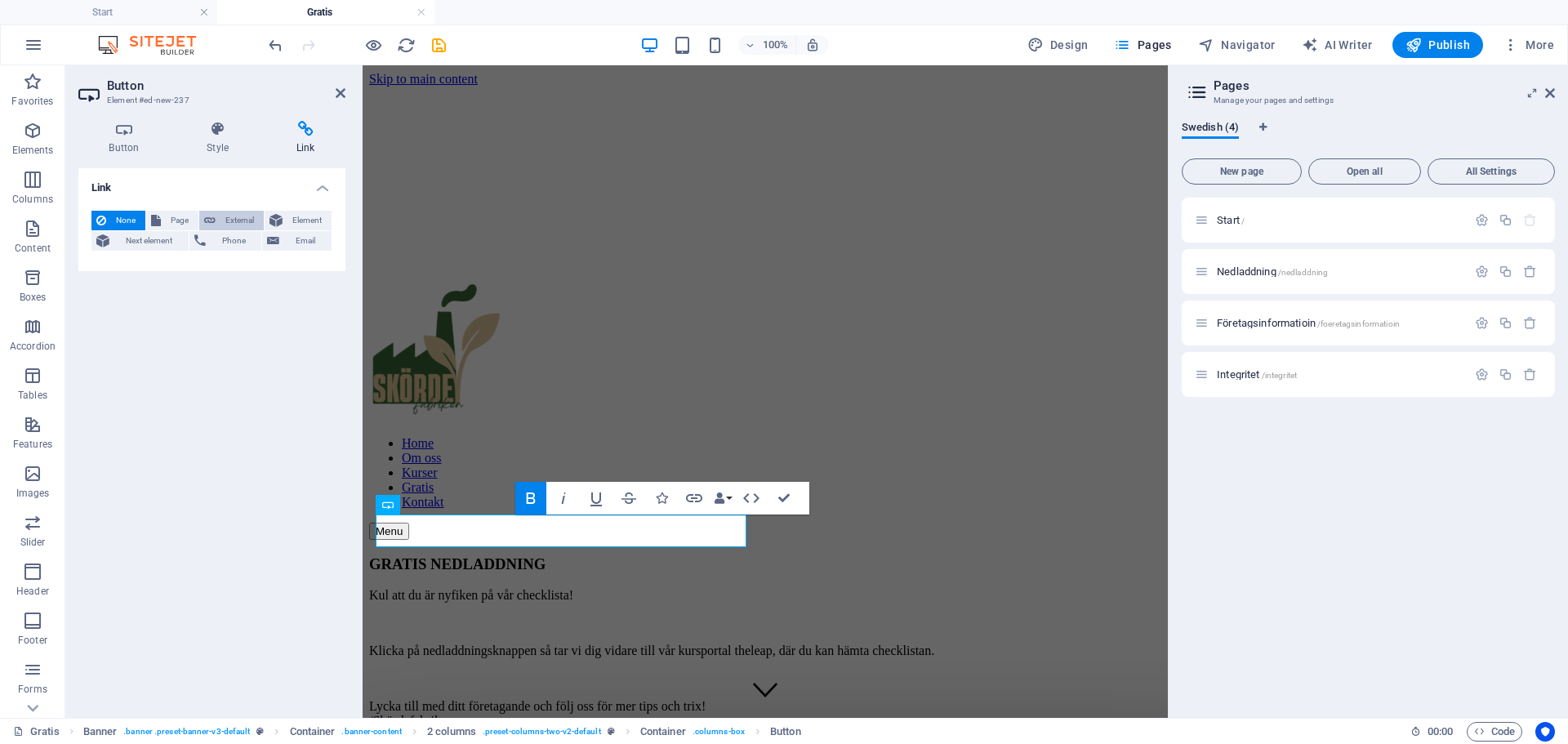
click at [221, 216] on span "External" at bounding box center [240, 219] width 39 height 19
select select "blank"
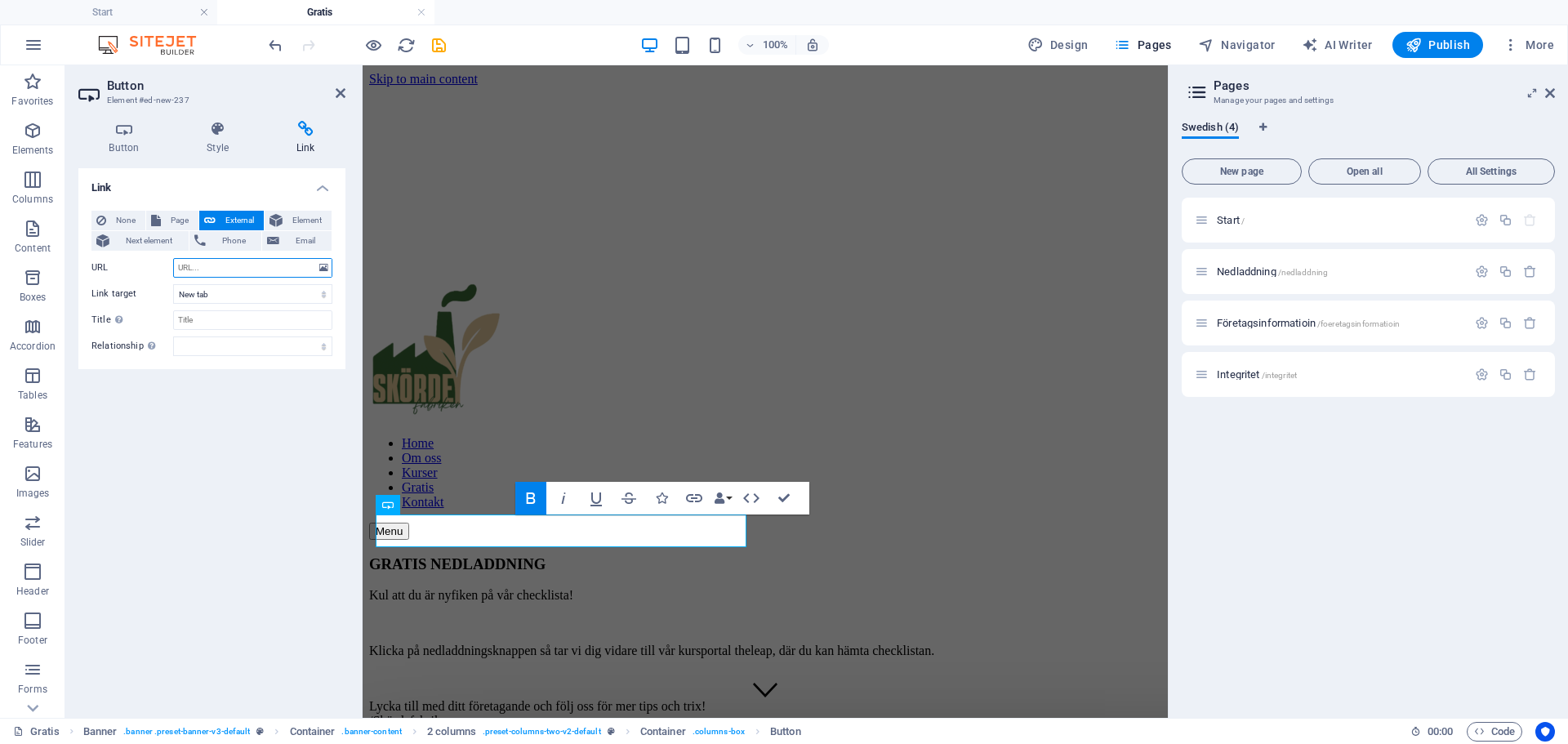
paste input "https://theleap.co/@Skordefabriken/digital_download/starta-eget-tips"
type input "https://theleap.co/@Skordefabriken/digital_download/starta-eget-tips"
click at [229, 324] on input "Title Additional link description, should not be the same as the link text. The…" at bounding box center [253, 319] width 160 height 19
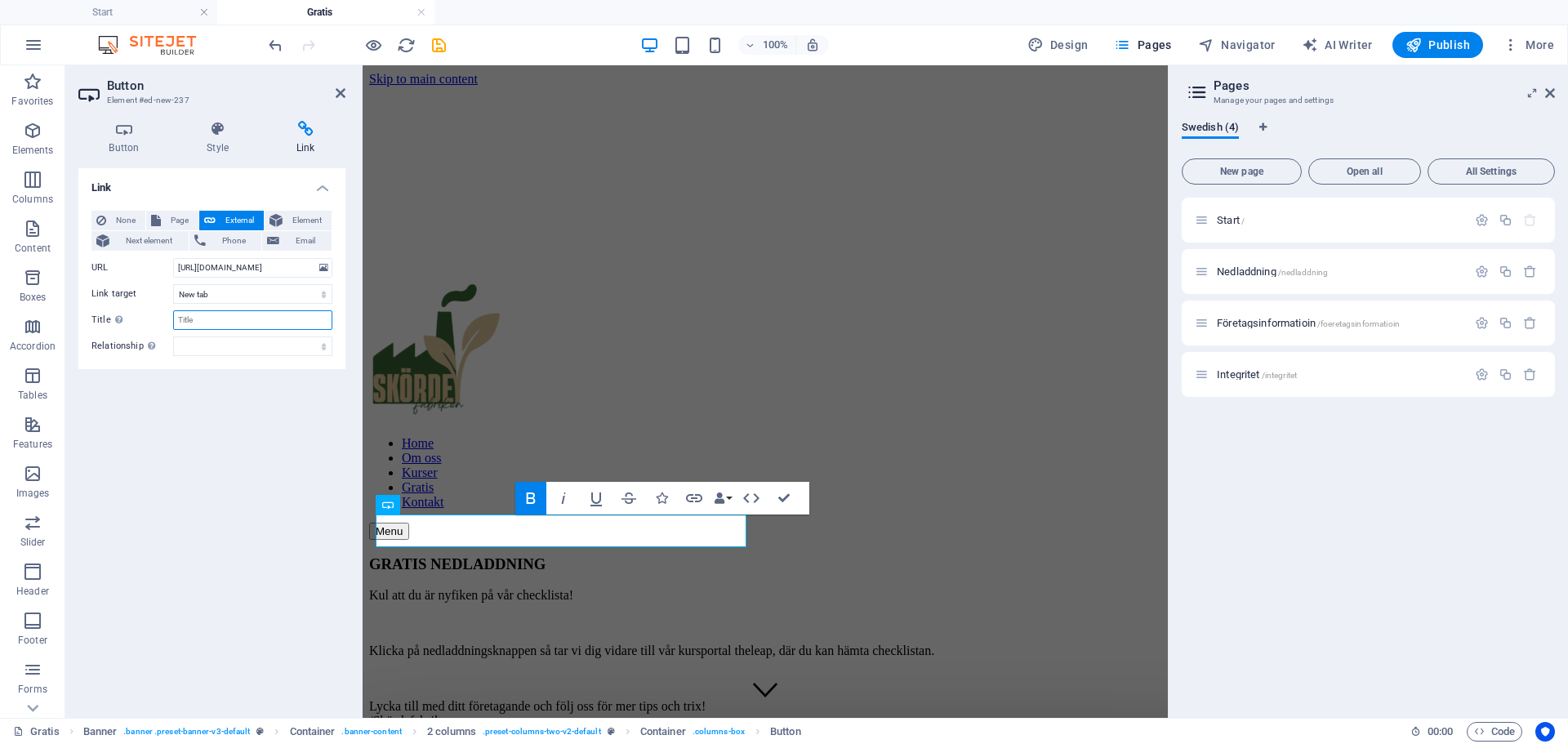
click at [229, 324] on input "Title Additional link description, should not be the same as the link text. The…" at bounding box center [253, 319] width 160 height 19
type input "Starta-eget-checklista"
click at [344, 94] on icon at bounding box center [340, 93] width 10 height 13
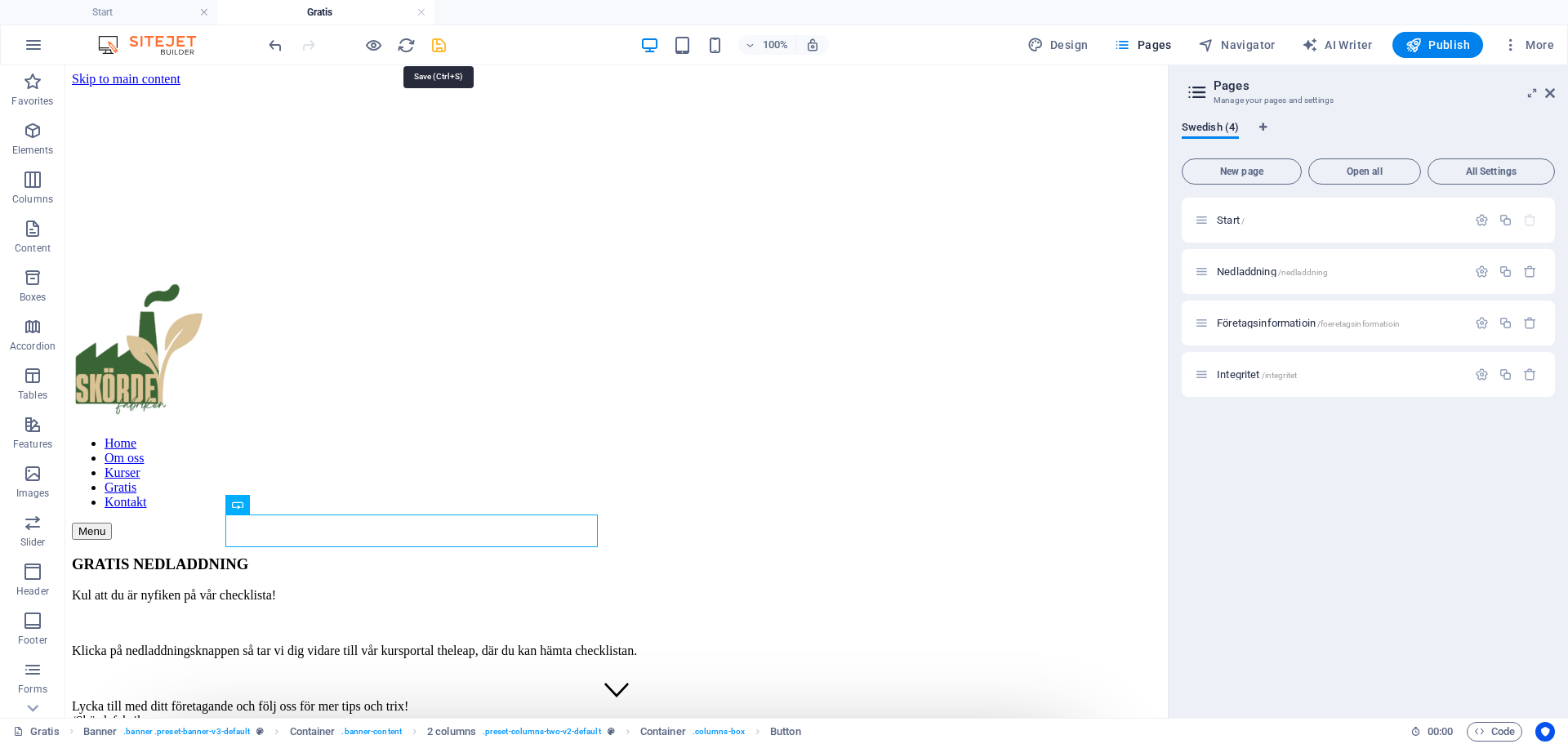
click at [439, 41] on icon "save" at bounding box center [439, 45] width 18 height 18
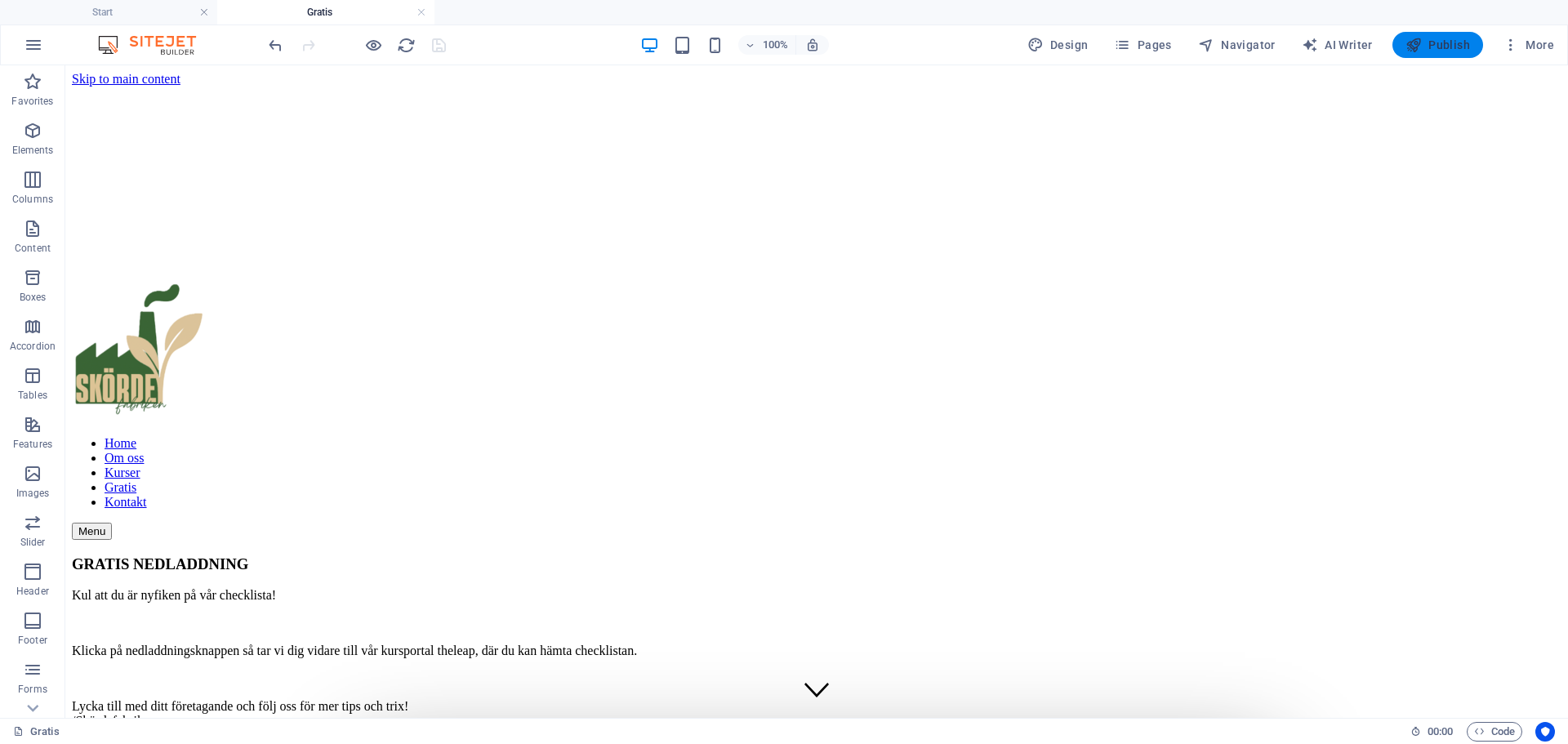
click at [1434, 41] on span "Publish" at bounding box center [1438, 45] width 65 height 17
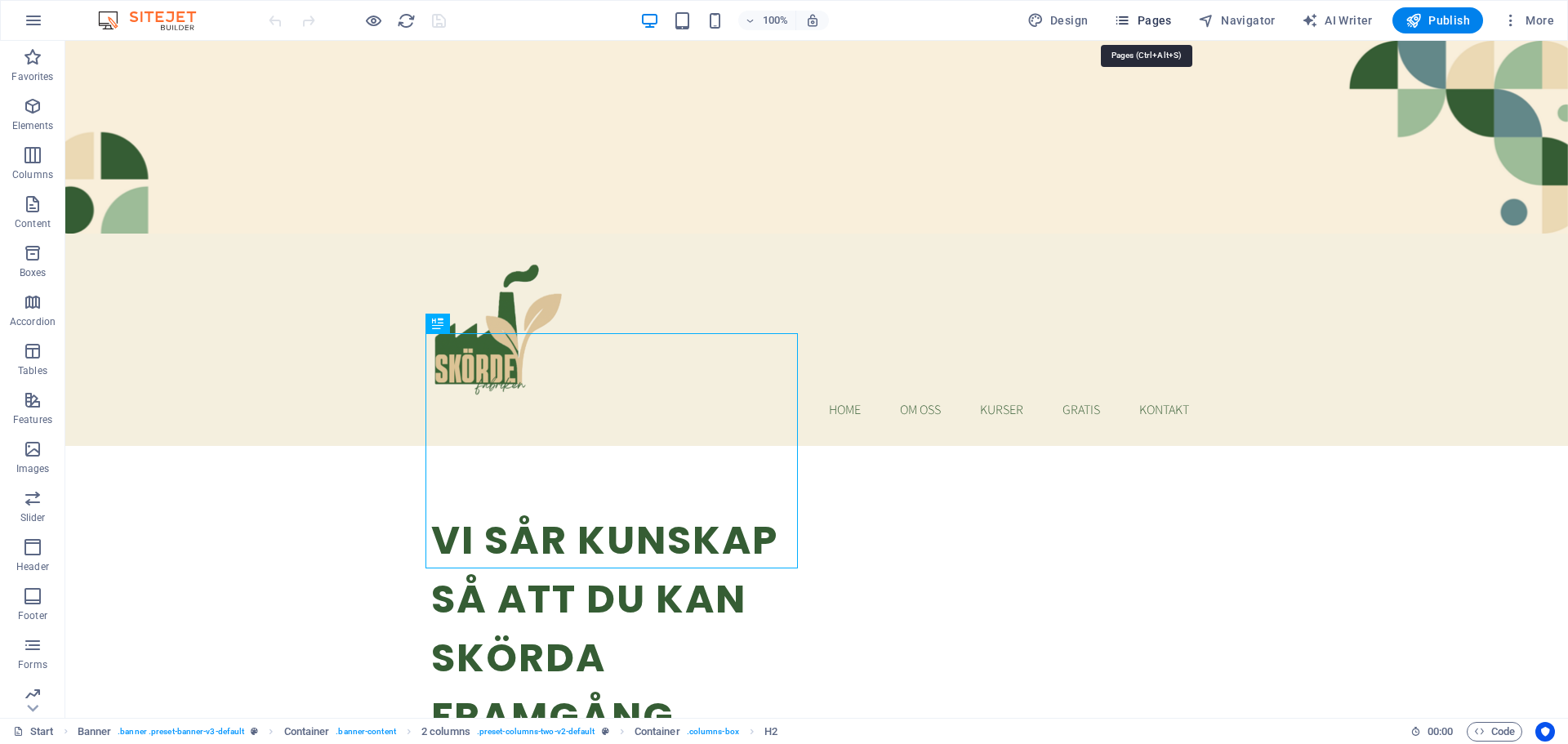
click at [1168, 16] on span "Pages" at bounding box center [1143, 20] width 57 height 17
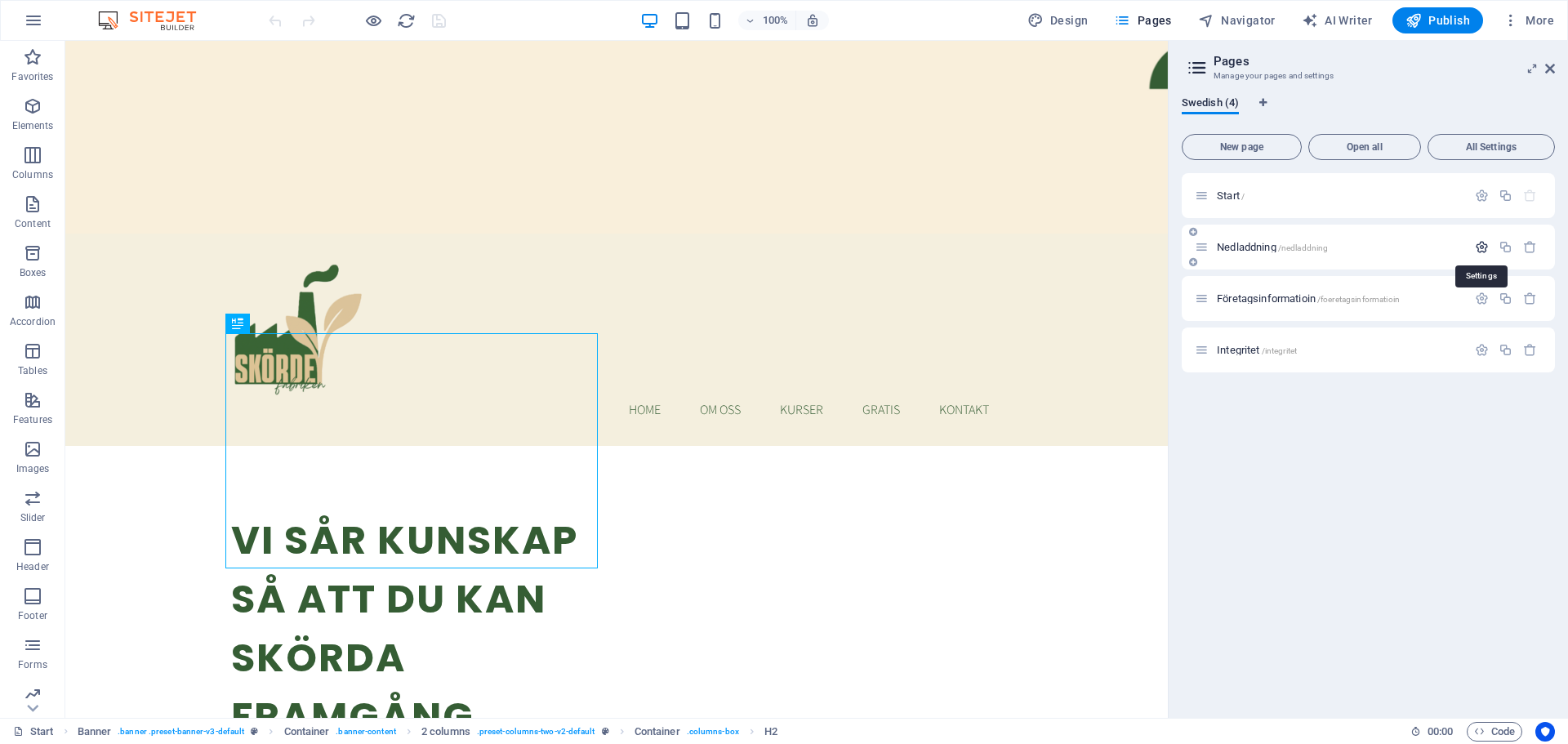
click at [1485, 243] on icon "button" at bounding box center [1481, 246] width 14 height 14
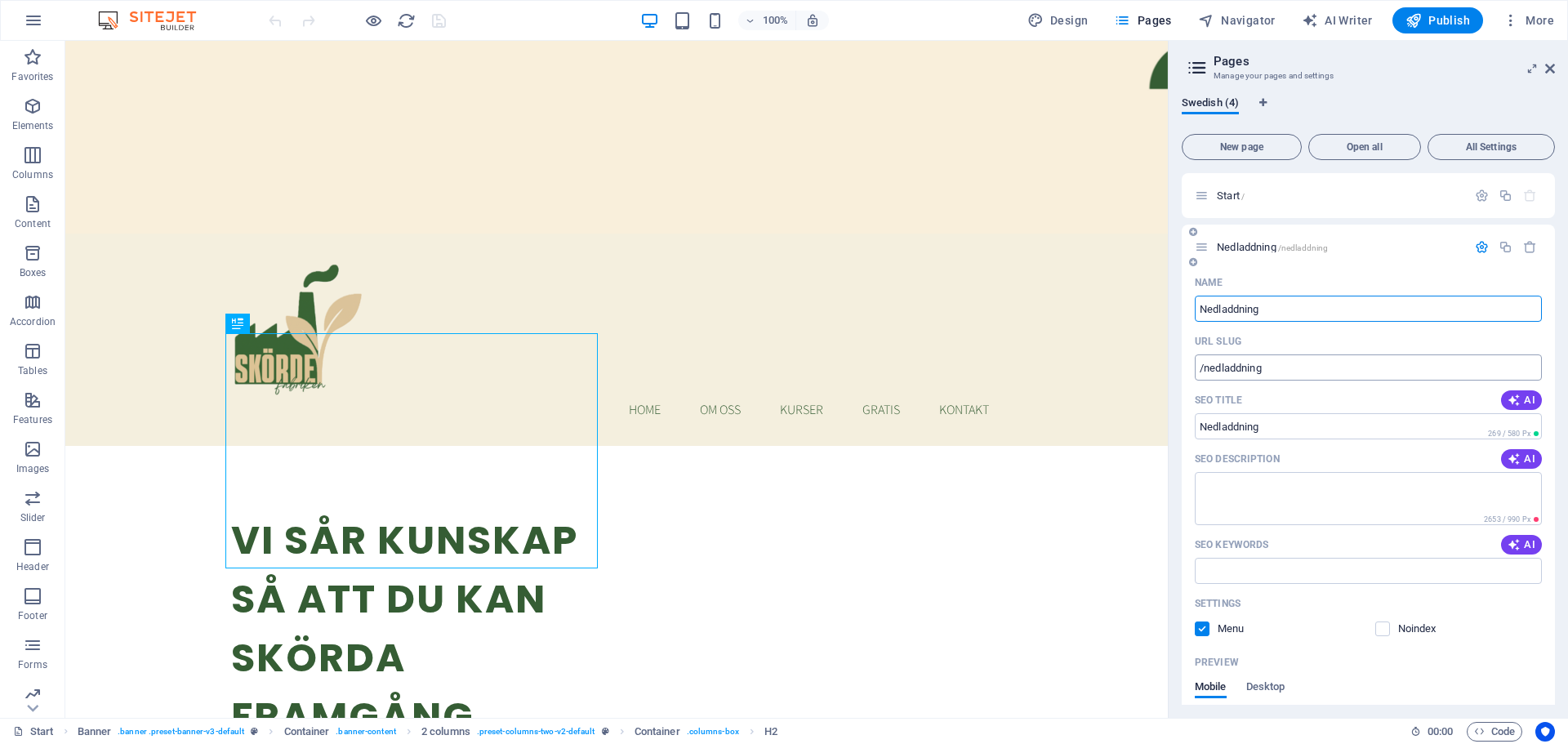
click at [1297, 373] on input "/nedladdning" at bounding box center [1368, 367] width 347 height 26
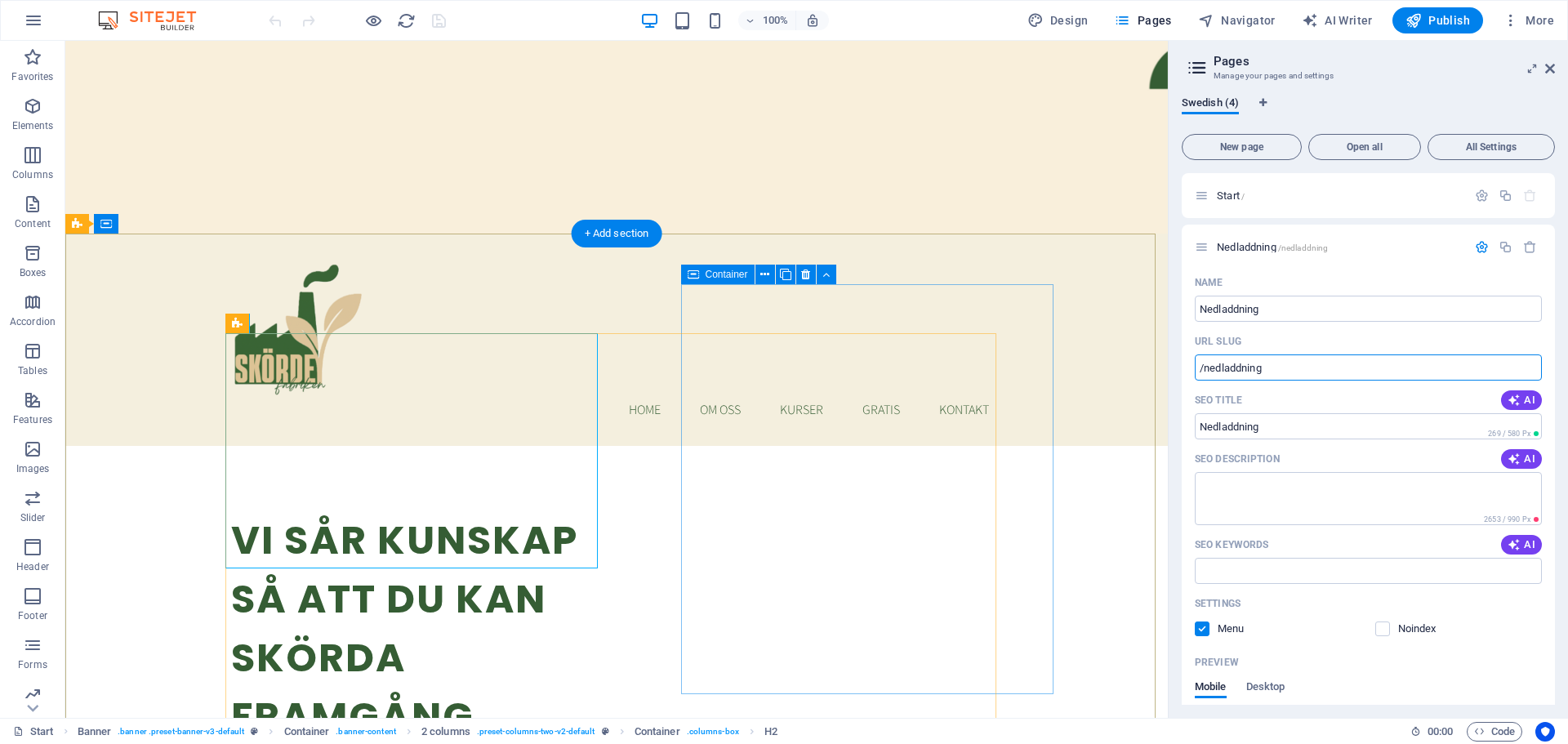
drag, startPoint x: 1364, startPoint y: 408, endPoint x: 1026, endPoint y: 356, distance: 342.0
